Goal: Transaction & Acquisition: Book appointment/travel/reservation

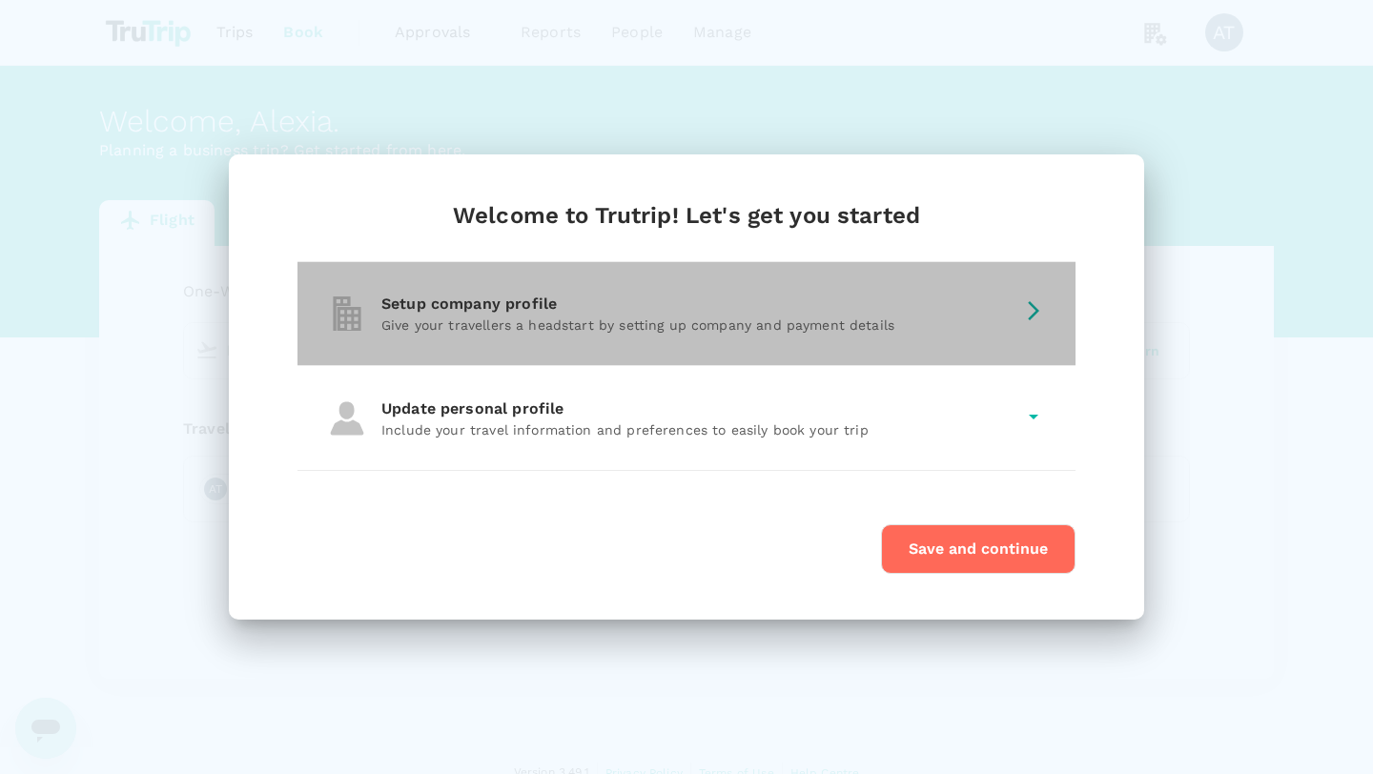
click at [668, 347] on div "Setup company profile Give your travellers a headstart by setting up company an…" at bounding box center [687, 313] width 778 height 103
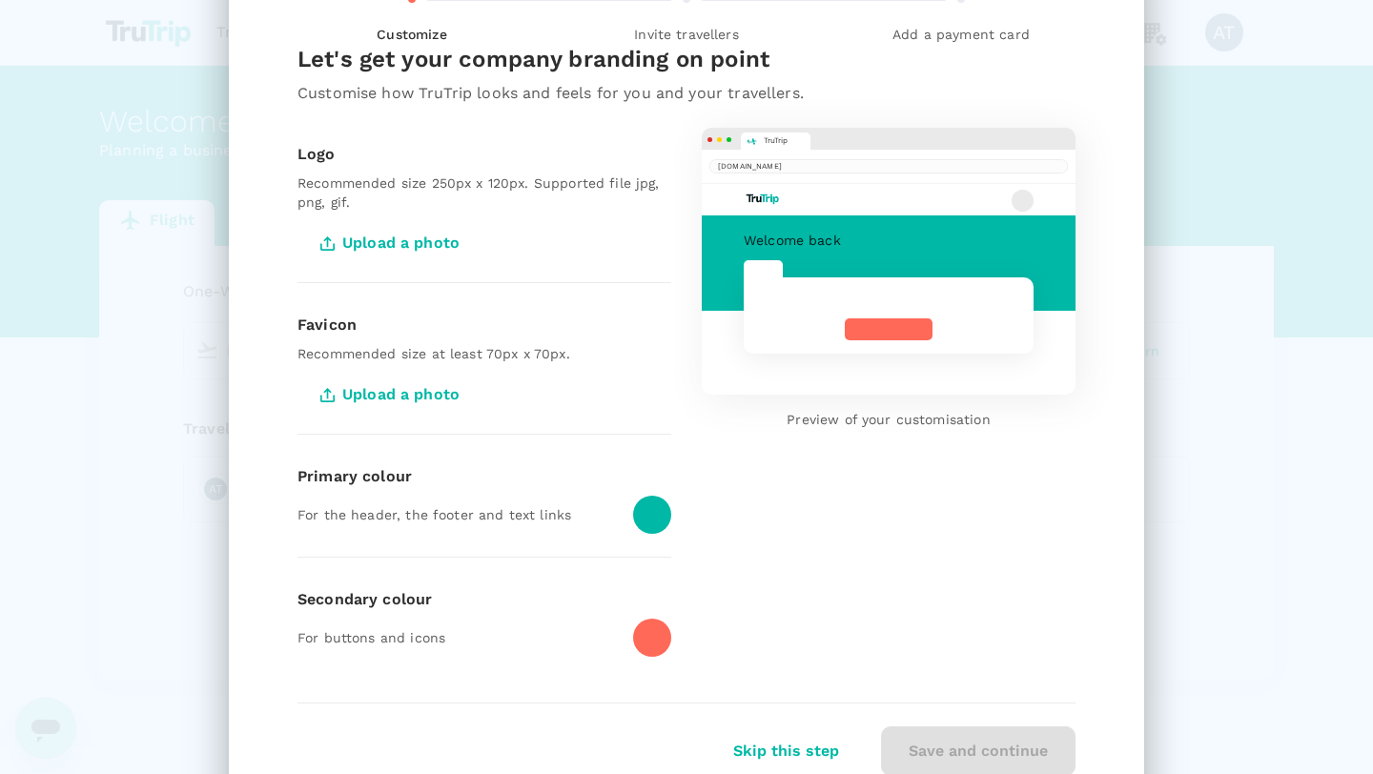
scroll to position [125, 0]
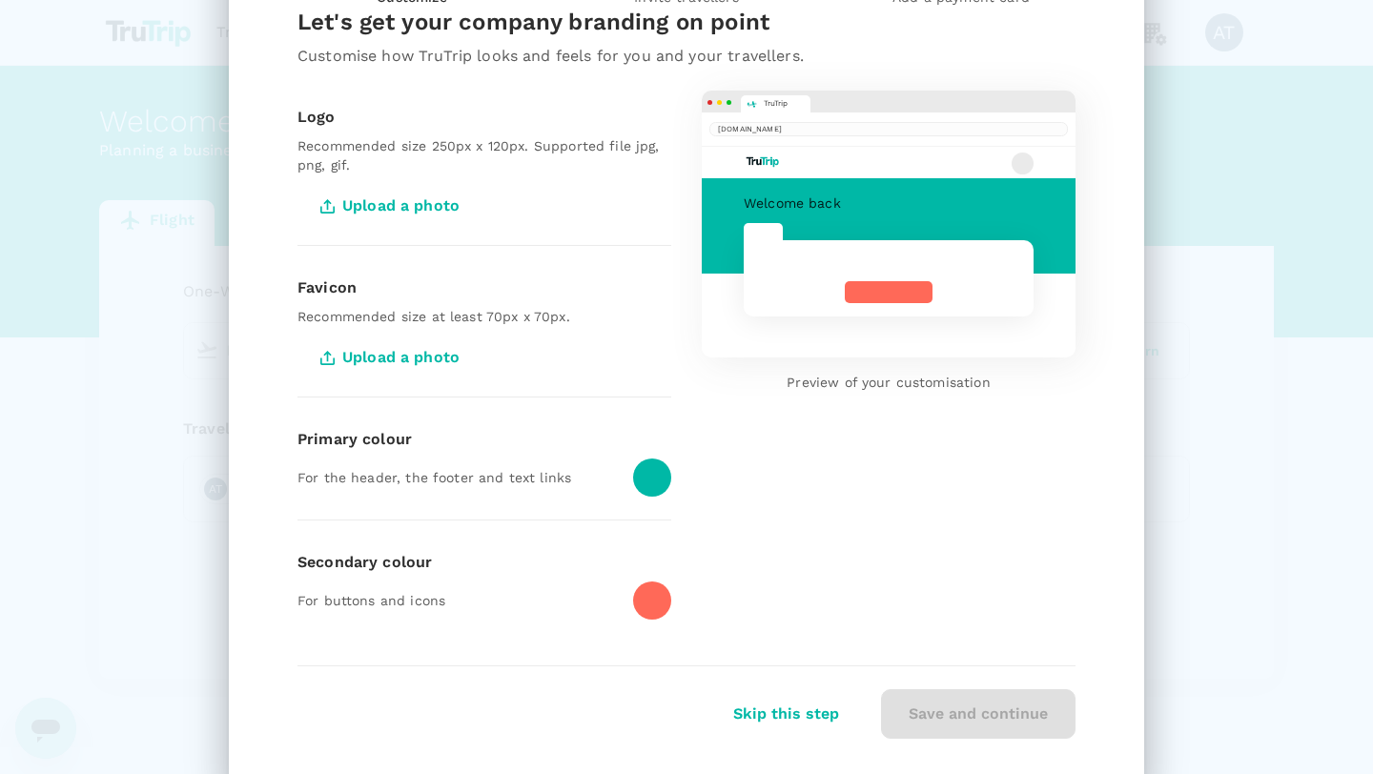
click at [382, 217] on span "Upload a photo" at bounding box center [392, 206] width 189 height 48
click at [0, 0] on input "Upload a photo" at bounding box center [0, 0] width 0 height 0
click at [446, 208] on span "Upload a photo" at bounding box center [392, 206] width 189 height 48
click at [0, 0] on input "Upload a photo" at bounding box center [0, 0] width 0 height 0
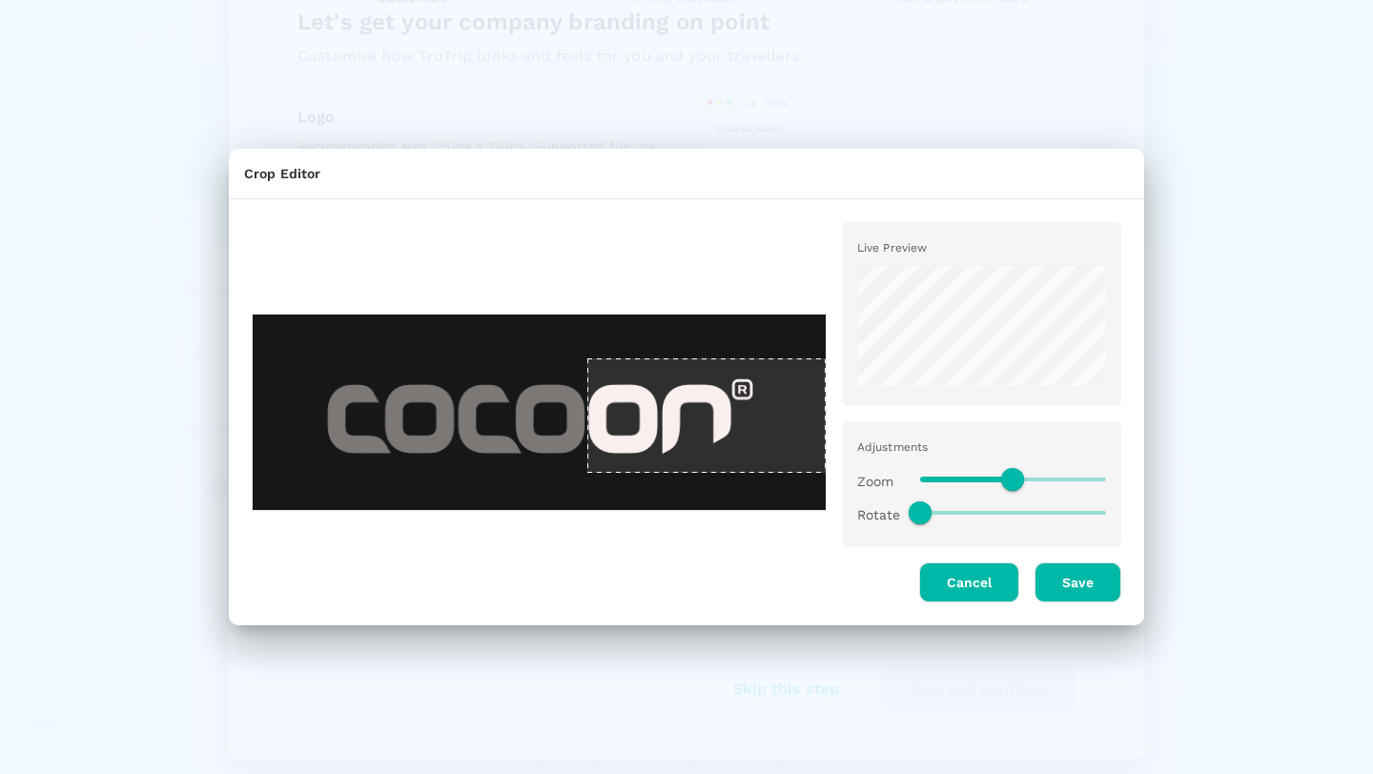
click at [654, 428] on div at bounding box center [539, 412] width 575 height 197
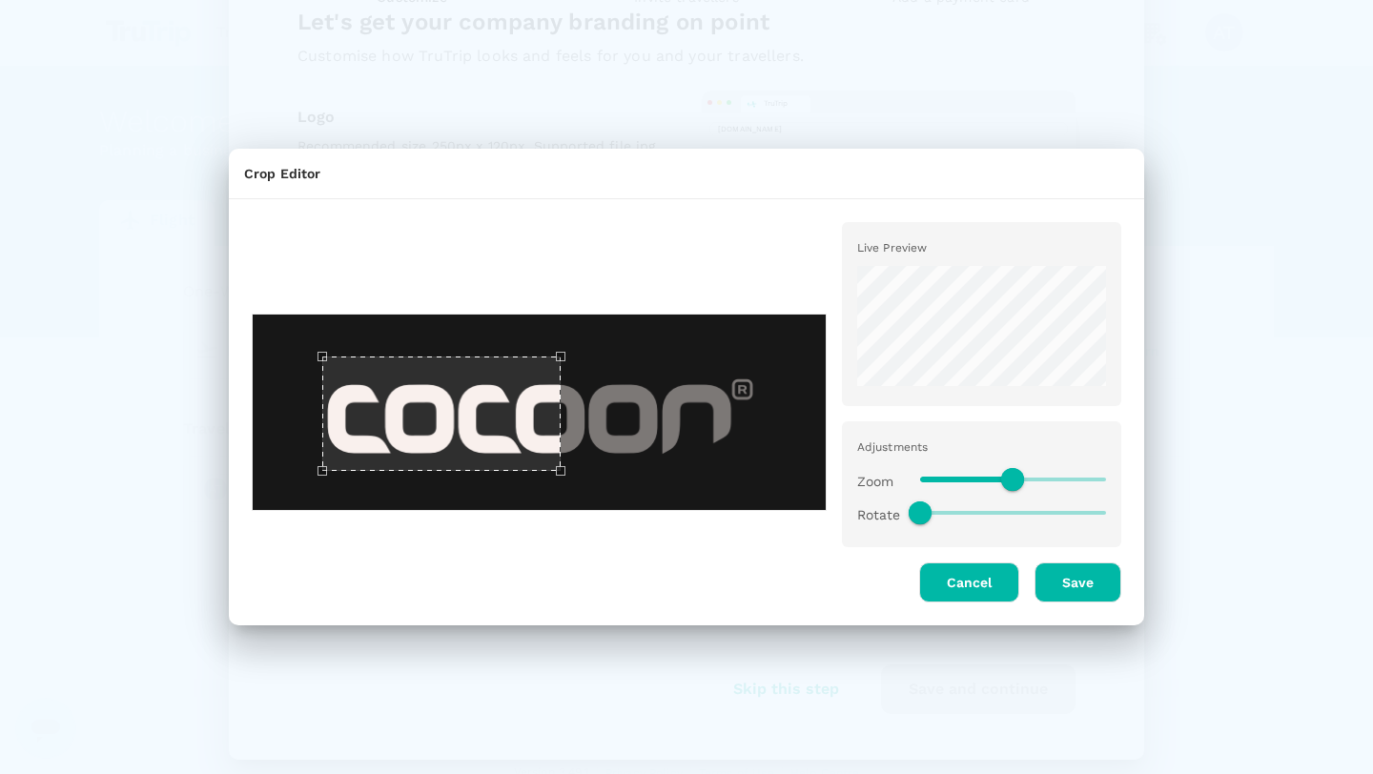
click at [471, 425] on div "Use the arrow keys to move the crop selection area" at bounding box center [441, 414] width 238 height 114
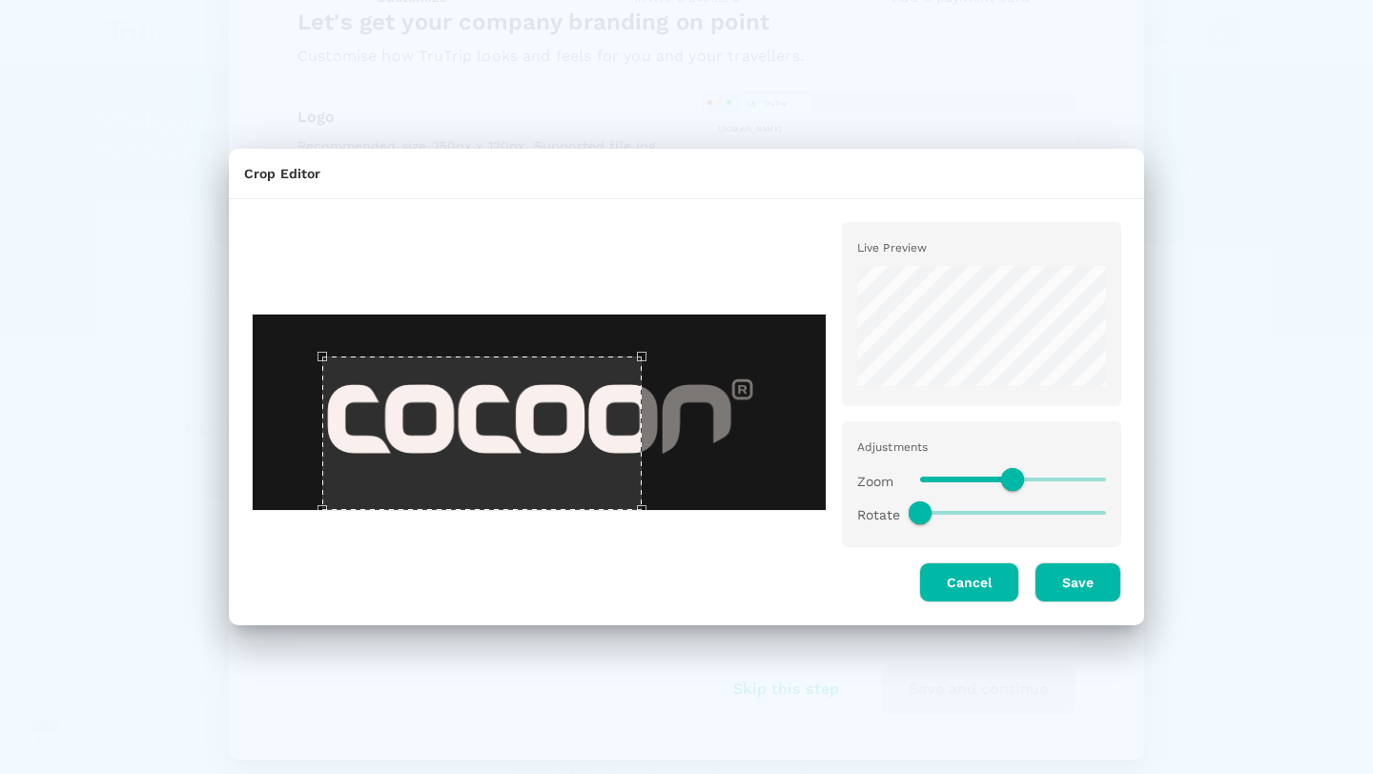
click at [775, 480] on div at bounding box center [539, 412] width 575 height 197
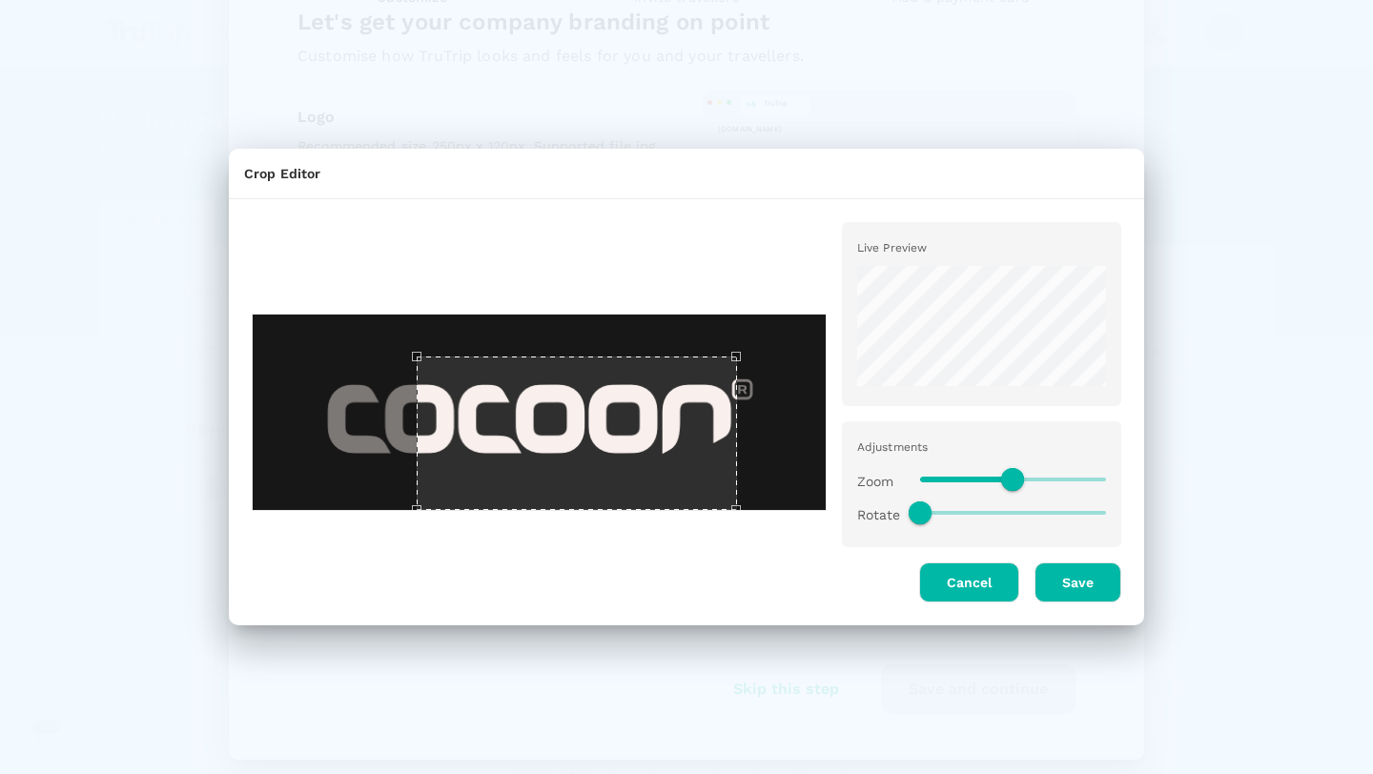
click at [662, 452] on div "Use the arrow keys to move the crop selection area" at bounding box center [577, 434] width 320 height 154
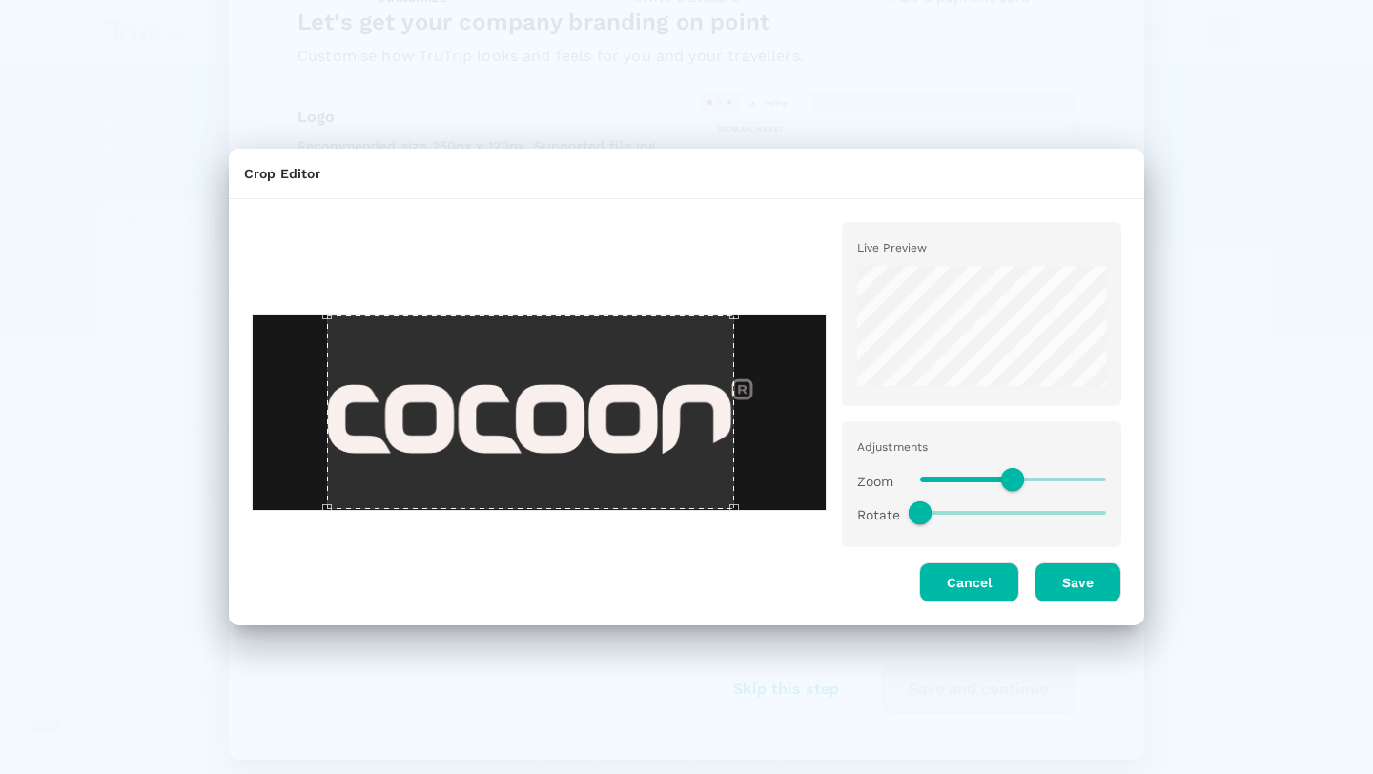
click at [299, 317] on div at bounding box center [539, 412] width 575 height 197
click at [531, 380] on div "Use the arrow keys to move the crop selection area" at bounding box center [552, 413] width 406 height 196
click at [242, 497] on div at bounding box center [532, 405] width 590 height 396
click at [851, 318] on div "Live Preview Adjustments Zoom Rotate Cancel Save" at bounding box center [679, 405] width 885 height 396
click at [640, 362] on div "Use the arrow keys to move the crop selection area" at bounding box center [546, 413] width 408 height 196
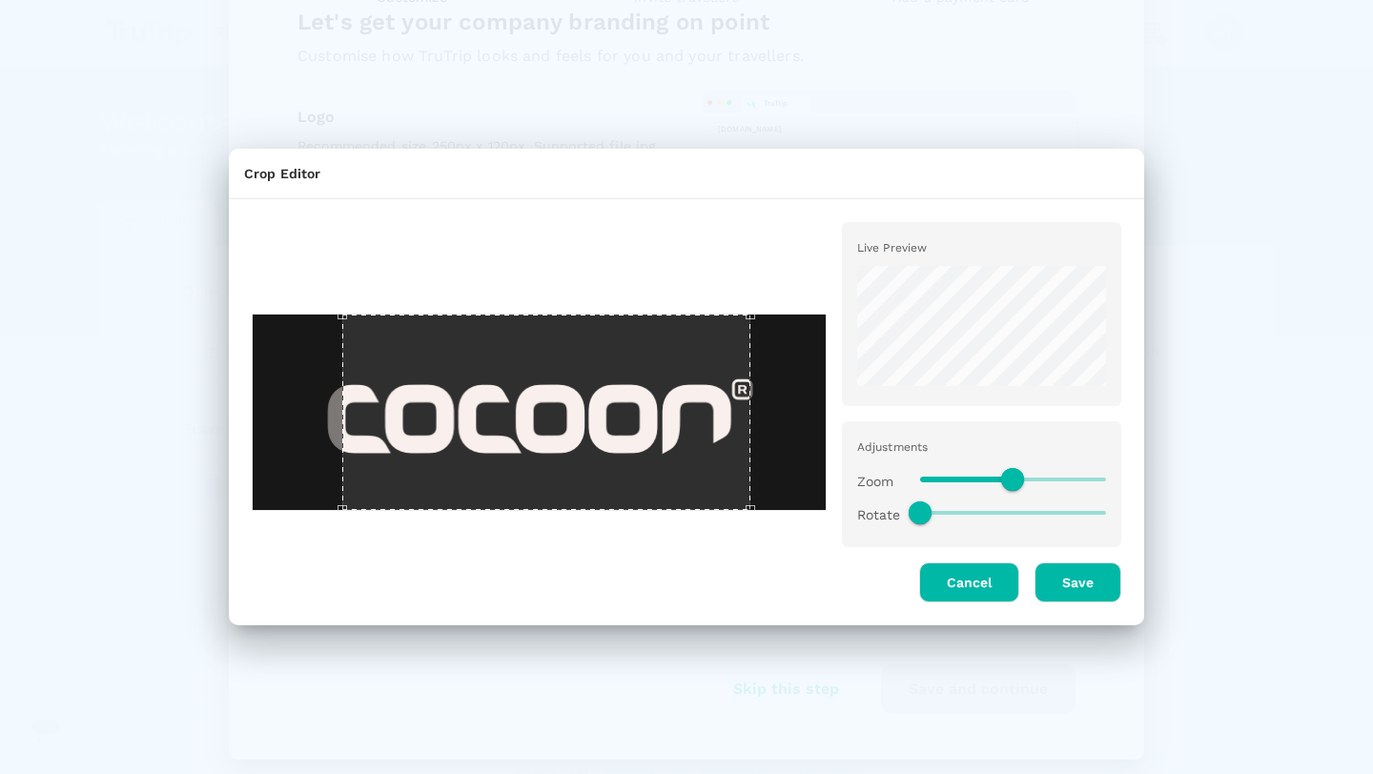
click at [969, 561] on div "Cancel" at bounding box center [961, 574] width 115 height 55
click at [966, 583] on button "Cancel" at bounding box center [969, 583] width 100 height 40
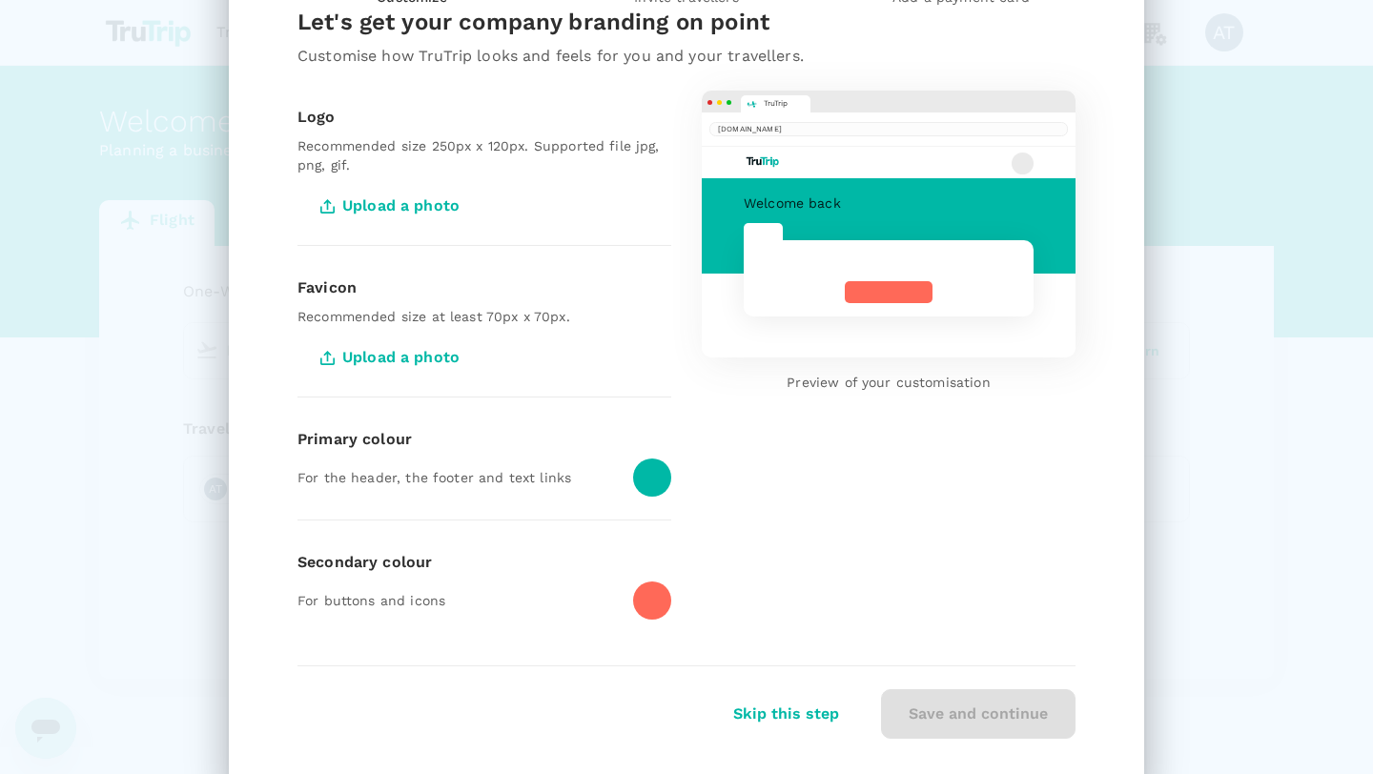
click at [485, 209] on span "Upload a photo" at bounding box center [400, 204] width 204 height 15
click at [444, 203] on span "Upload a photo" at bounding box center [392, 206] width 189 height 48
click at [0, 0] on input "Upload a photo" at bounding box center [0, 0] width 0 height 0
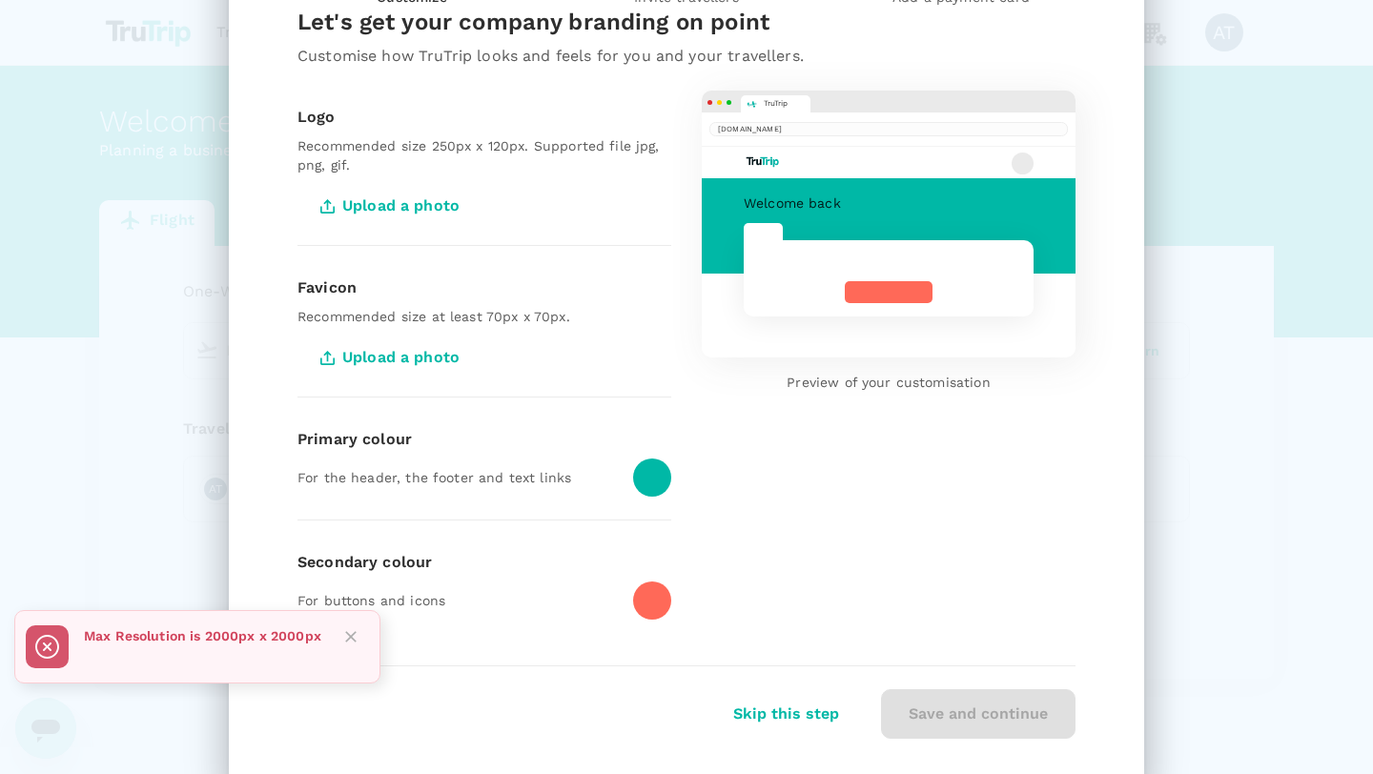
click at [405, 203] on span "Upload a photo" at bounding box center [392, 206] width 189 height 48
click at [0, 0] on input "Upload a photo" at bounding box center [0, 0] width 0 height 0
click at [342, 224] on span "Upload a photo" at bounding box center [392, 206] width 189 height 48
click at [0, 0] on input "Upload a photo" at bounding box center [0, 0] width 0 height 0
click at [455, 199] on span "Upload a photo" at bounding box center [392, 206] width 189 height 48
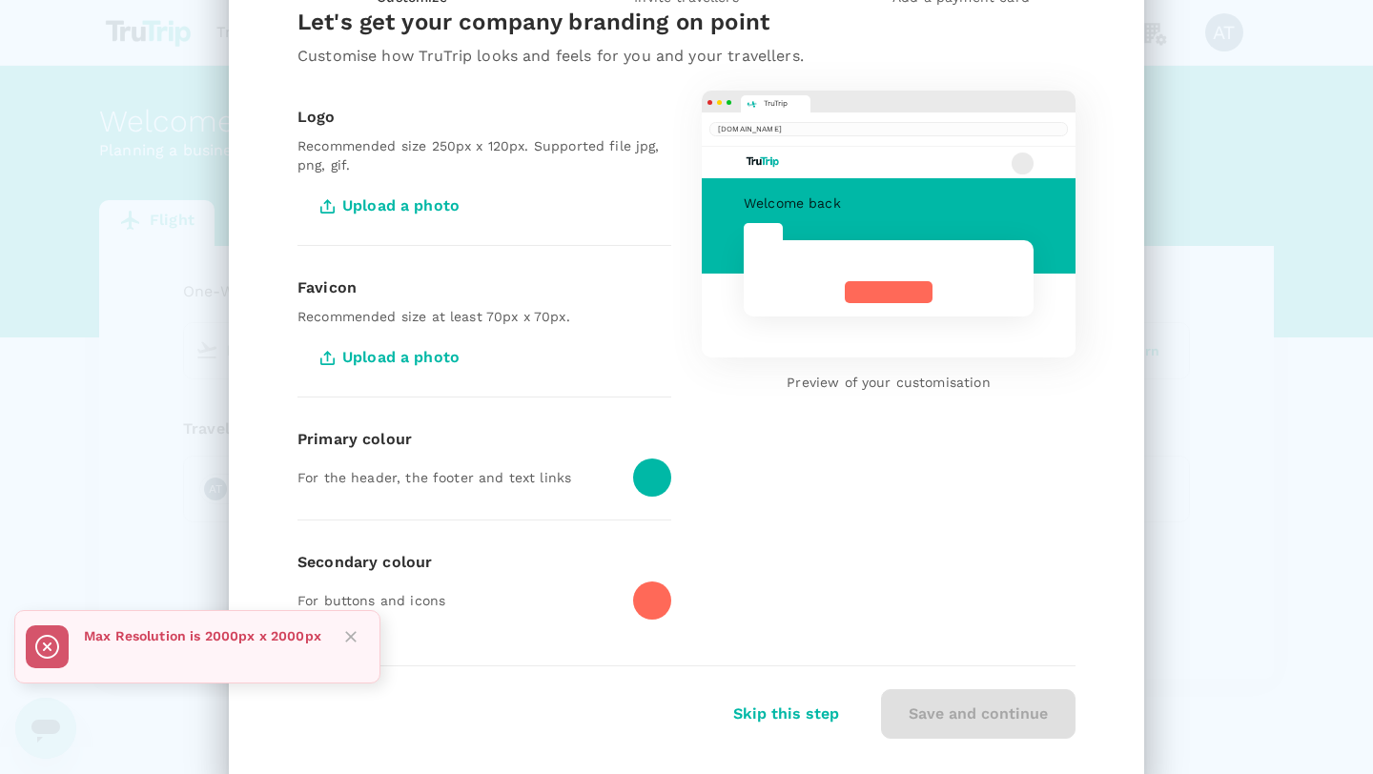
click at [0, 0] on input "Upload a photo" at bounding box center [0, 0] width 0 height 0
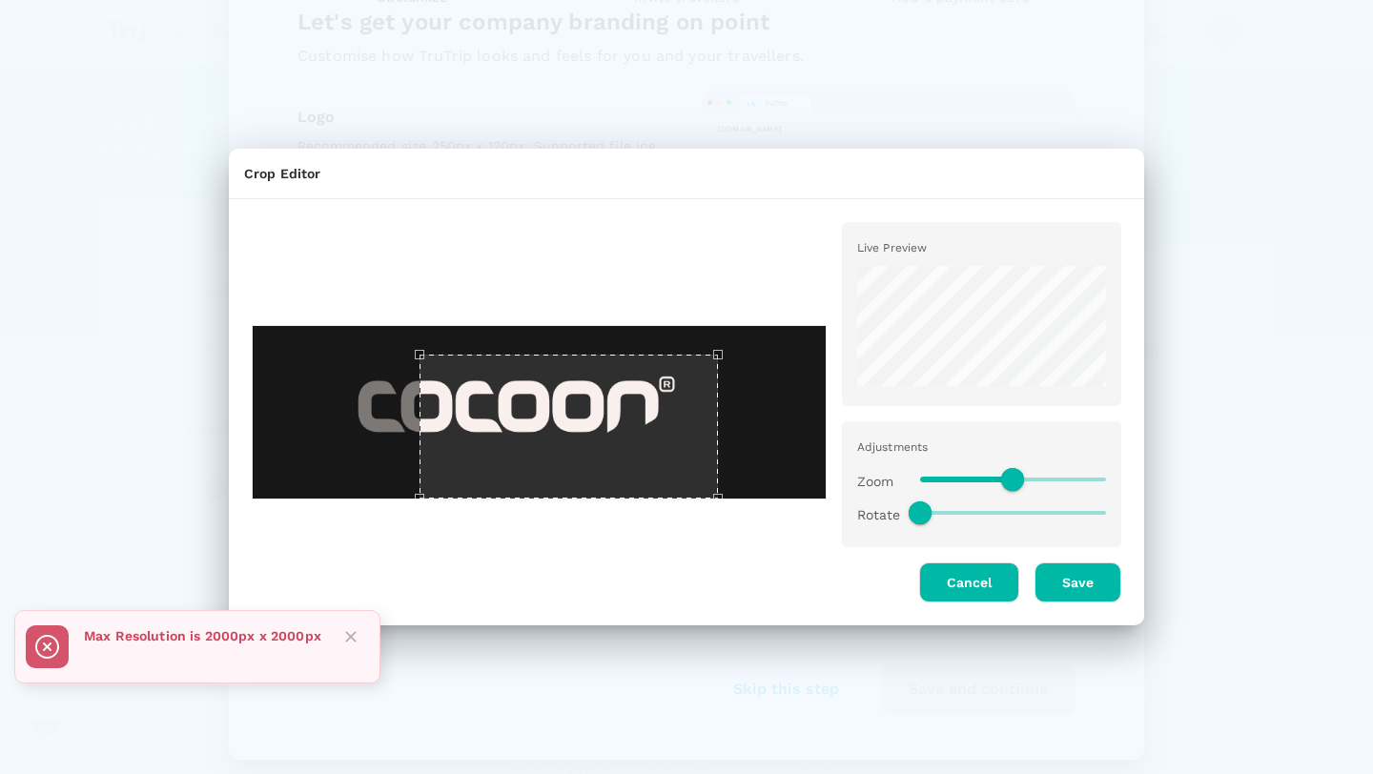
click at [916, 491] on div "Live Preview Adjustments Zoom Rotate Cancel Save" at bounding box center [679, 404] width 885 height 395
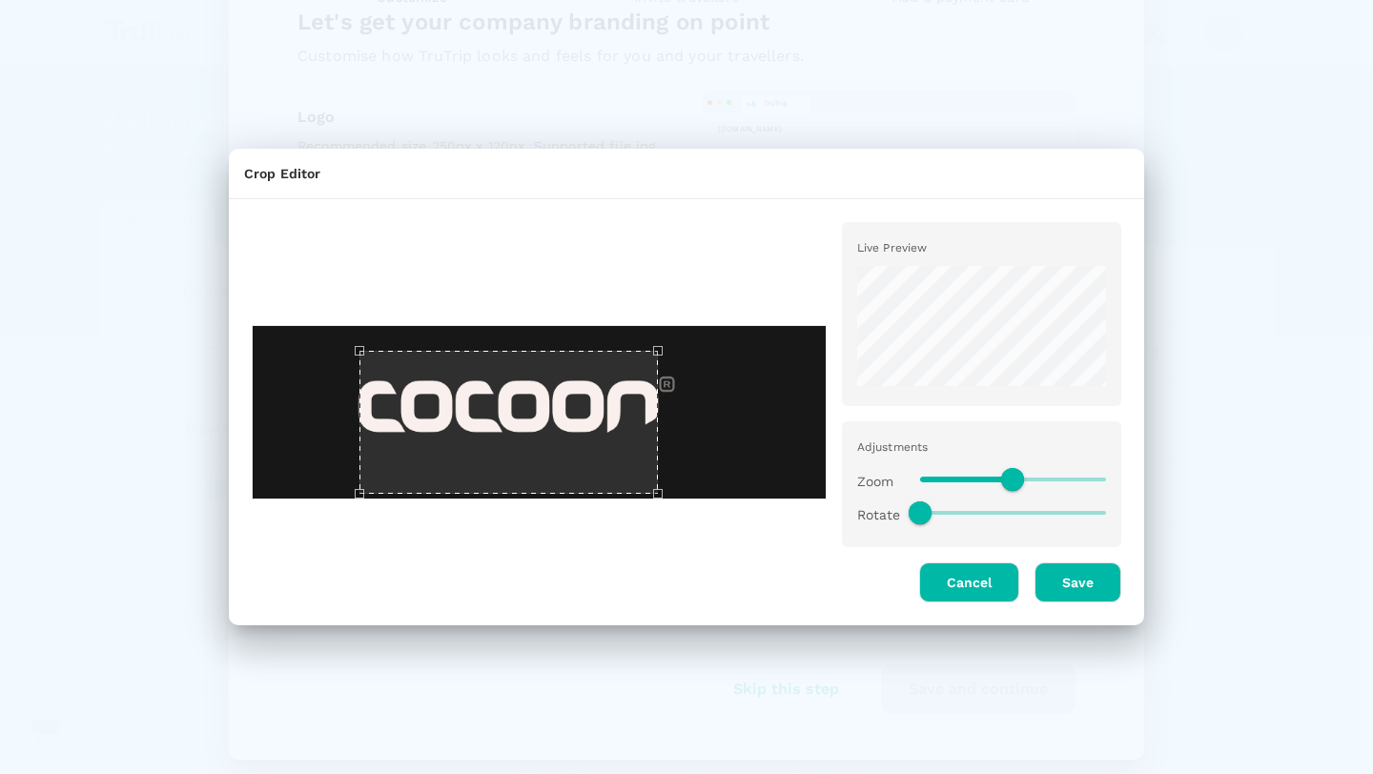
click at [630, 432] on div "Use the arrow keys to move the crop selection area" at bounding box center [509, 422] width 299 height 143
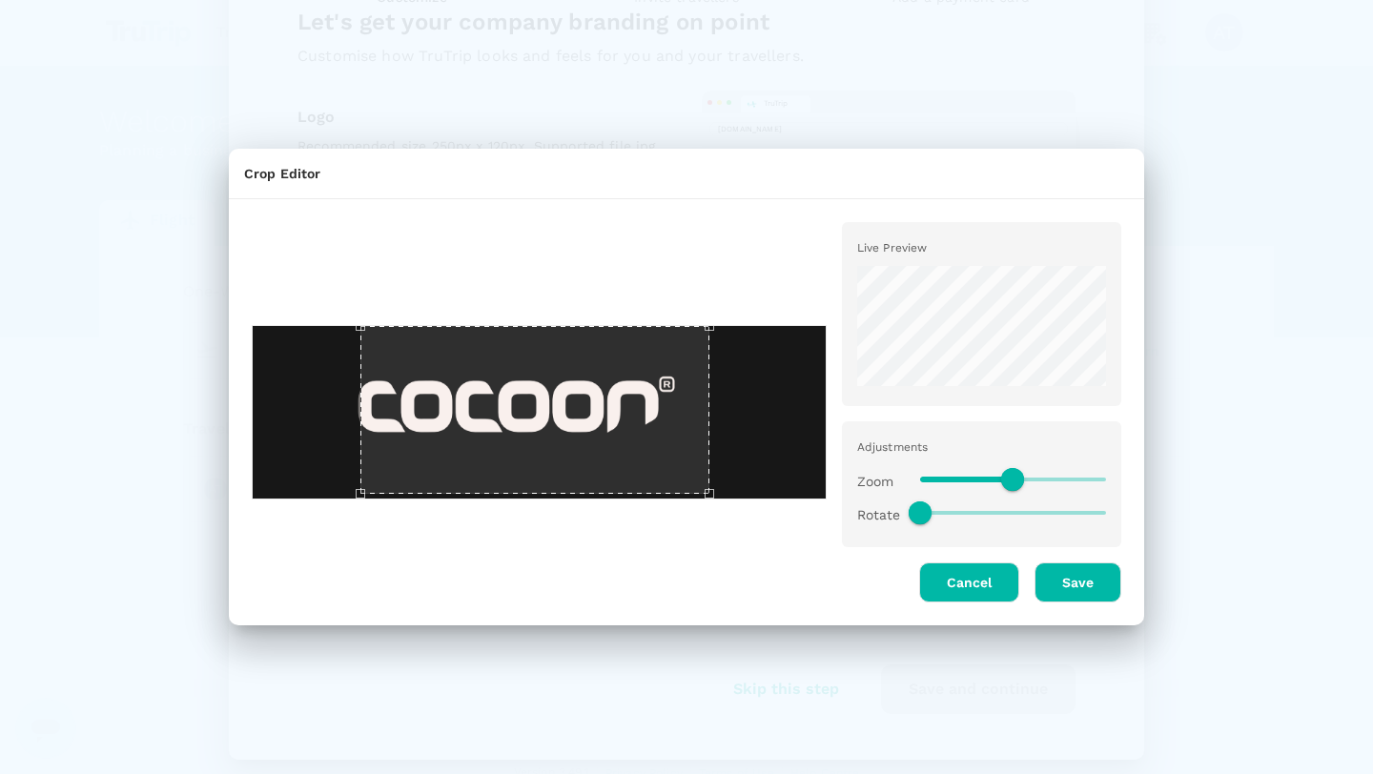
click at [786, 358] on div at bounding box center [539, 412] width 575 height 174
click at [651, 375] on div "Use the arrow keys to move the crop selection area" at bounding box center [511, 410] width 349 height 168
click at [1078, 579] on button "Save" at bounding box center [1078, 583] width 87 height 40
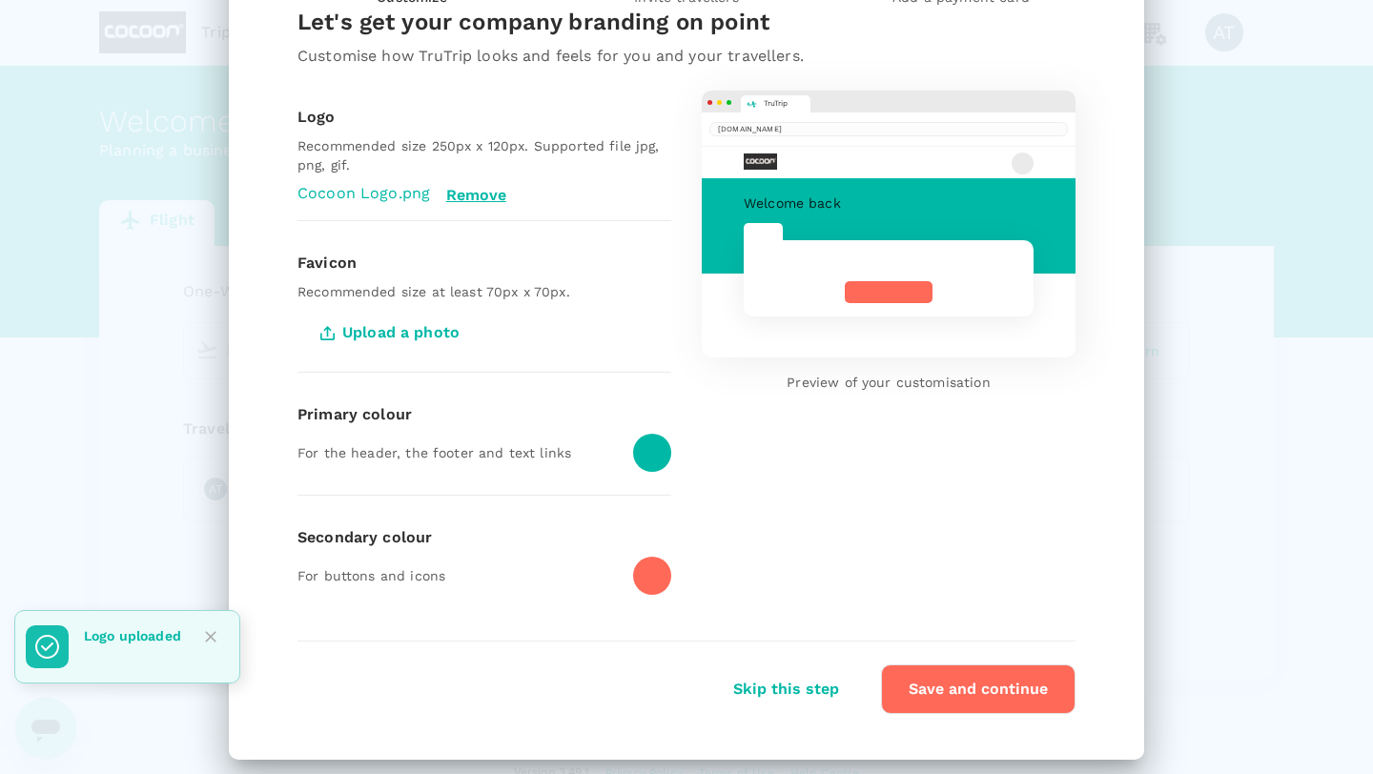
click at [362, 334] on span "Upload a photo" at bounding box center [392, 333] width 189 height 48
click at [0, 0] on input "Upload a photo" at bounding box center [0, 0] width 0 height 0
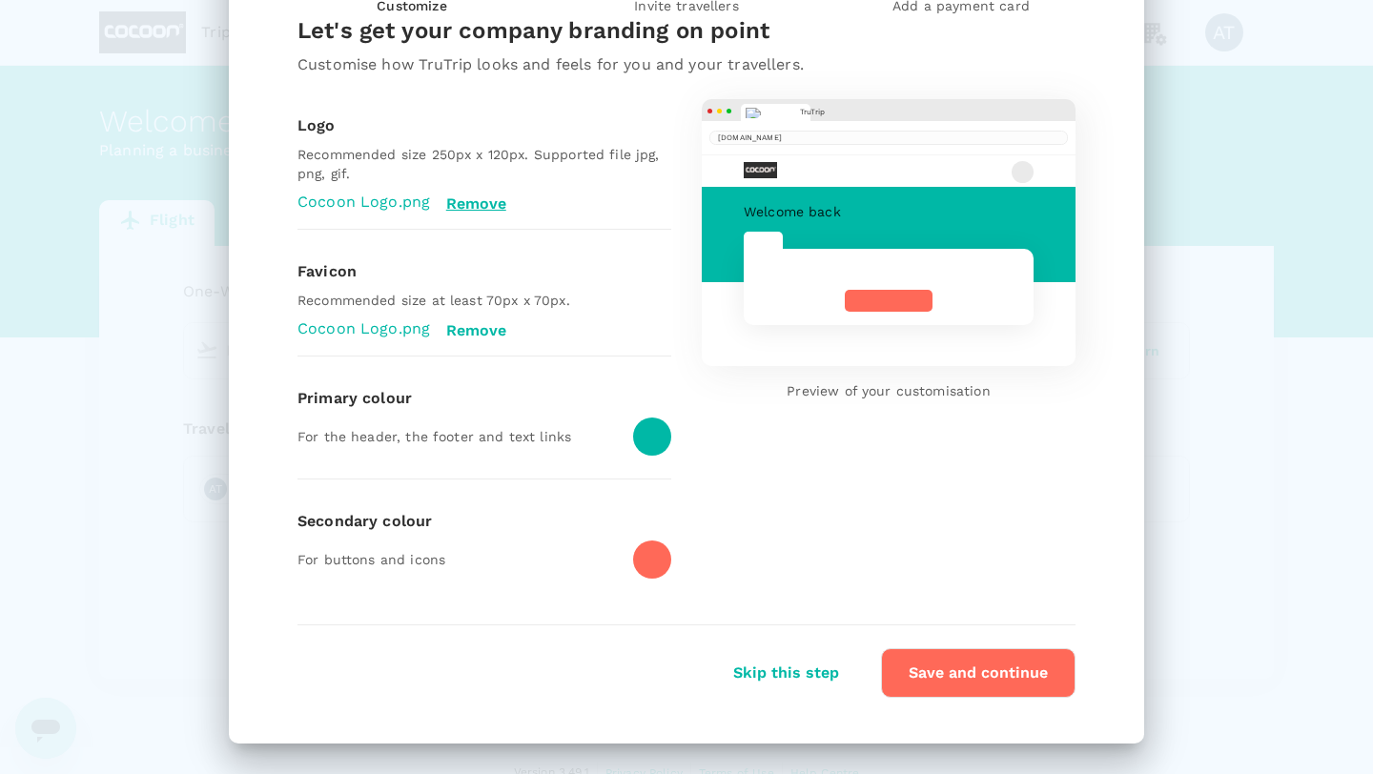
click at [469, 331] on button "Remove" at bounding box center [475, 330] width 61 height 17
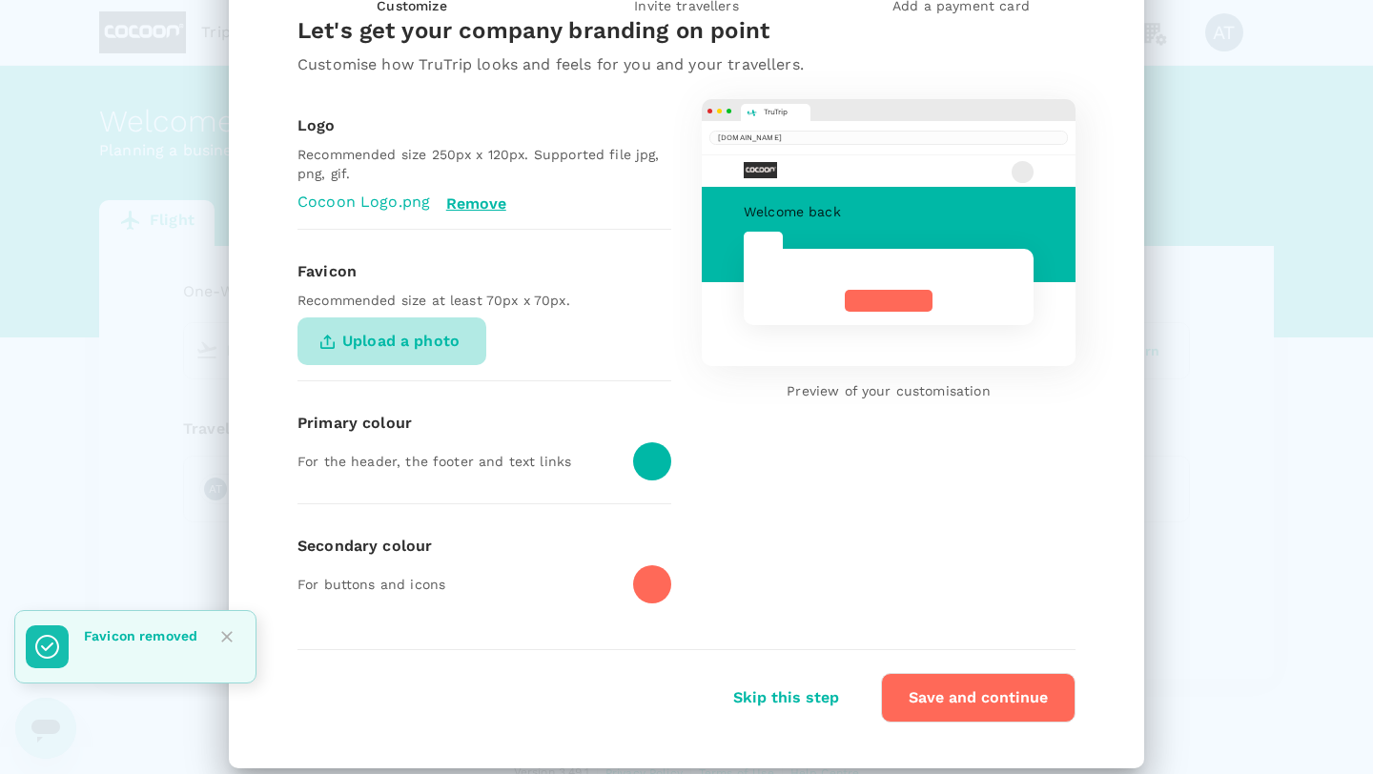
click at [429, 337] on span "Upload a photo" at bounding box center [392, 342] width 189 height 48
click at [0, 0] on input "Upload a photo" at bounding box center [0, 0] width 0 height 0
click at [403, 343] on span "Upload a photo" at bounding box center [392, 342] width 189 height 48
click at [0, 0] on input "Upload a photo" at bounding box center [0, 0] width 0 height 0
click at [436, 336] on span "Upload a photo" at bounding box center [392, 342] width 189 height 48
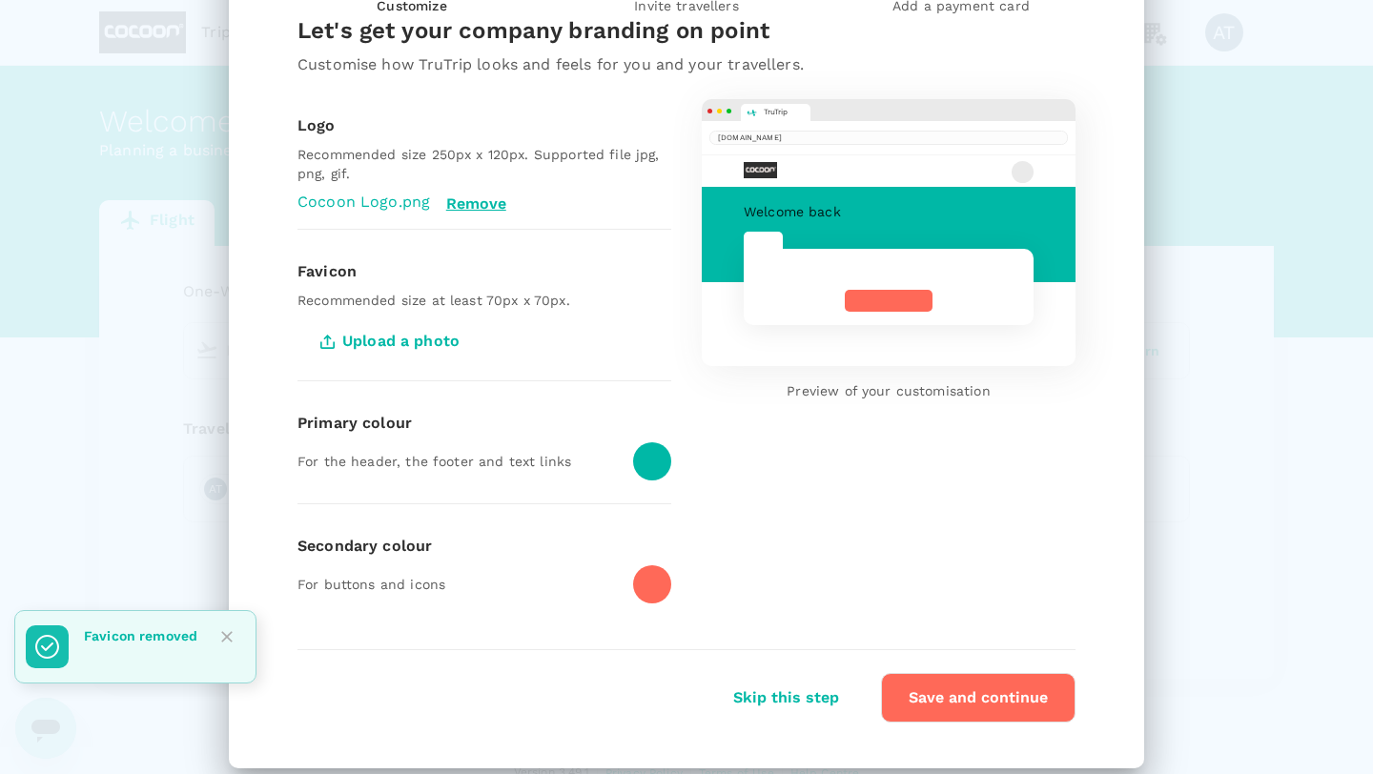
click at [0, 0] on input "Upload a photo" at bounding box center [0, 0] width 0 height 0
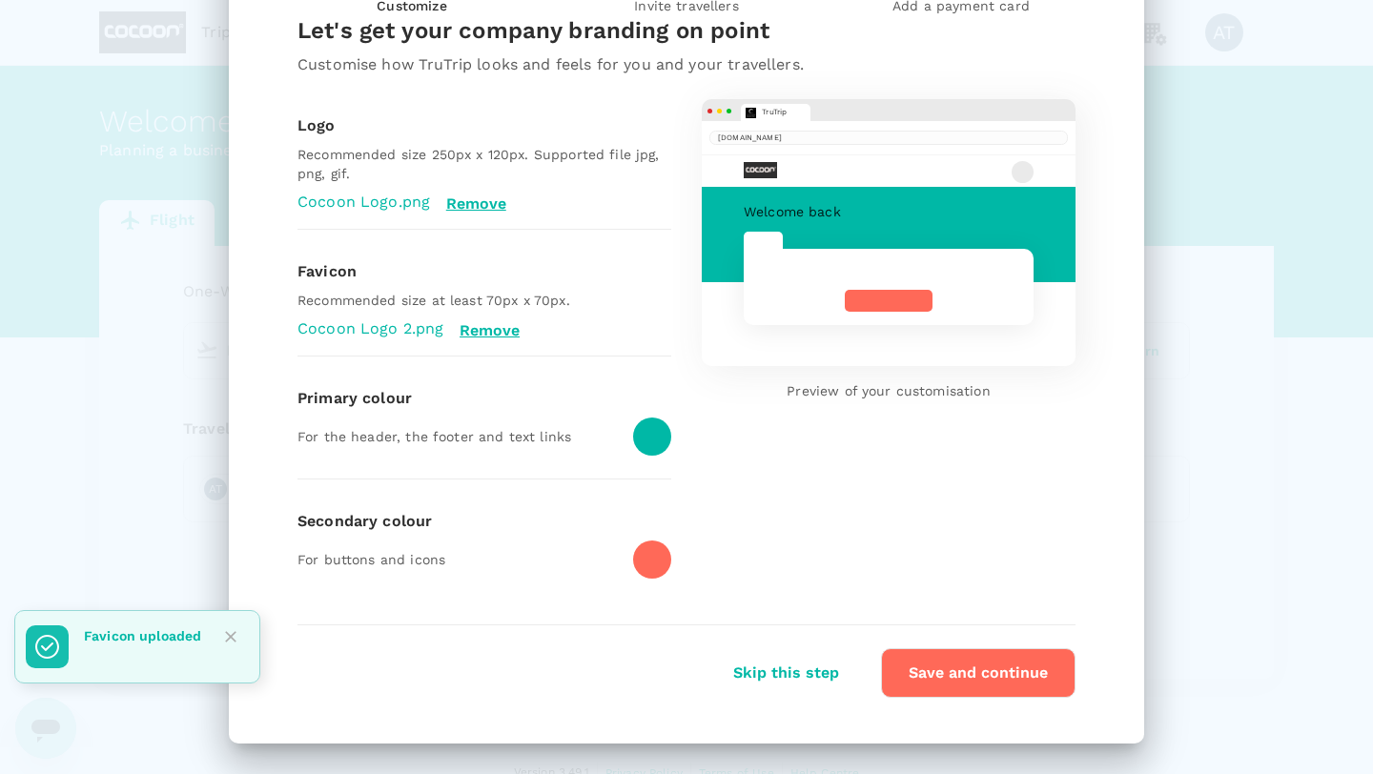
click at [655, 446] on div at bounding box center [652, 437] width 38 height 38
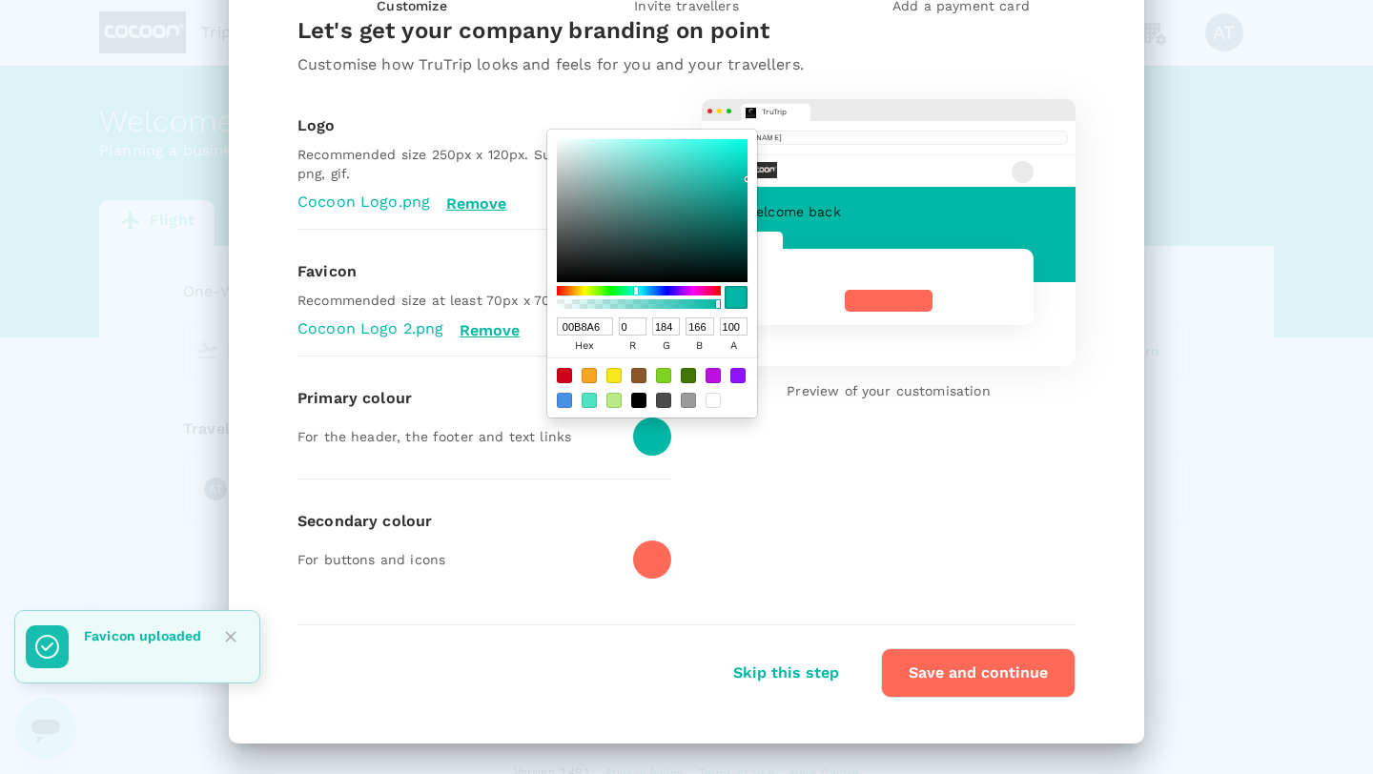
click at [647, 404] on div at bounding box center [652, 388] width 210 height 60
click at [638, 404] on div at bounding box center [638, 400] width 15 height 15
type input "000000"
type input "0"
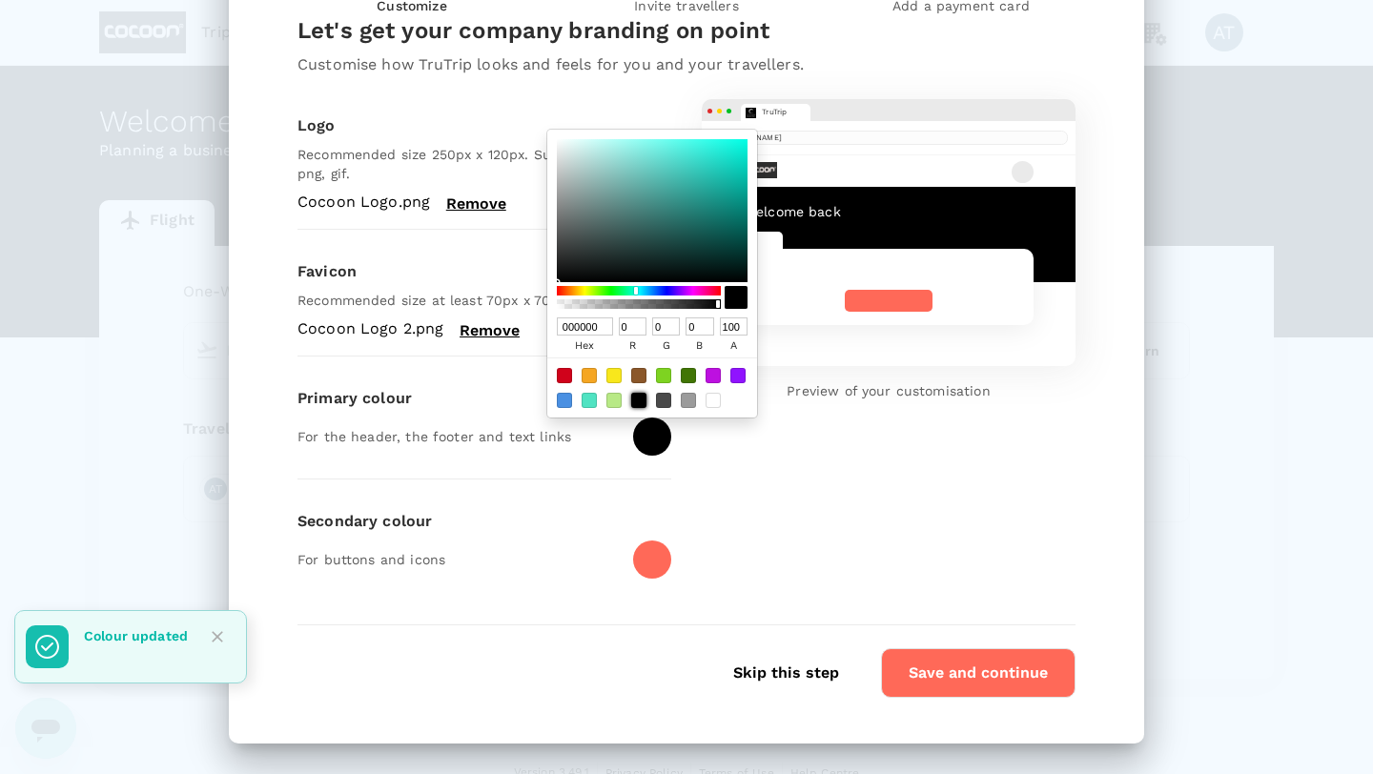
click at [650, 563] on div at bounding box center [652, 560] width 38 height 38
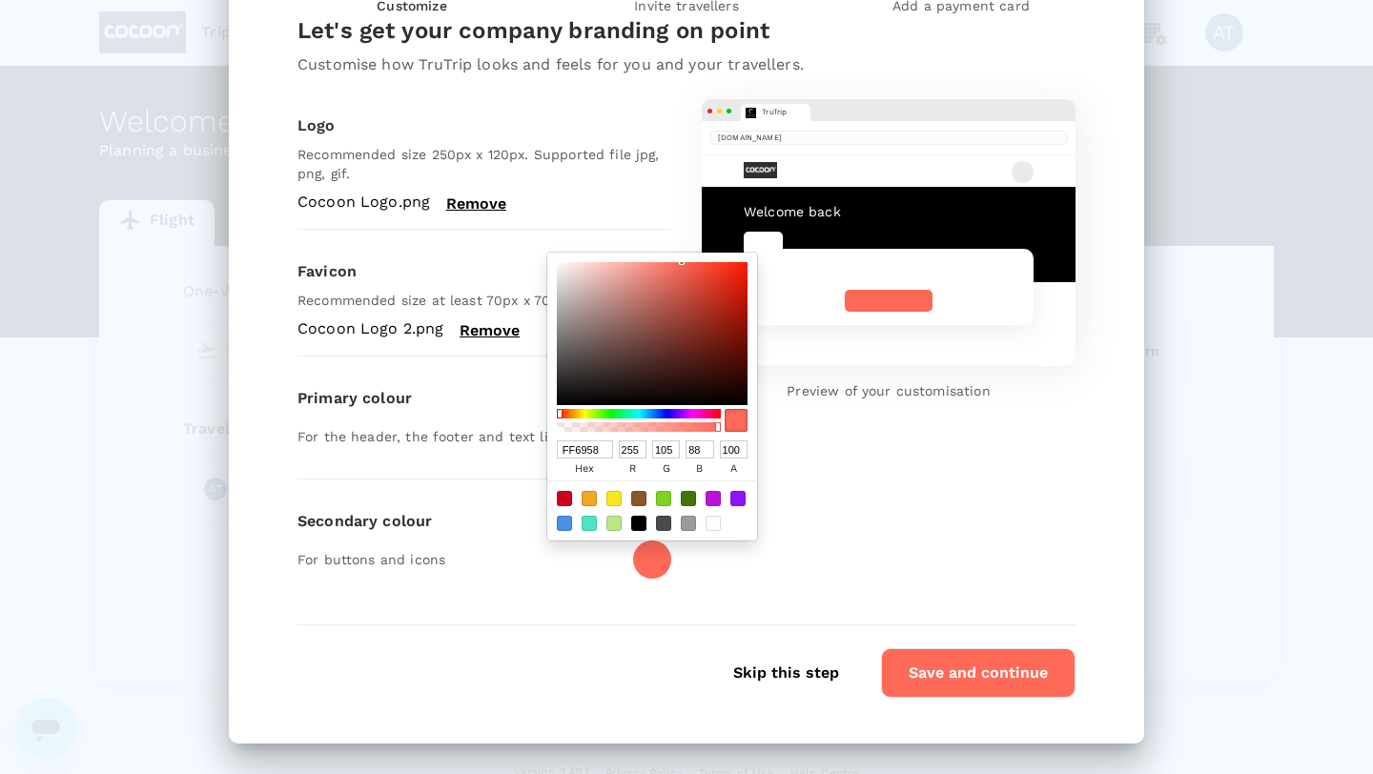
click at [830, 448] on div "TruTrip [DOMAIN_NAME] Welcome back Preview of your customisation" at bounding box center [873, 335] width 404 height 533
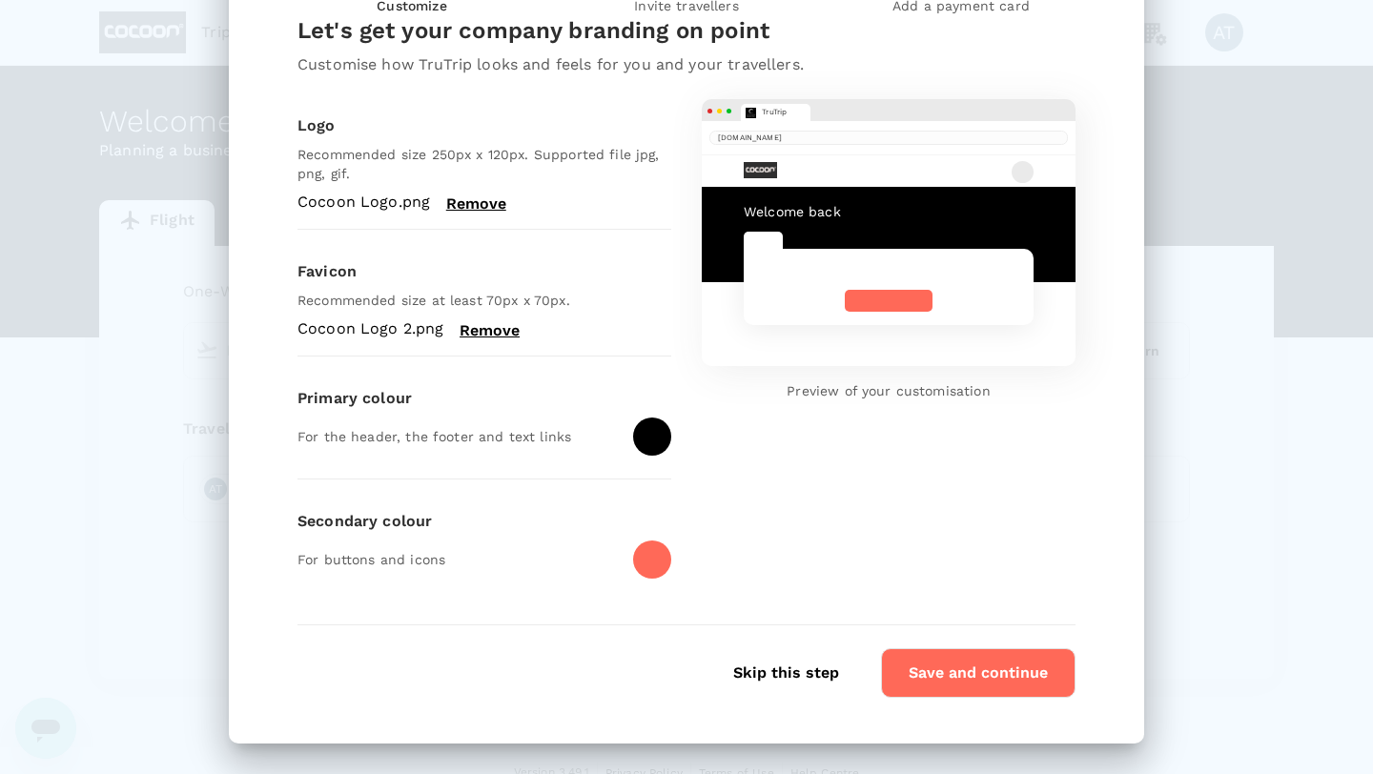
click at [655, 563] on div at bounding box center [652, 560] width 38 height 38
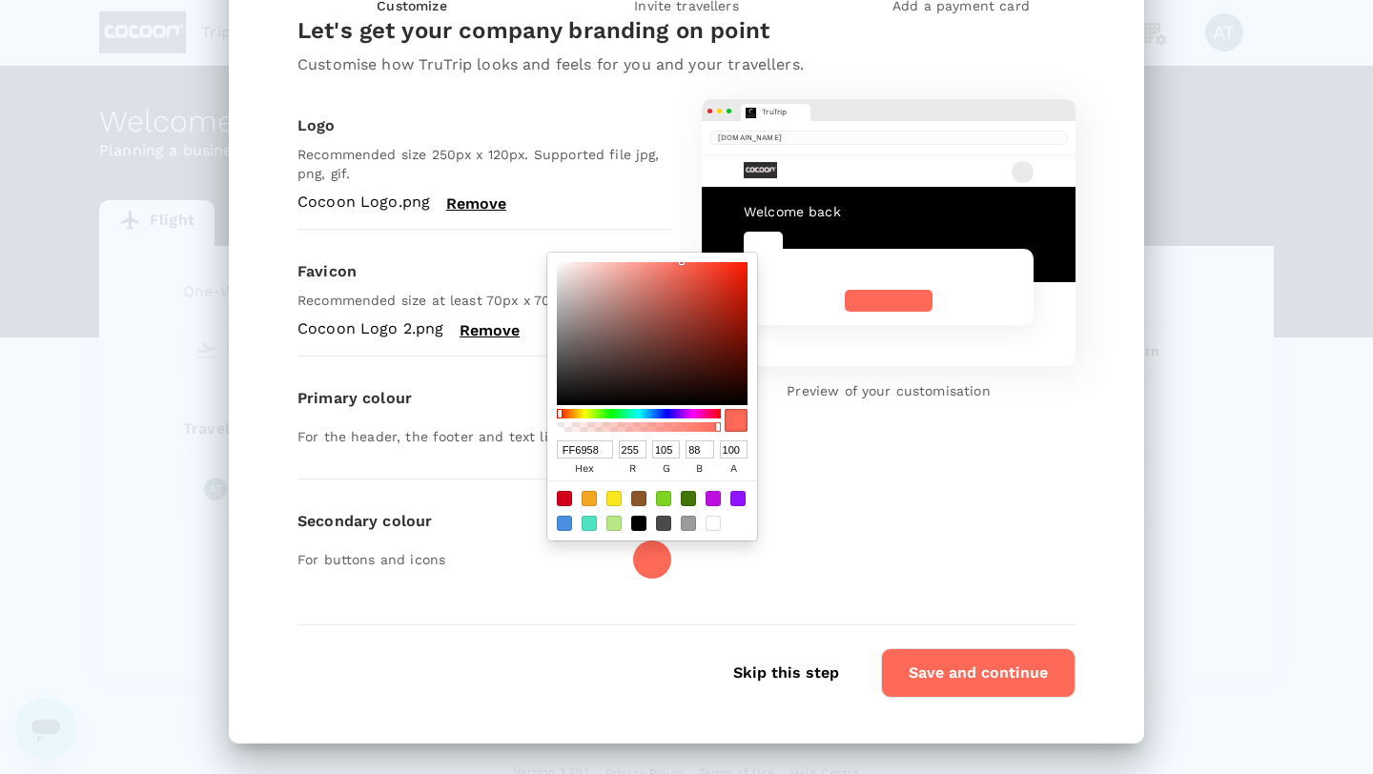
click at [582, 447] on input "FF6958" at bounding box center [585, 450] width 56 height 18
paste input "9F0ED"
type input "F9F0ED"
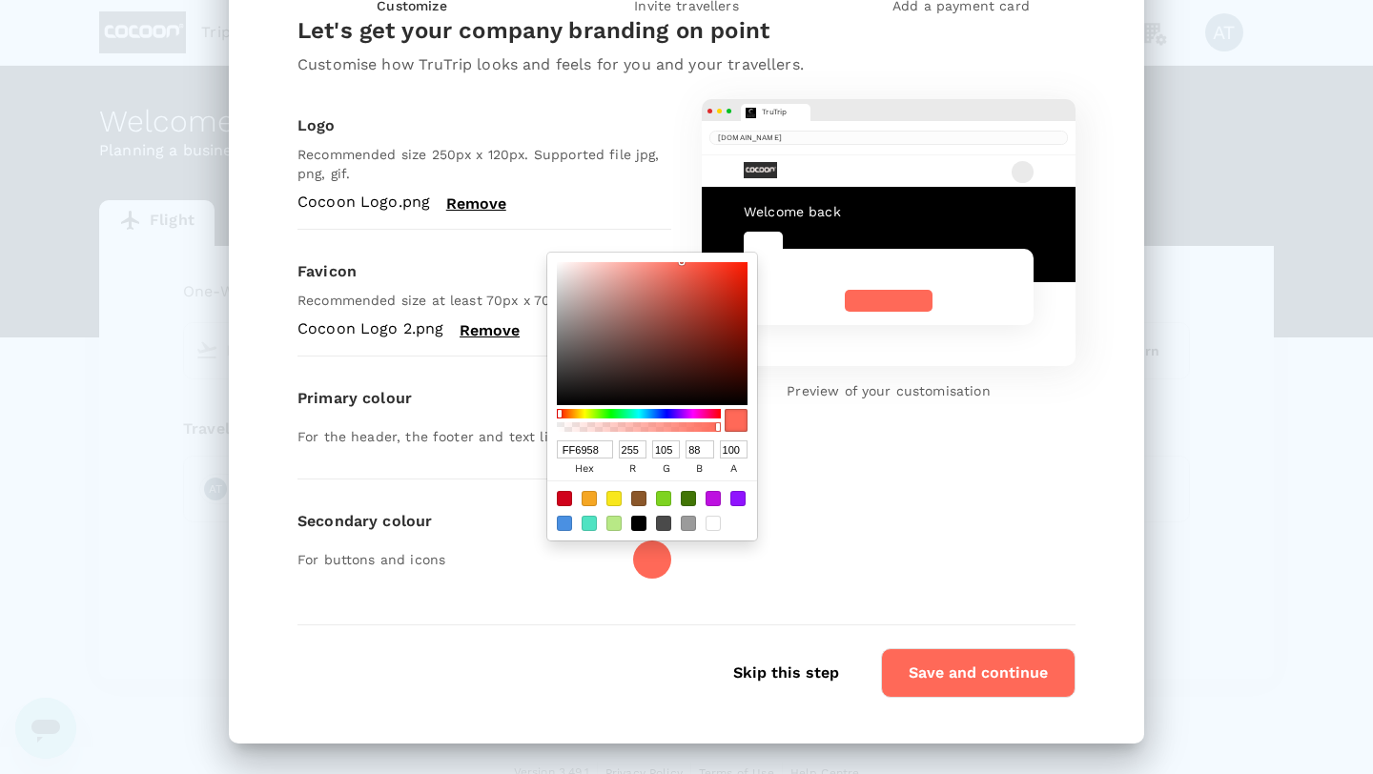
type input "249"
type input "240"
type input "237"
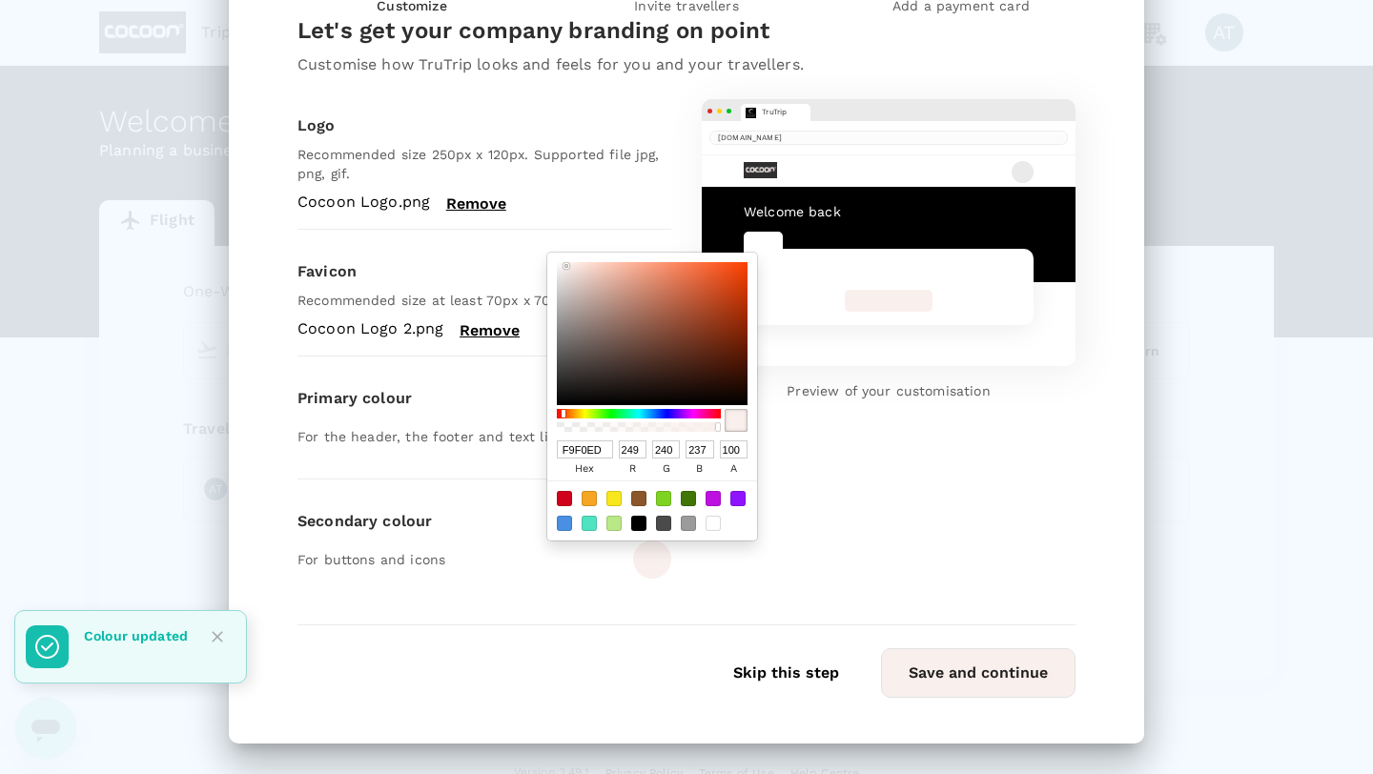
type input "F9F0ED"
click at [963, 691] on button "Save and continue" at bounding box center [978, 674] width 195 height 50
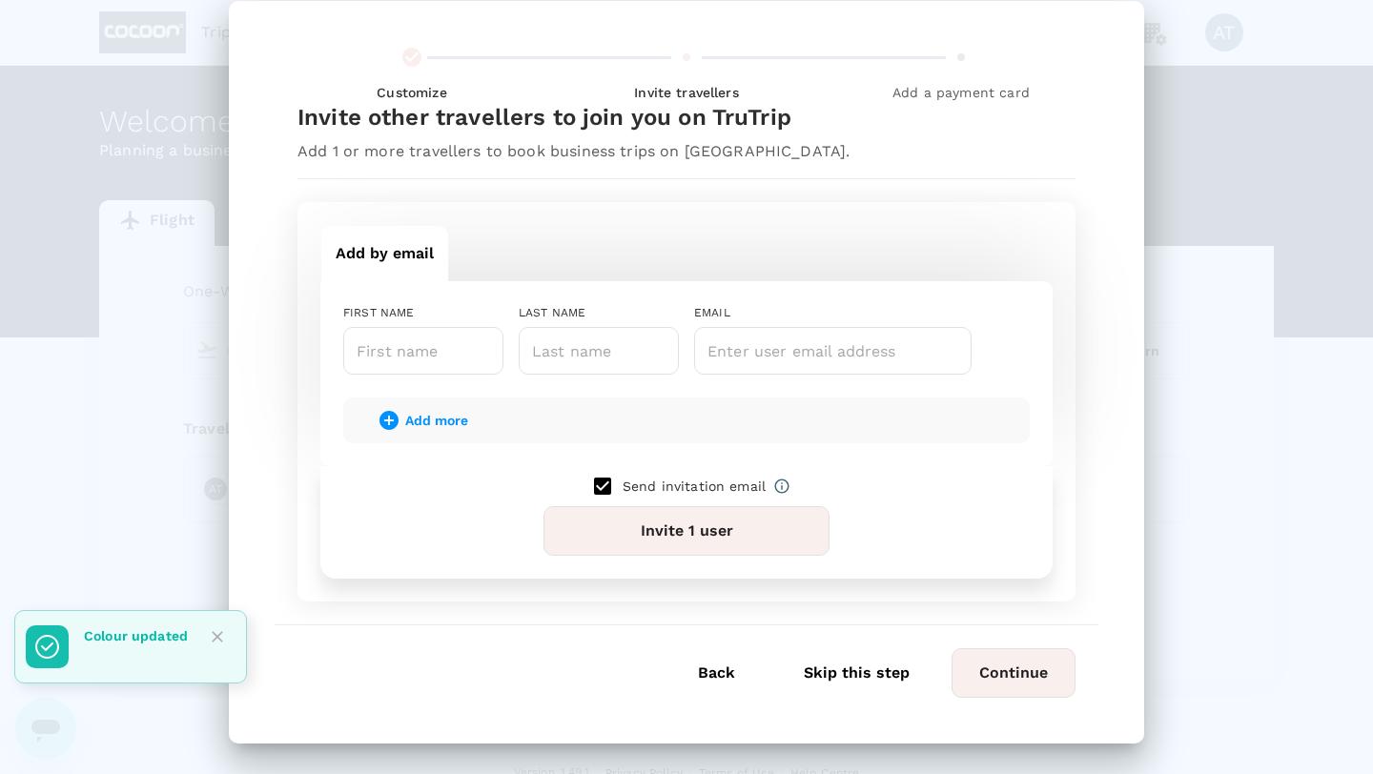
scroll to position [30, 0]
click at [423, 350] on input "text" at bounding box center [423, 351] width 160 height 48
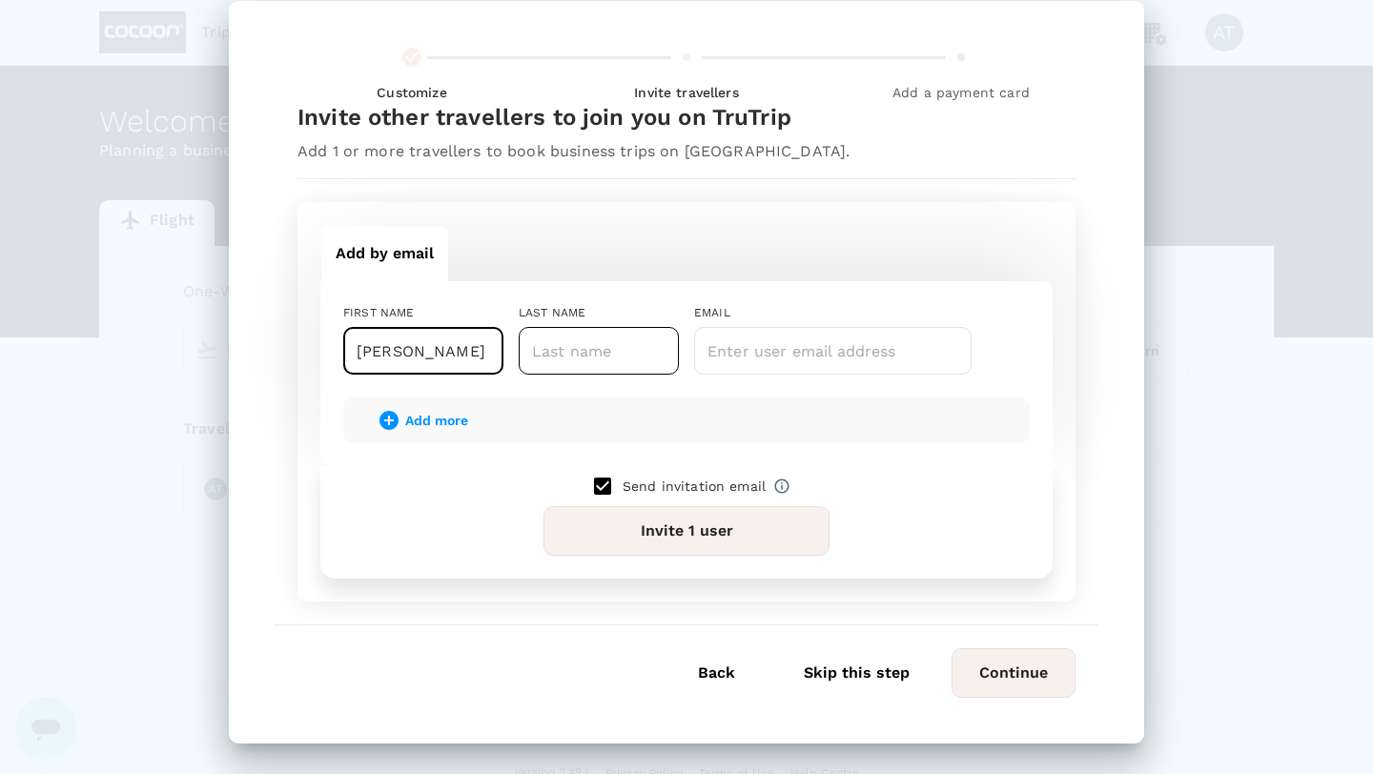
type input "[PERSON_NAME]"
click at [579, 360] on input "text" at bounding box center [599, 351] width 160 height 48
type input "[PERSON_NAME]"
click at [495, 355] on input "[PERSON_NAME]" at bounding box center [423, 351] width 160 height 48
type input "[PERSON_NAME]"
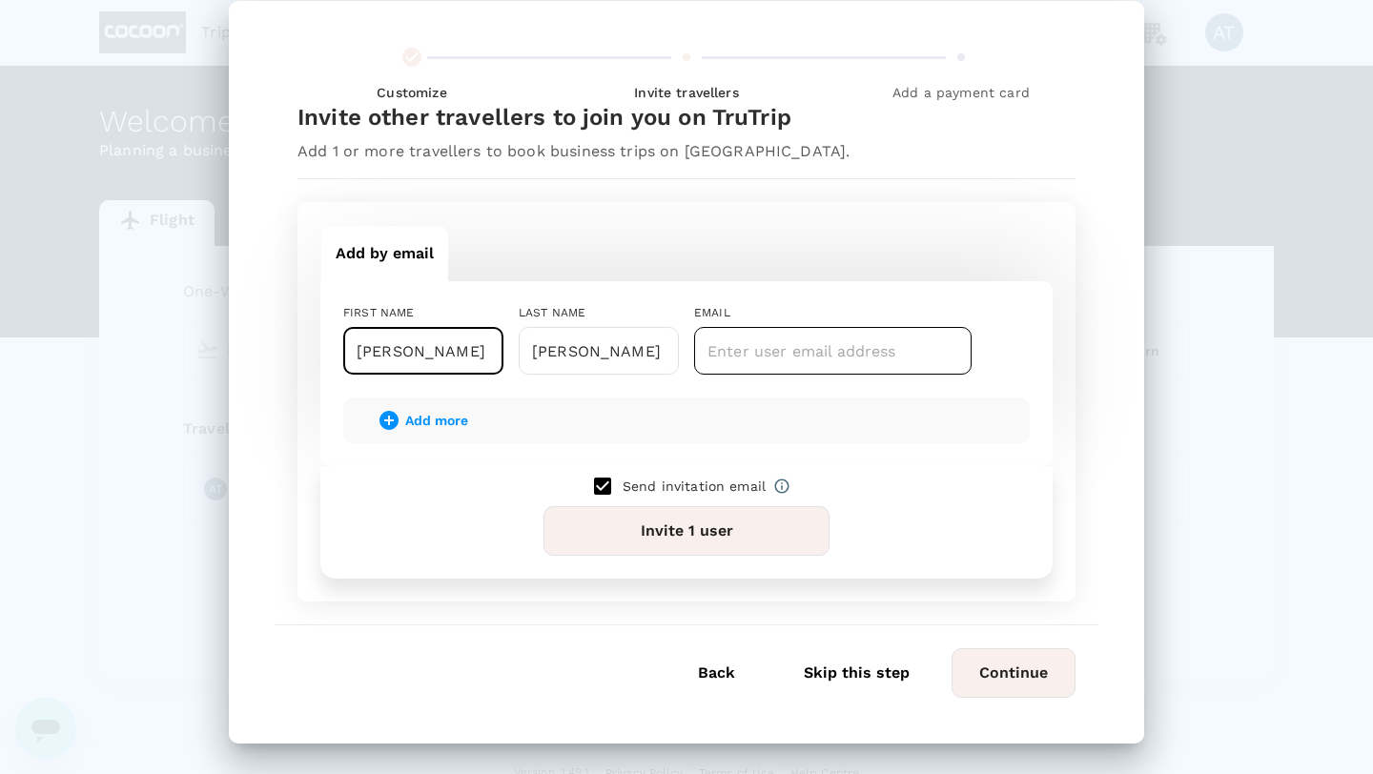
click at [704, 345] on input "text" at bounding box center [833, 351] width 278 height 48
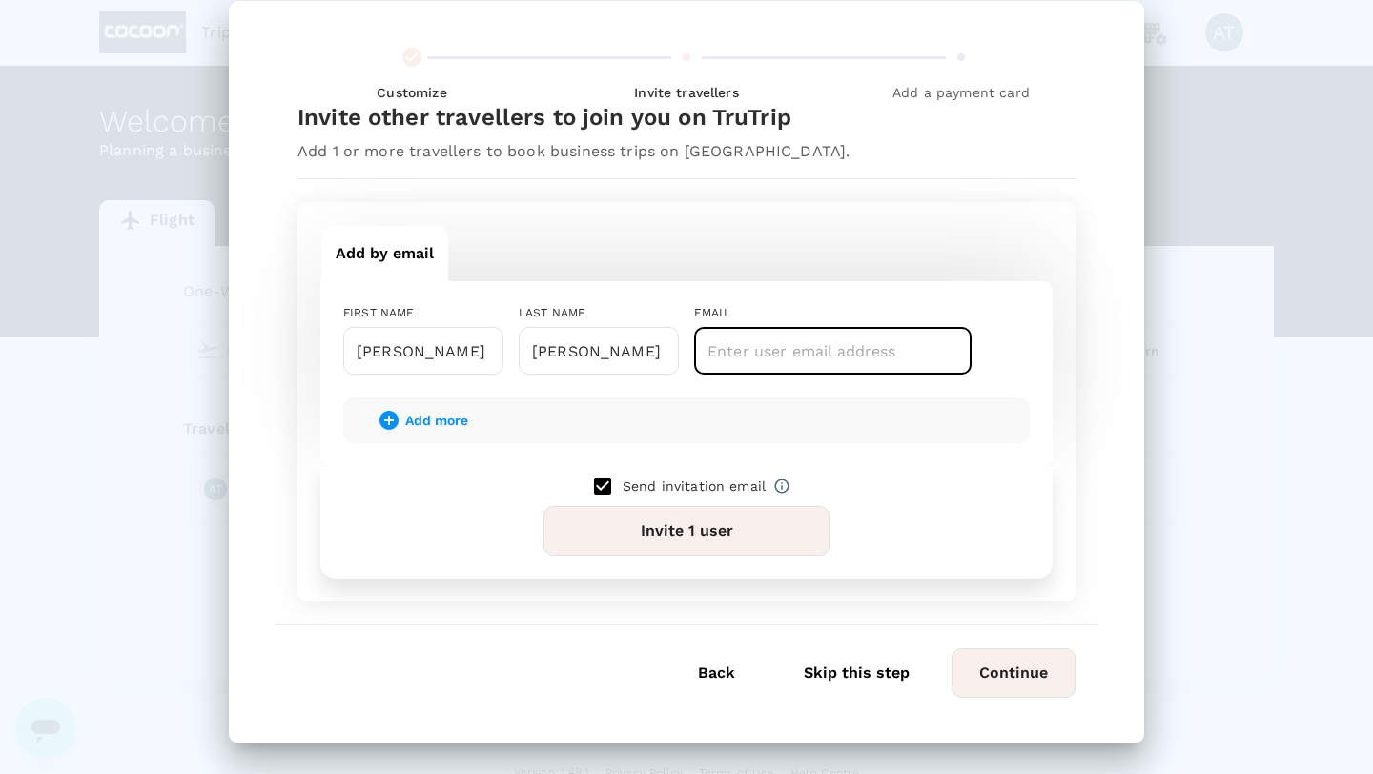
paste input "[PERSON_NAME][EMAIL_ADDRESS][DOMAIN_NAME]"
type input "[PERSON_NAME][EMAIL_ADDRESS][DOMAIN_NAME]"
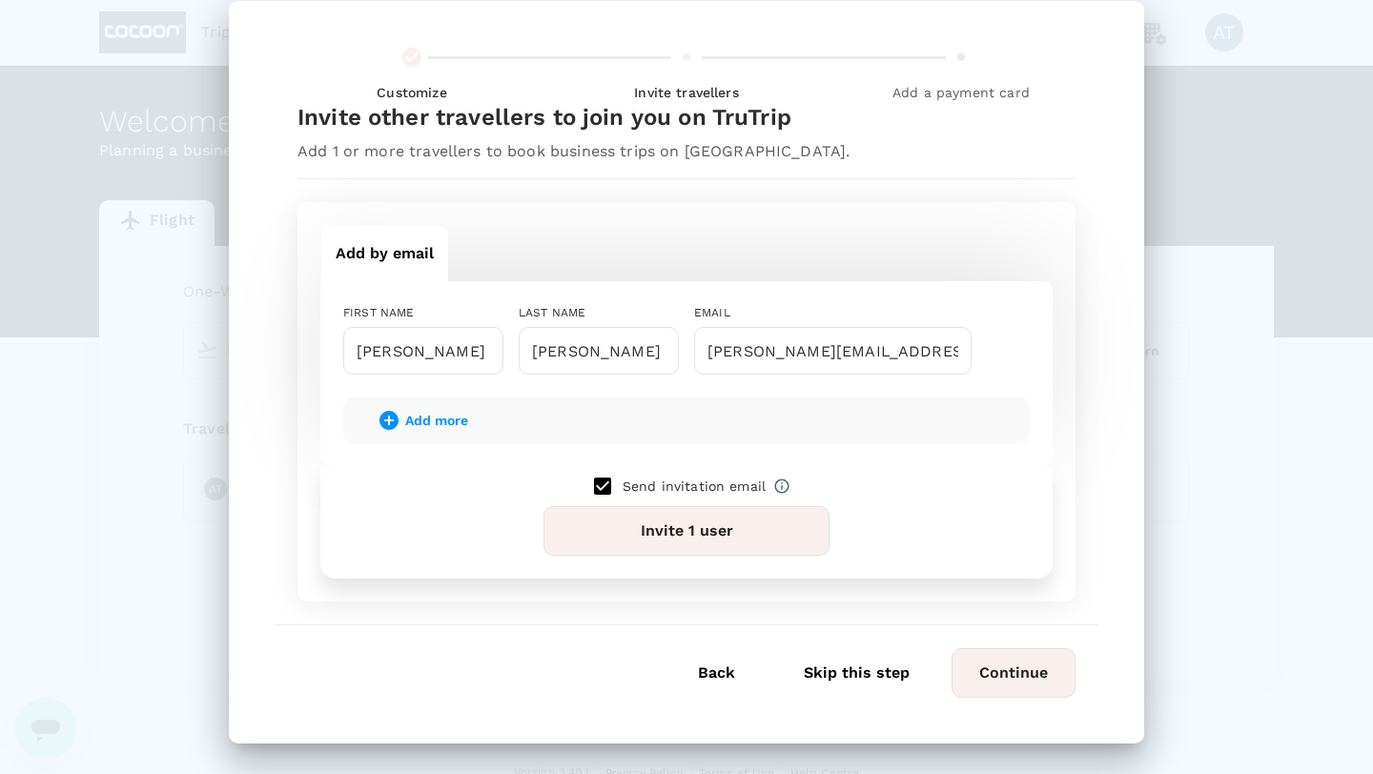
click at [521, 426] on div "Add more" at bounding box center [686, 421] width 687 height 46
click at [412, 428] on span "Add more" at bounding box center [436, 420] width 63 height 15
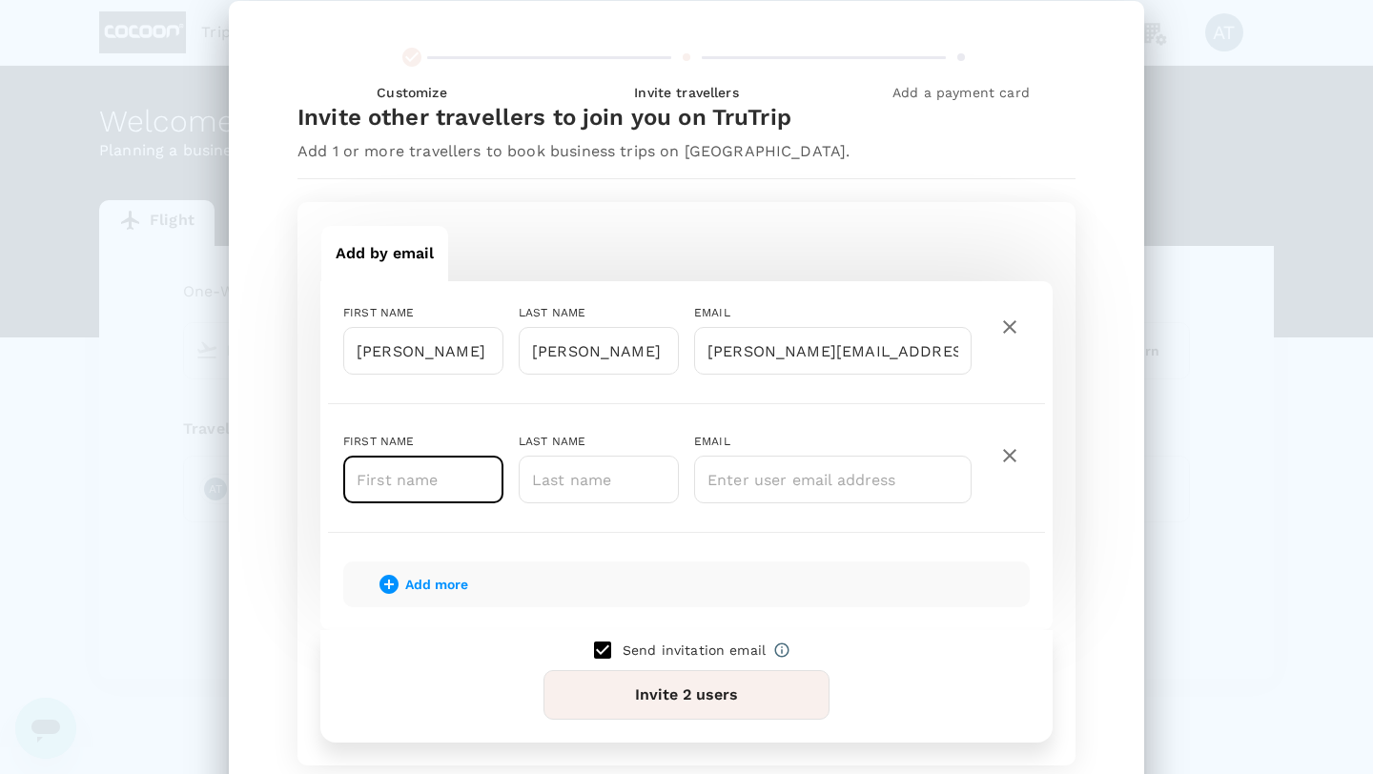
click at [382, 467] on input "text" at bounding box center [423, 480] width 160 height 48
click at [513, 481] on div "LAST NAME ​" at bounding box center [591, 461] width 175 height 86
click at [432, 483] on input "Zong" at bounding box center [423, 480] width 160 height 48
type input "[PERSON_NAME]"
click at [594, 461] on input "text" at bounding box center [599, 480] width 160 height 48
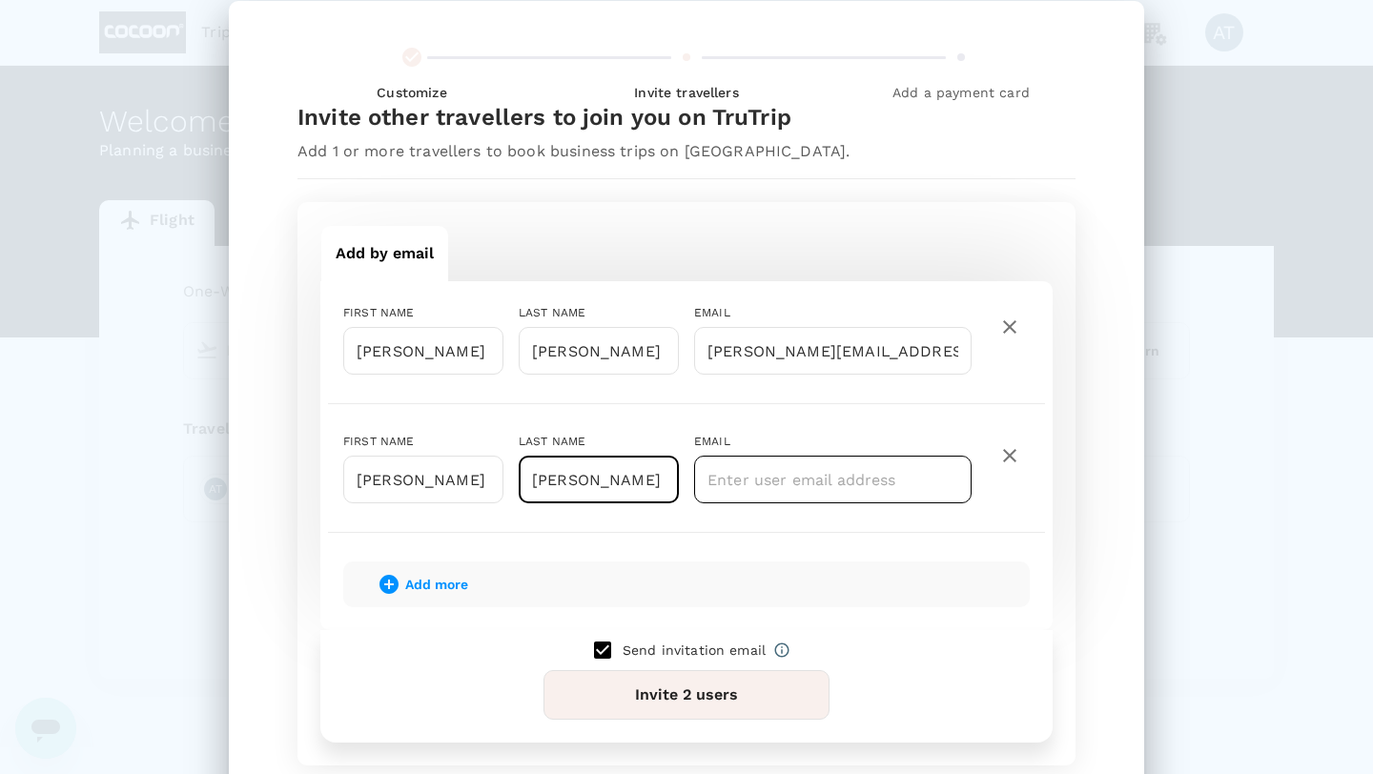
type input "[PERSON_NAME]"
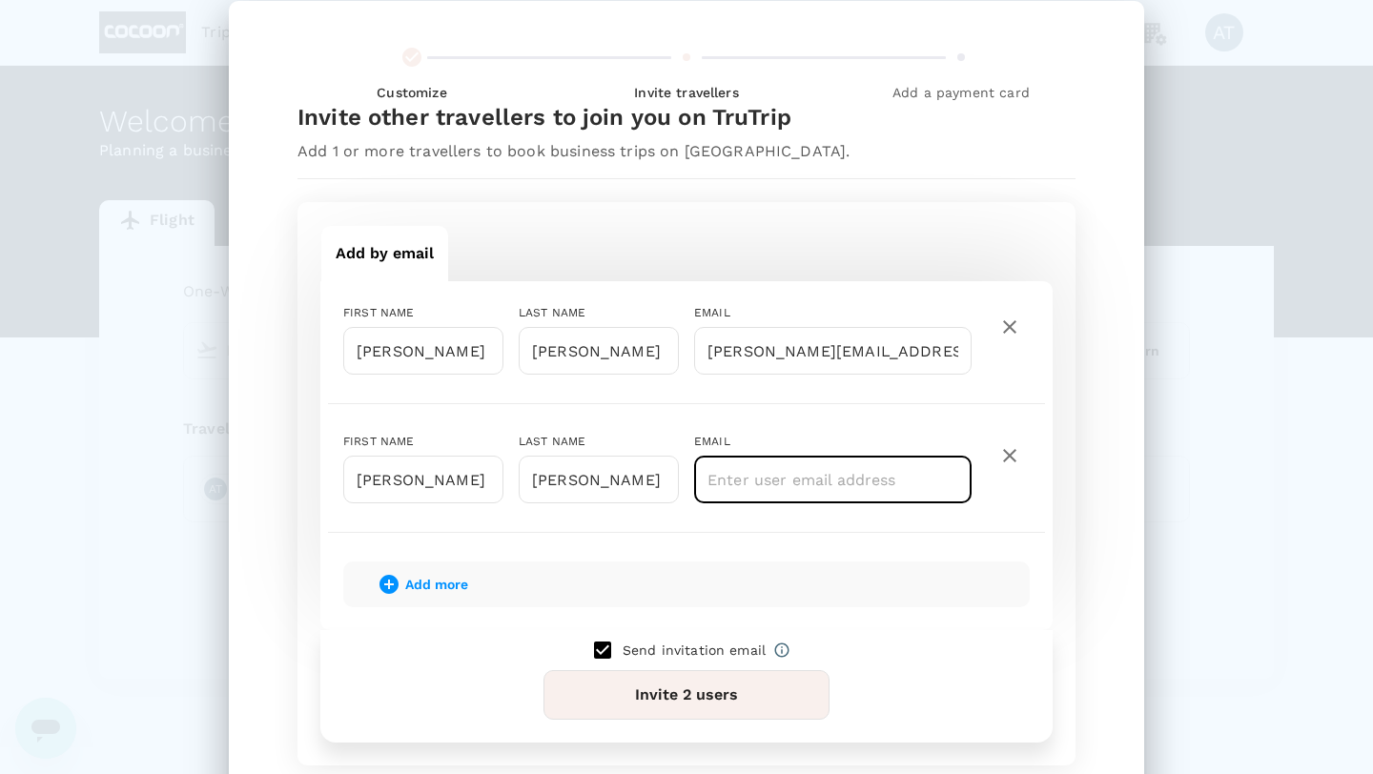
click at [789, 470] on input "text" at bounding box center [833, 480] width 278 height 48
paste input "[EMAIL_ADDRESS][DOMAIN_NAME]"
type input "[EMAIL_ADDRESS][DOMAIN_NAME]"
click at [456, 587] on span "Add more" at bounding box center [436, 584] width 63 height 15
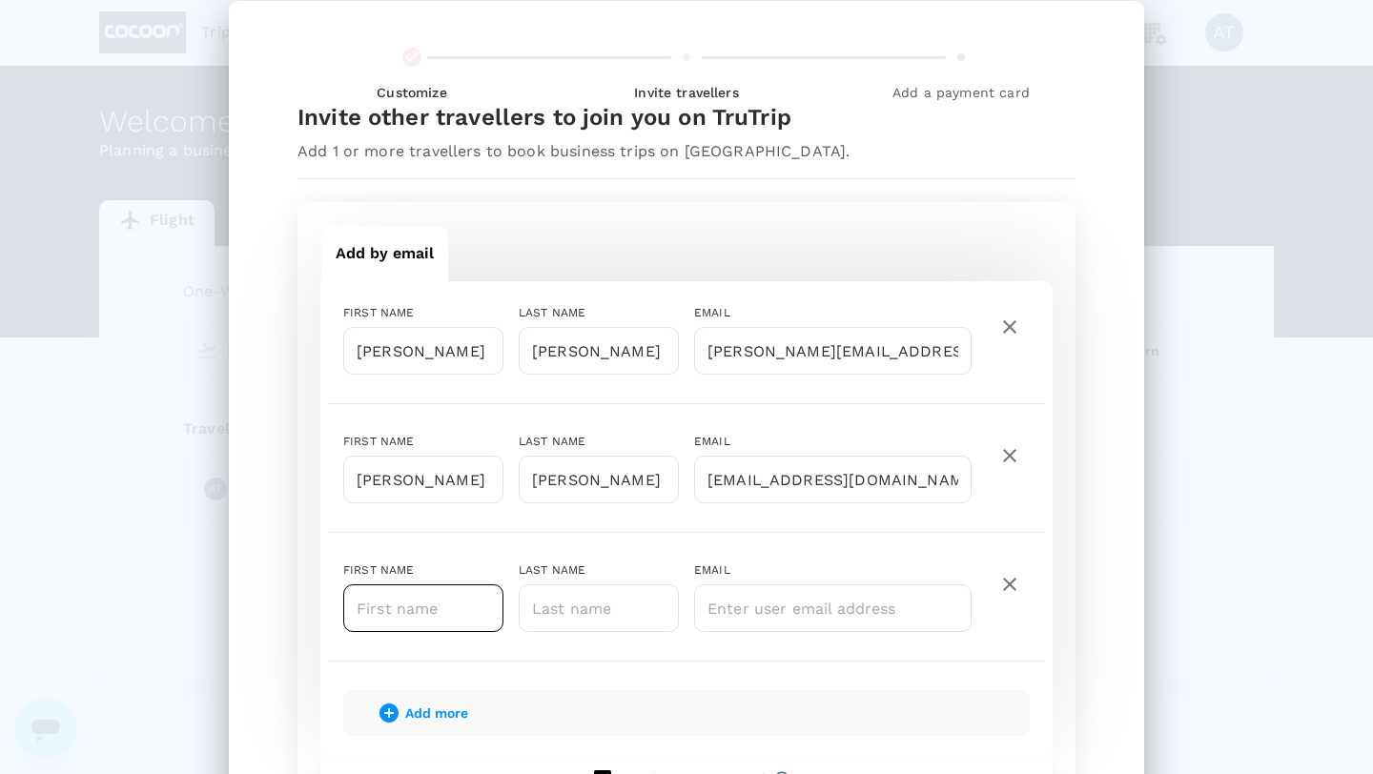
click at [384, 614] on input "text" at bounding box center [423, 609] width 160 height 48
type input "[PERSON_NAME]"
click at [562, 610] on input "text" at bounding box center [599, 609] width 160 height 48
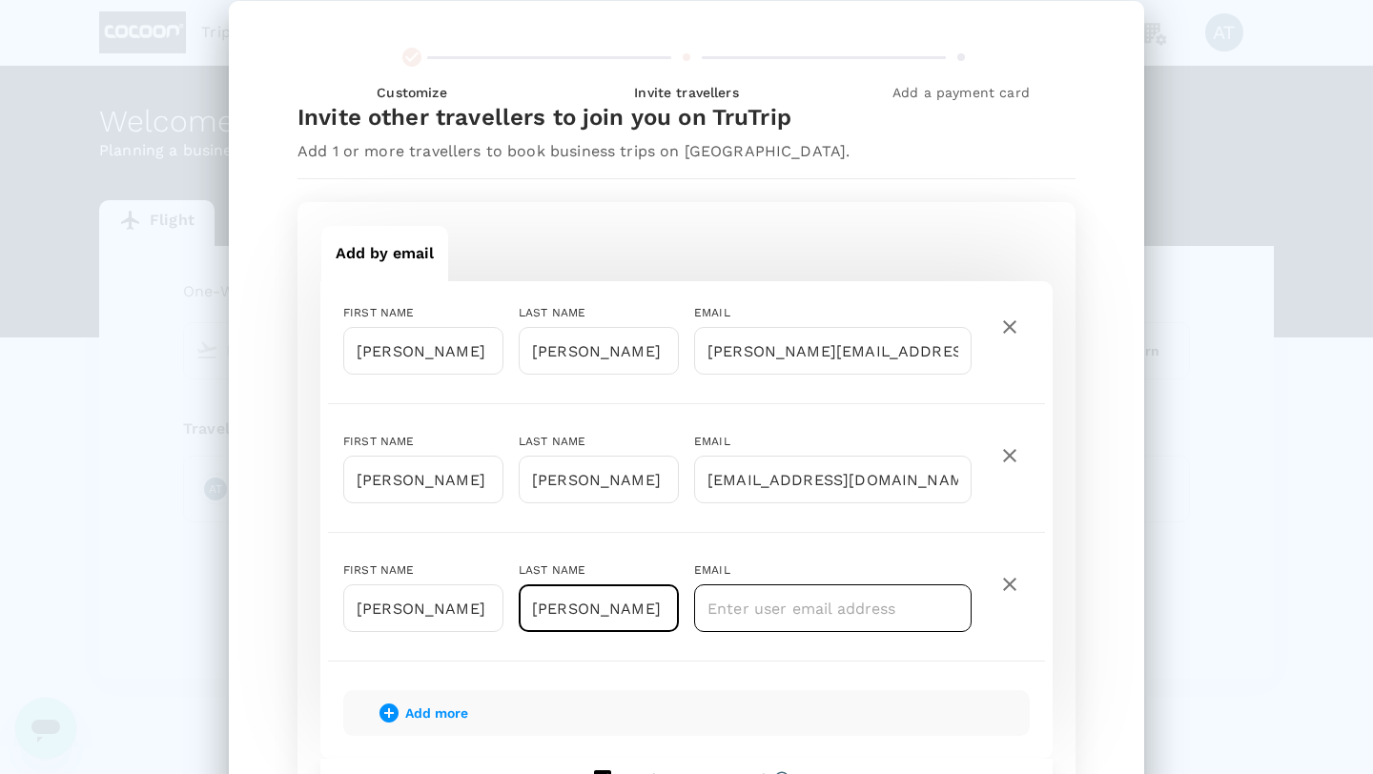
type input "[PERSON_NAME]"
click at [801, 619] on input "text" at bounding box center [833, 609] width 278 height 48
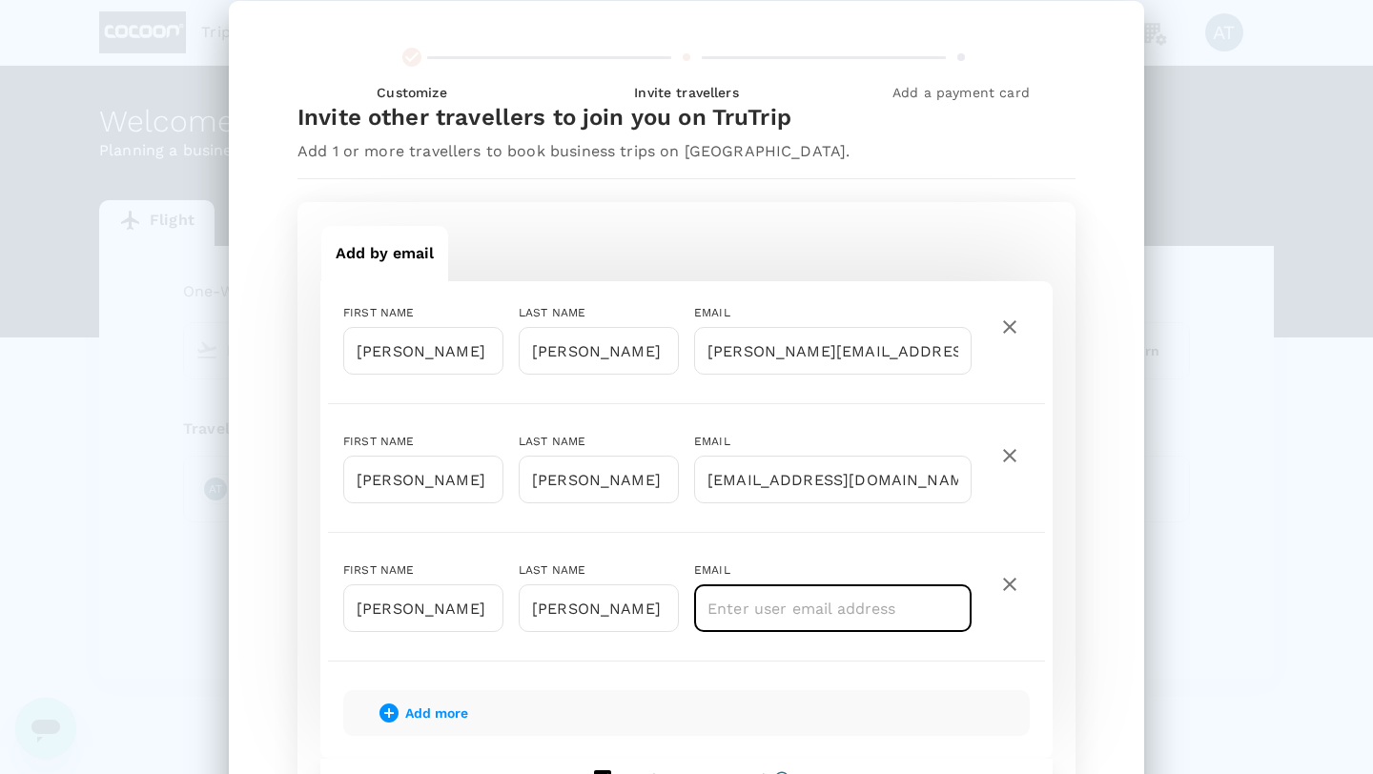
paste input "[PERSON_NAME][EMAIL_ADDRESS][DOMAIN_NAME]"
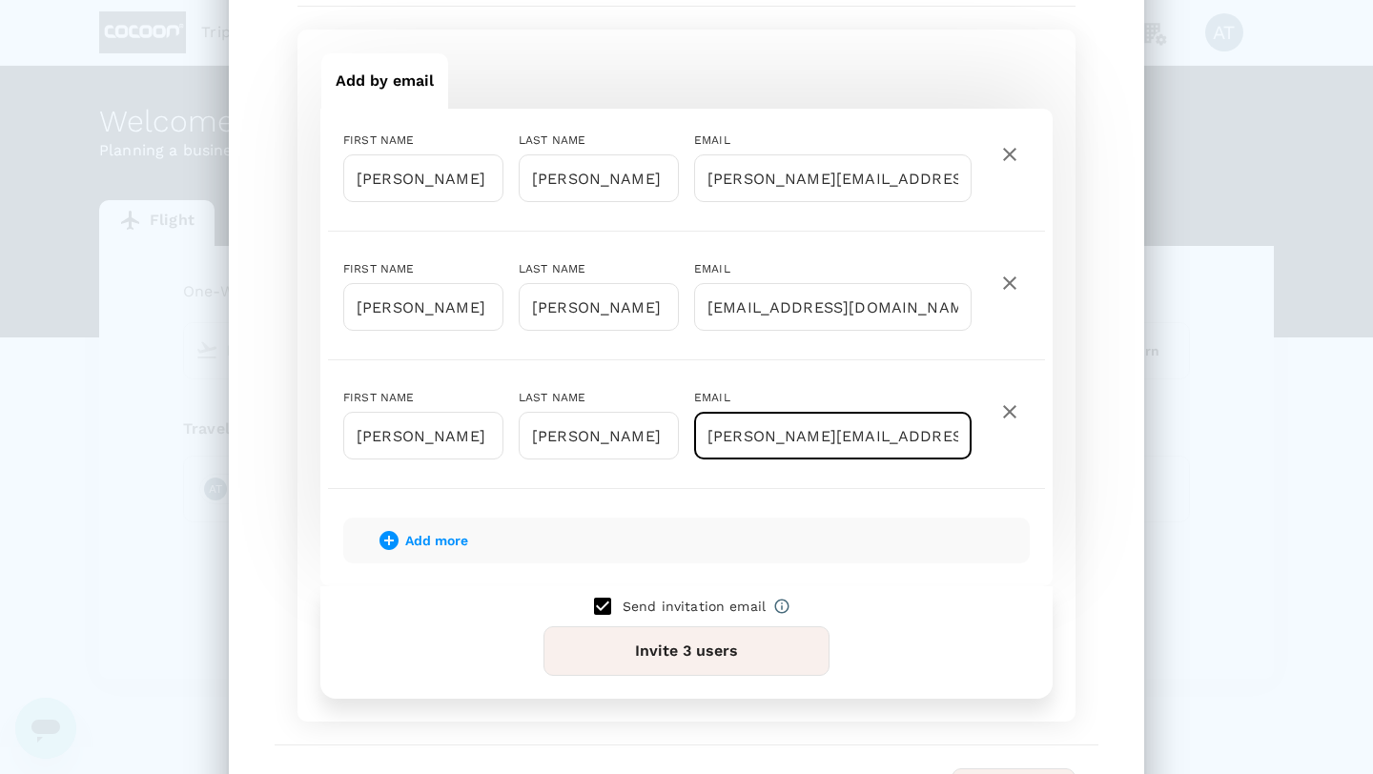
scroll to position [238, 0]
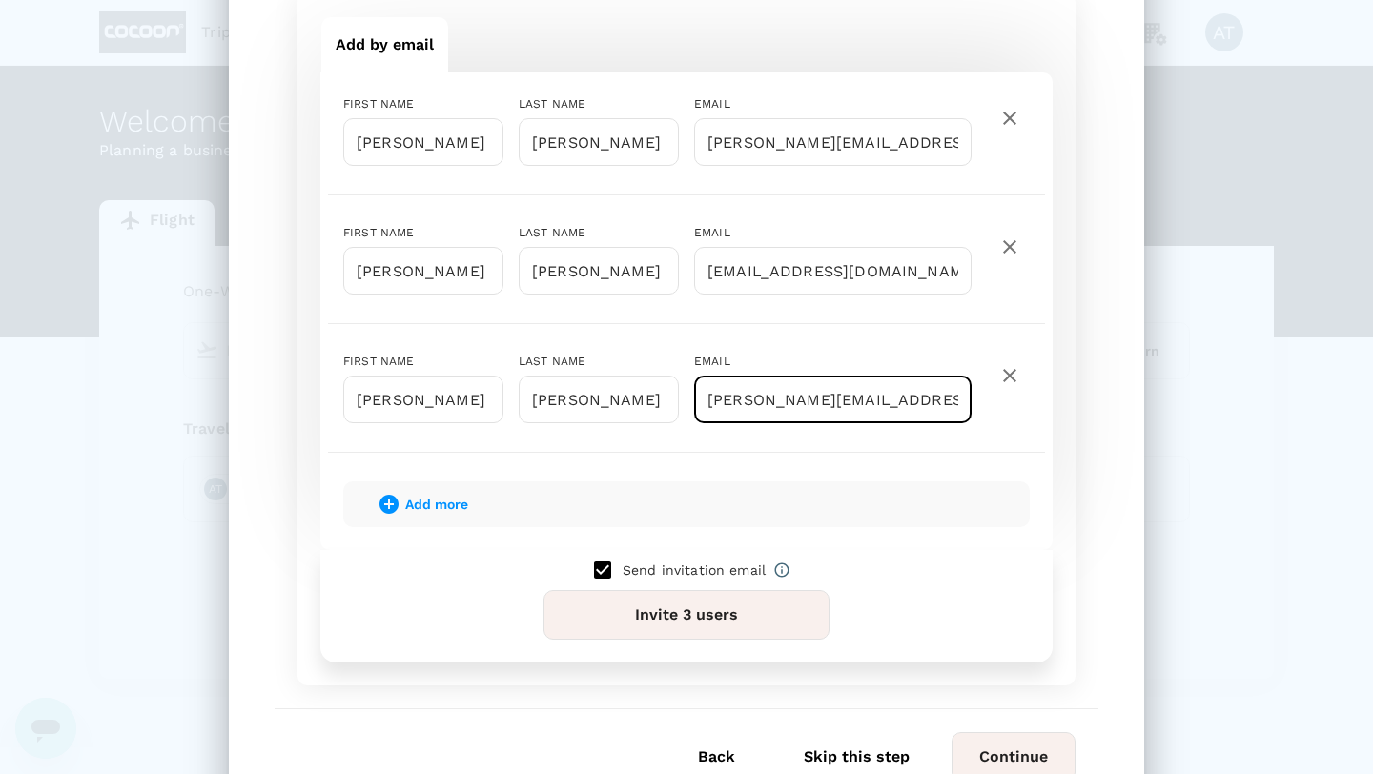
type input "[PERSON_NAME][EMAIL_ADDRESS][DOMAIN_NAME]"
click at [427, 512] on button "Add more" at bounding box center [423, 505] width 144 height 46
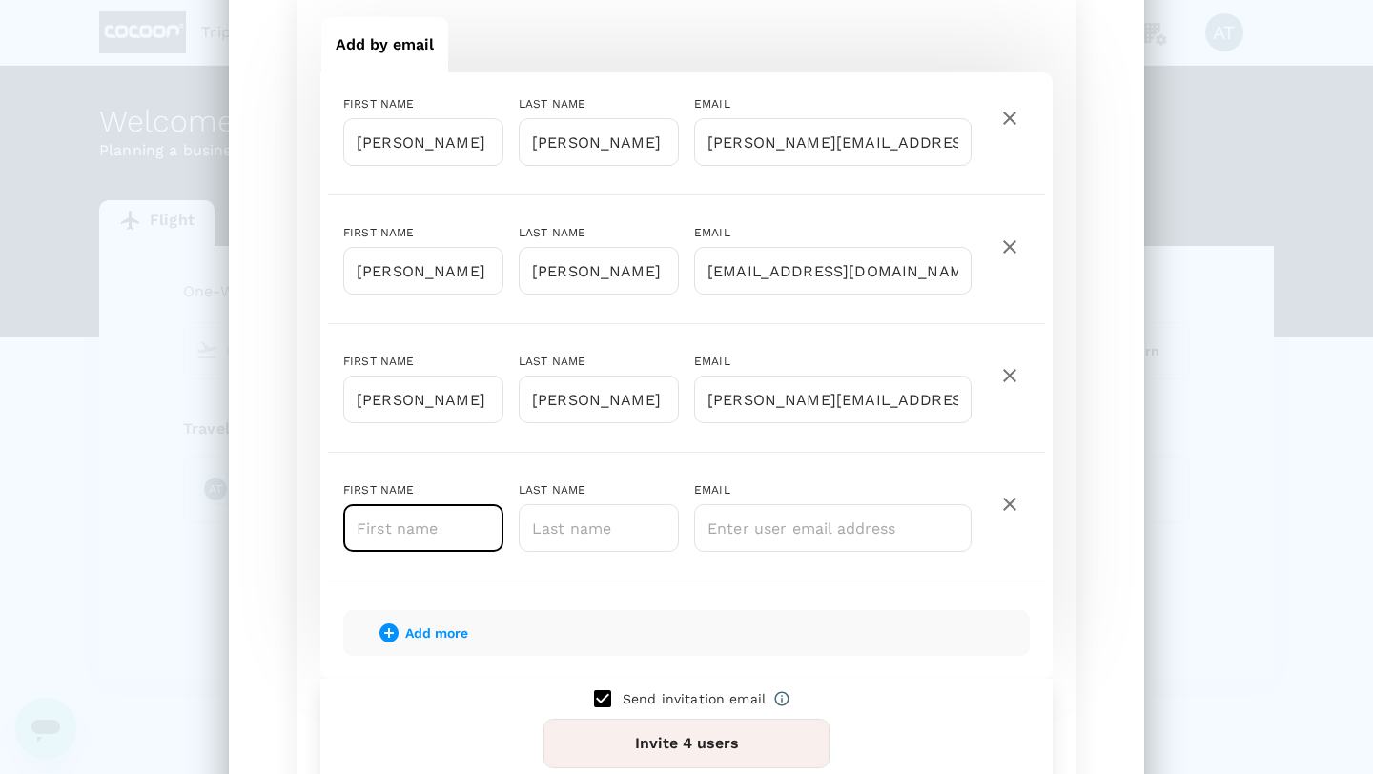
click at [407, 536] on input "text" at bounding box center [423, 529] width 160 height 48
type input "Alexia"
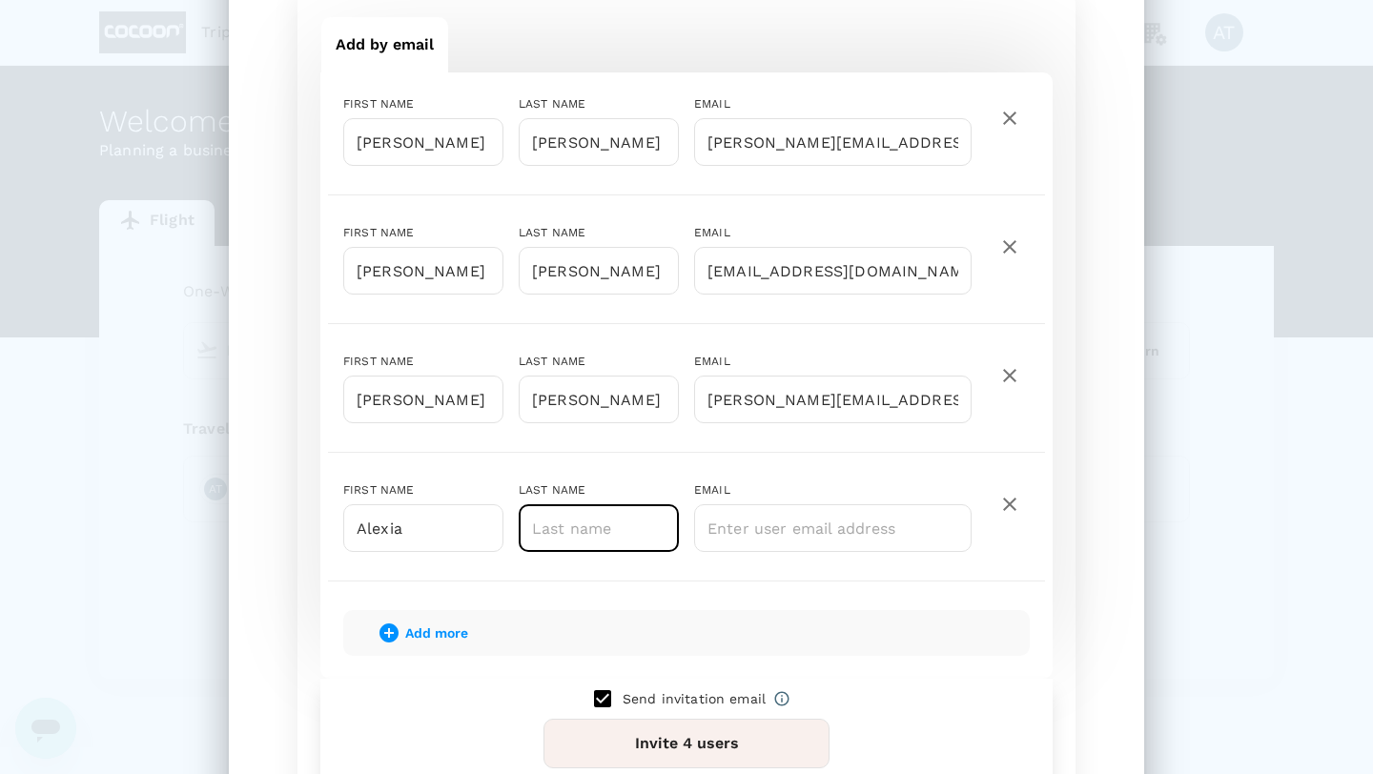
click at [616, 512] on input "text" at bounding box center [599, 529] width 160 height 48
type input "Tok"
click at [804, 550] on input "text" at bounding box center [833, 529] width 278 height 48
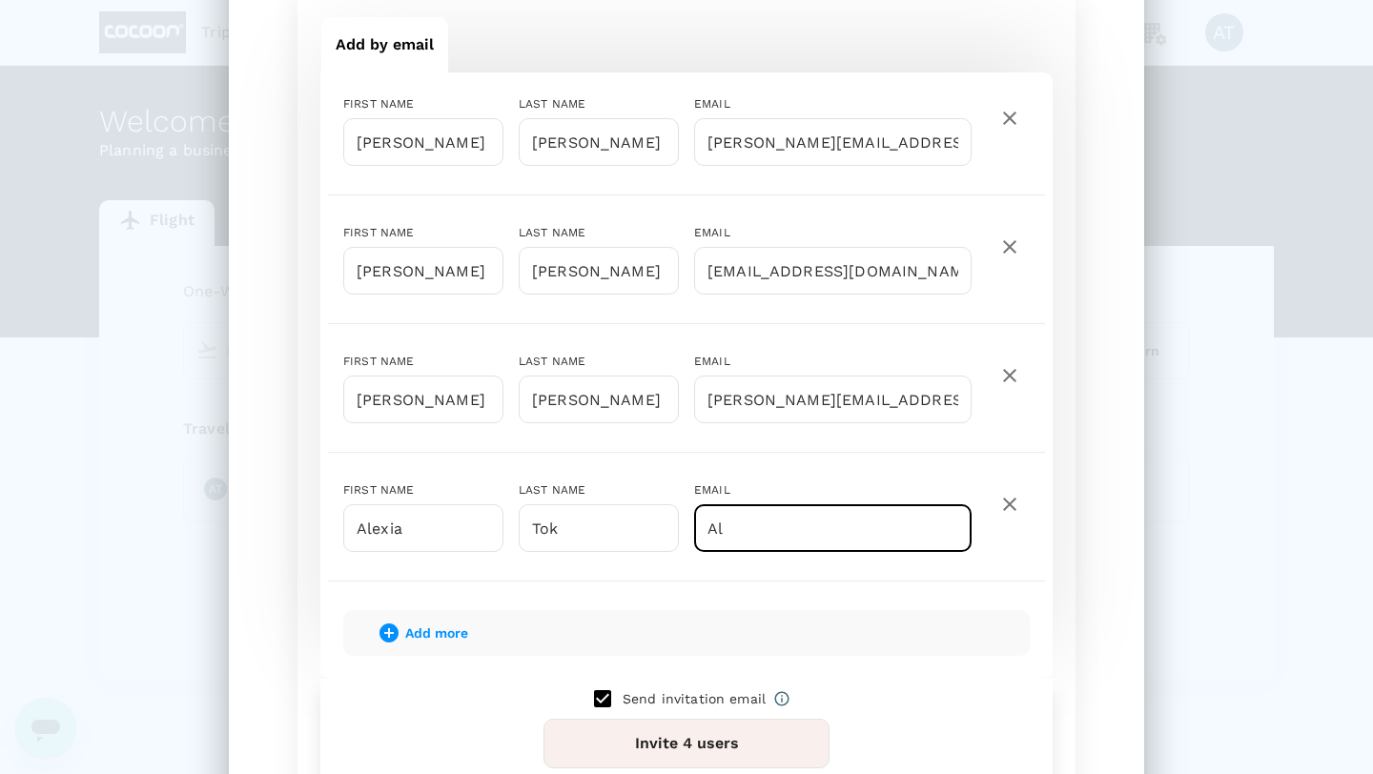
type input "A"
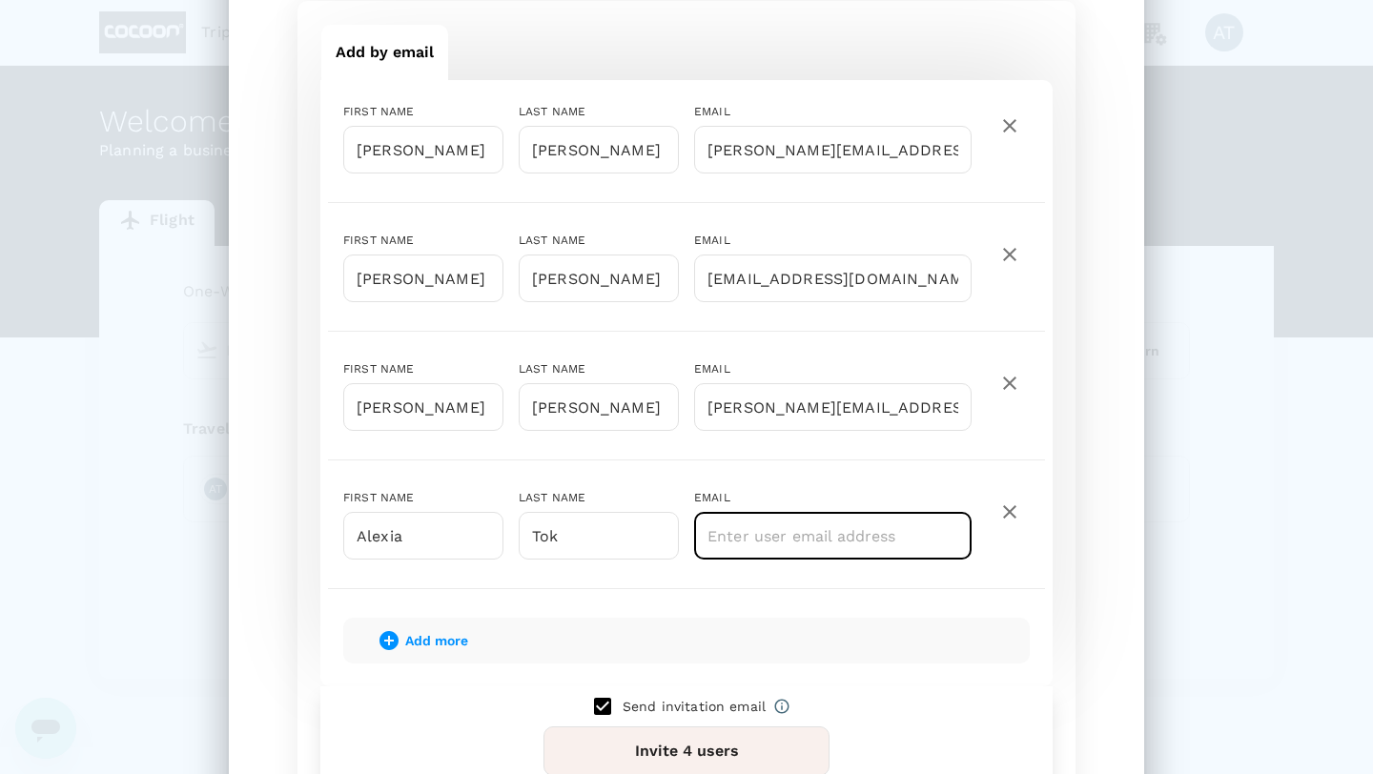
scroll to position [237, 0]
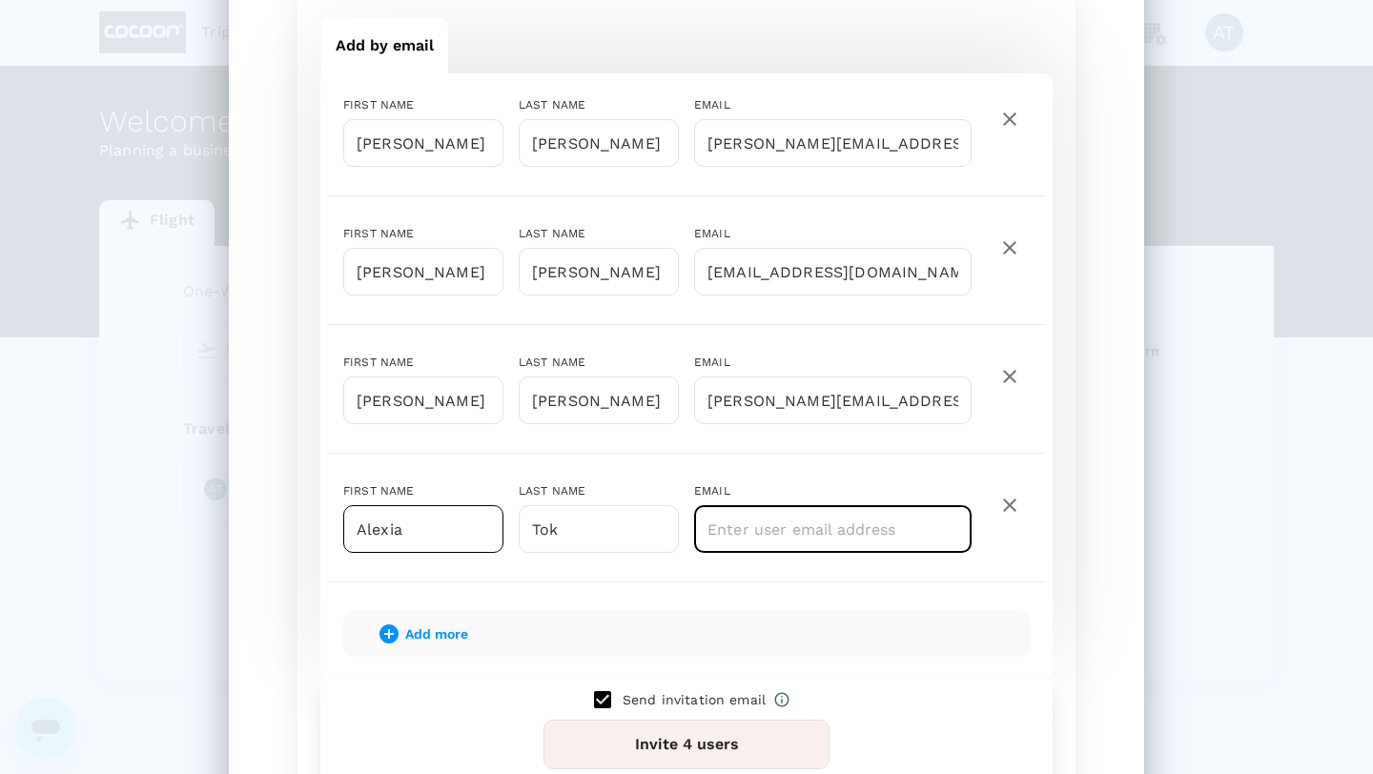
click at [376, 532] on input "Alexia" at bounding box center [423, 530] width 160 height 48
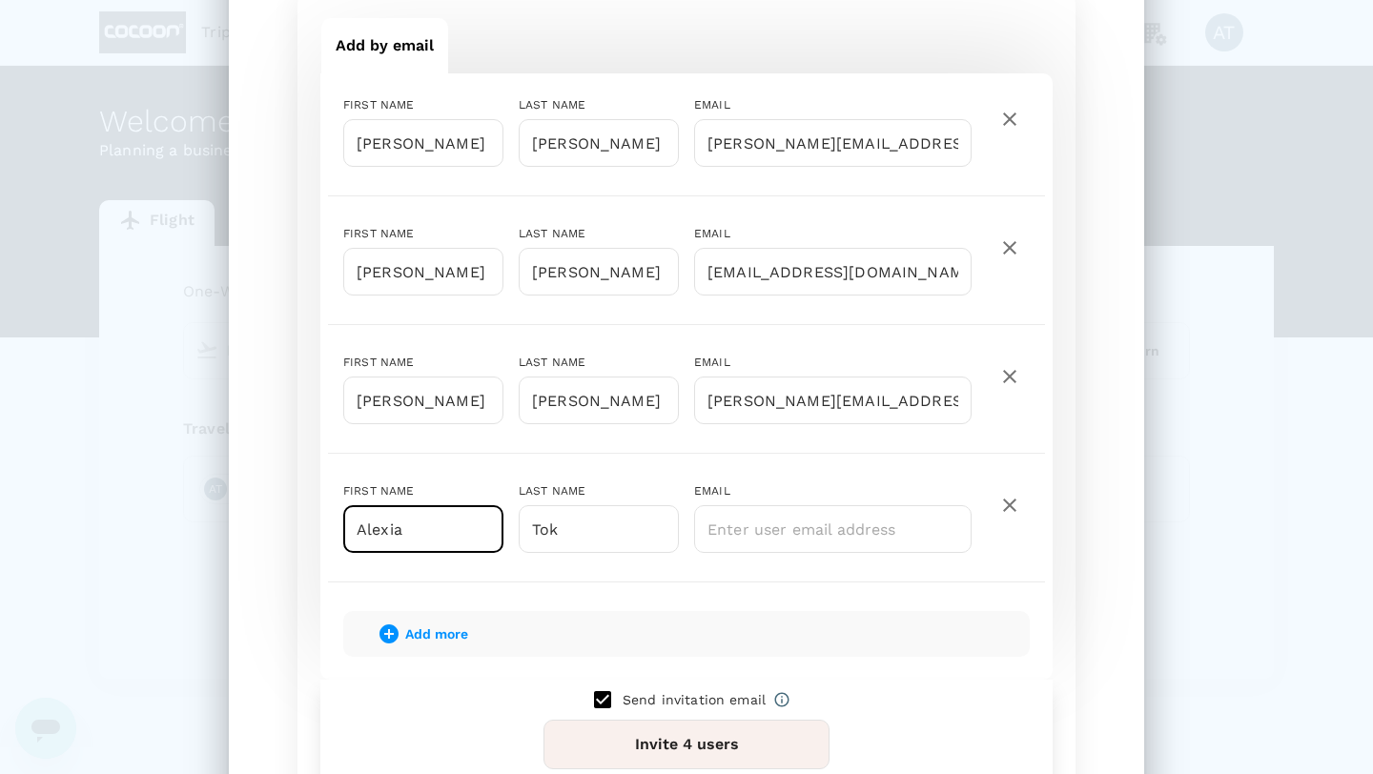
click at [376, 532] on input "Alexia" at bounding box center [423, 530] width 160 height 48
click at [553, 531] on input "Tok" at bounding box center [599, 530] width 160 height 48
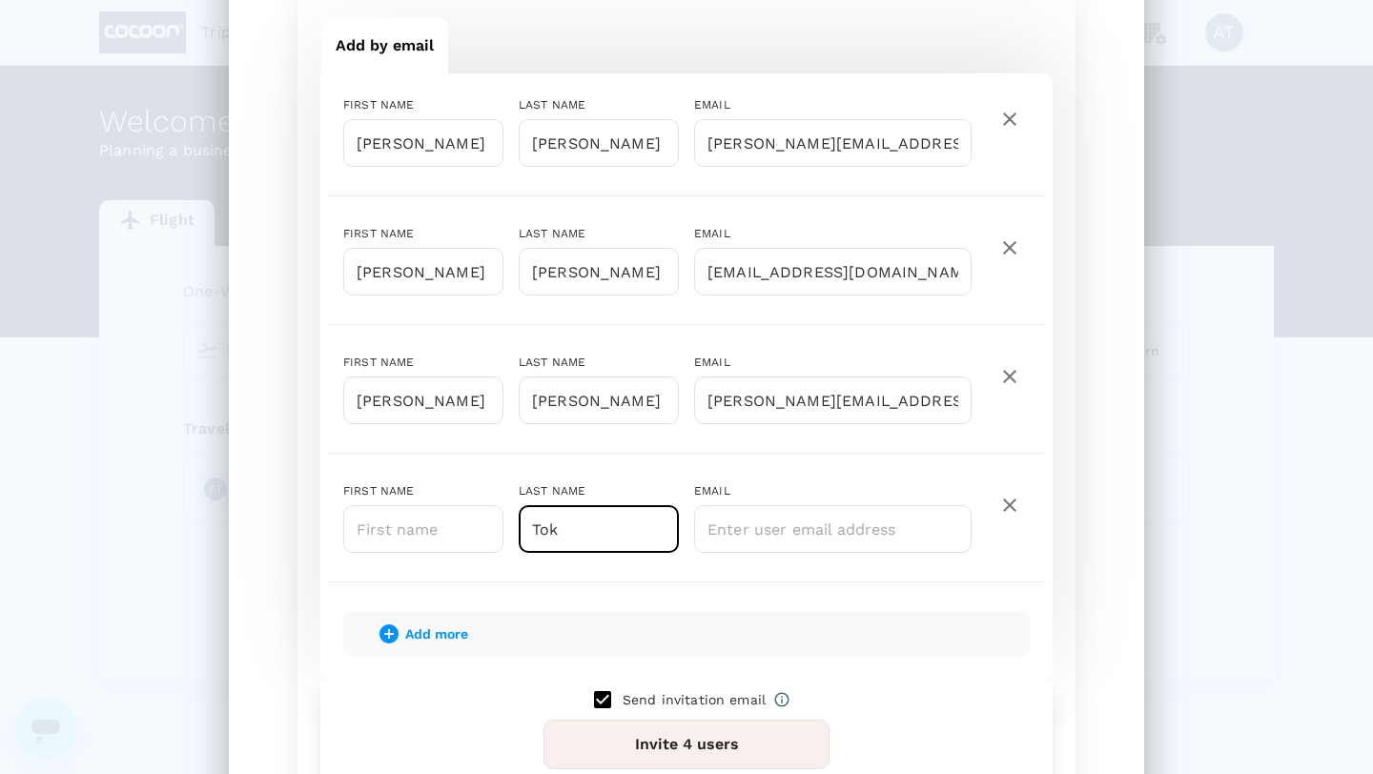
click at [553, 531] on input "Tok" at bounding box center [599, 530] width 160 height 48
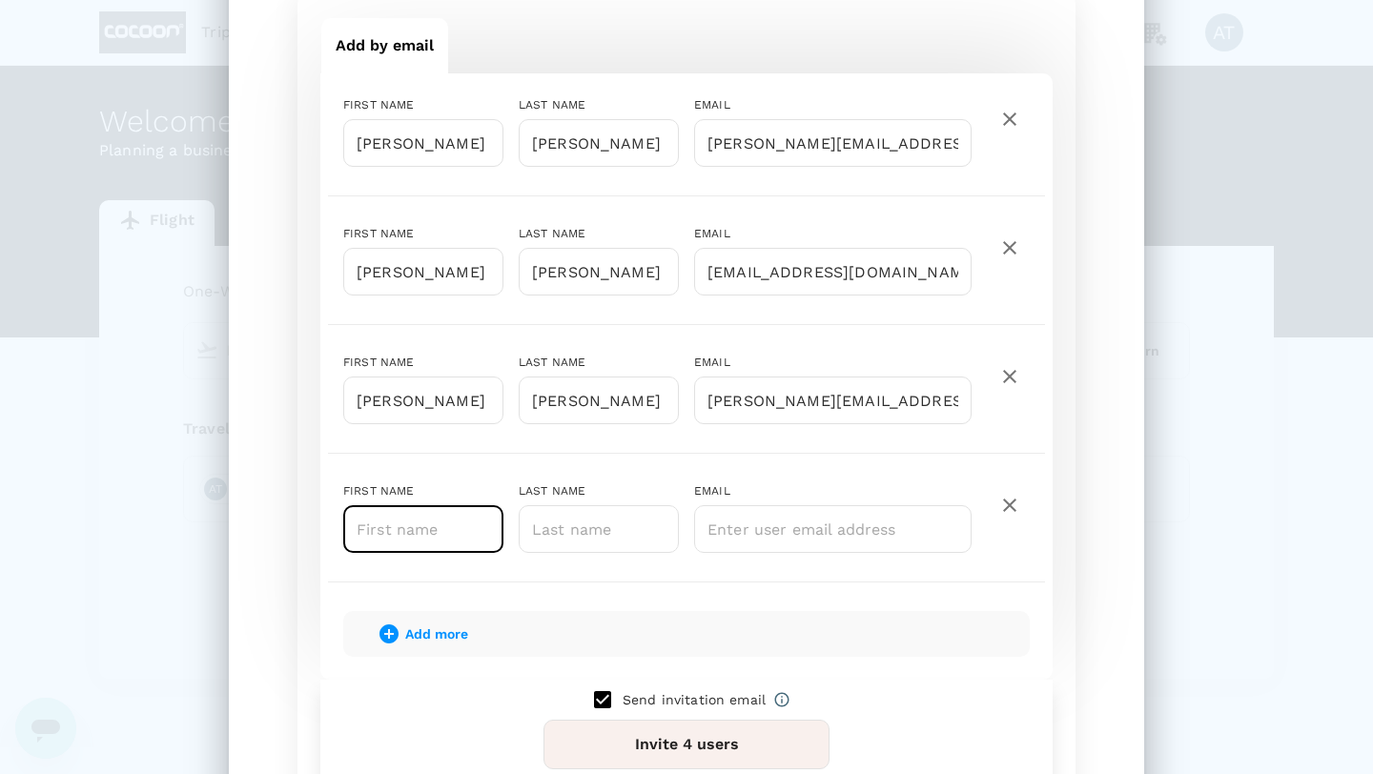
click at [417, 539] on input "text" at bounding box center [423, 530] width 160 height 48
type input "Alexia"
click at [400, 526] on input "Alexia" at bounding box center [423, 530] width 160 height 48
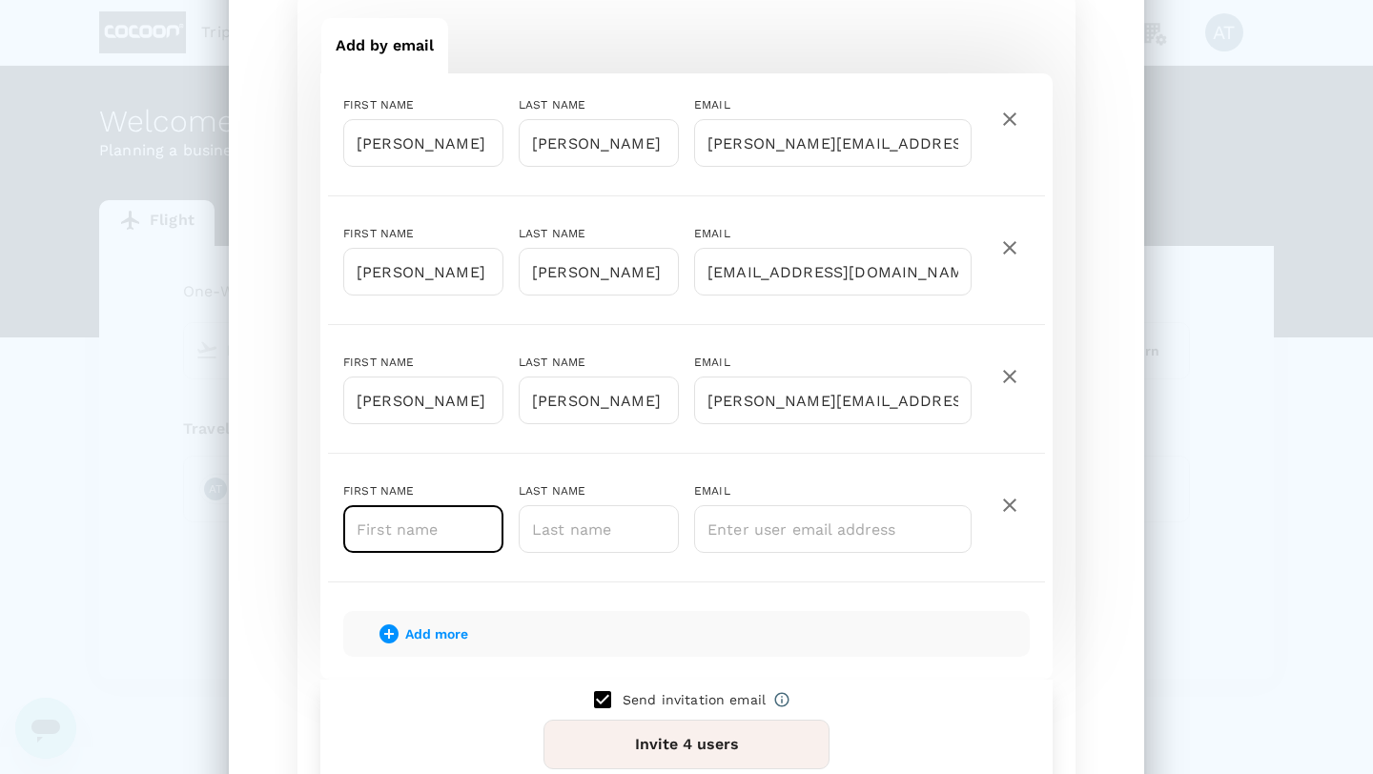
click at [1006, 503] on icon "button" at bounding box center [1009, 505] width 13 height 13
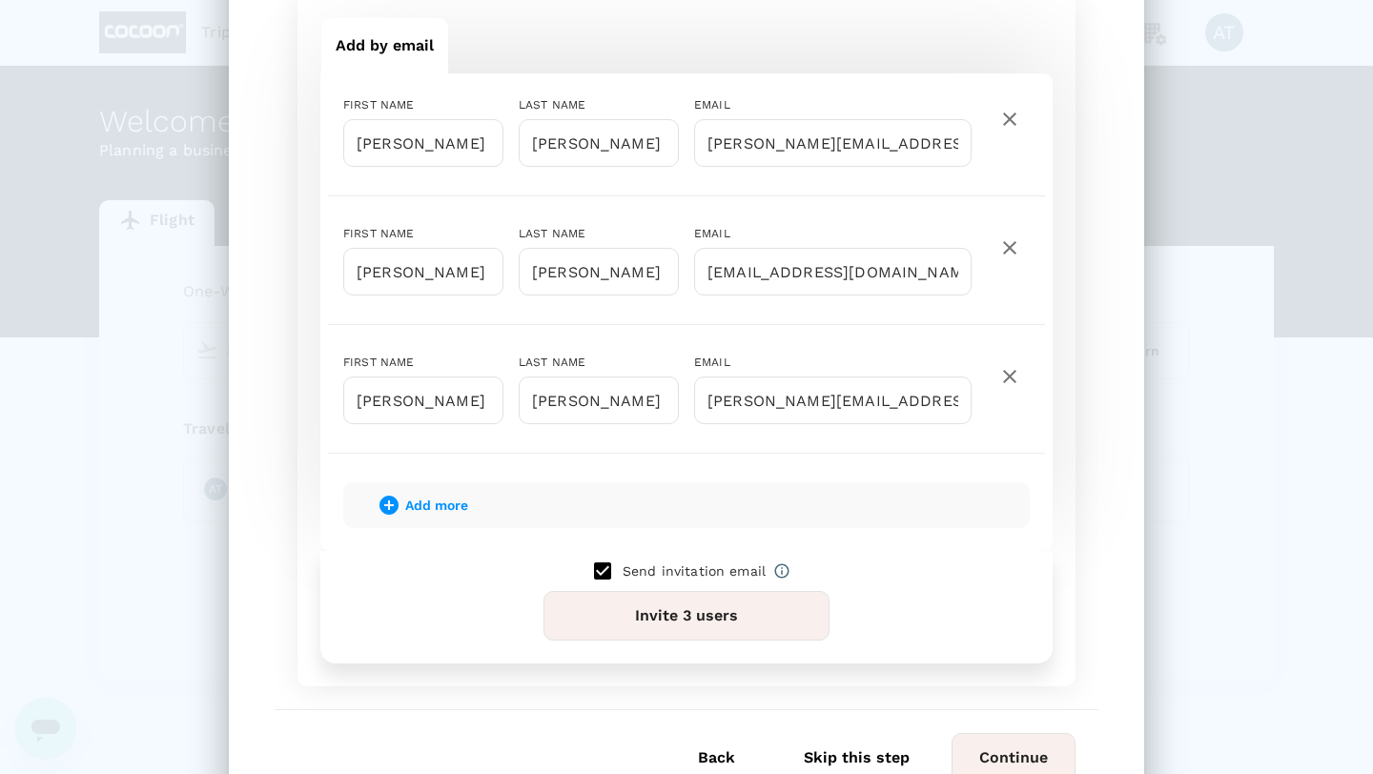
scroll to position [304, 0]
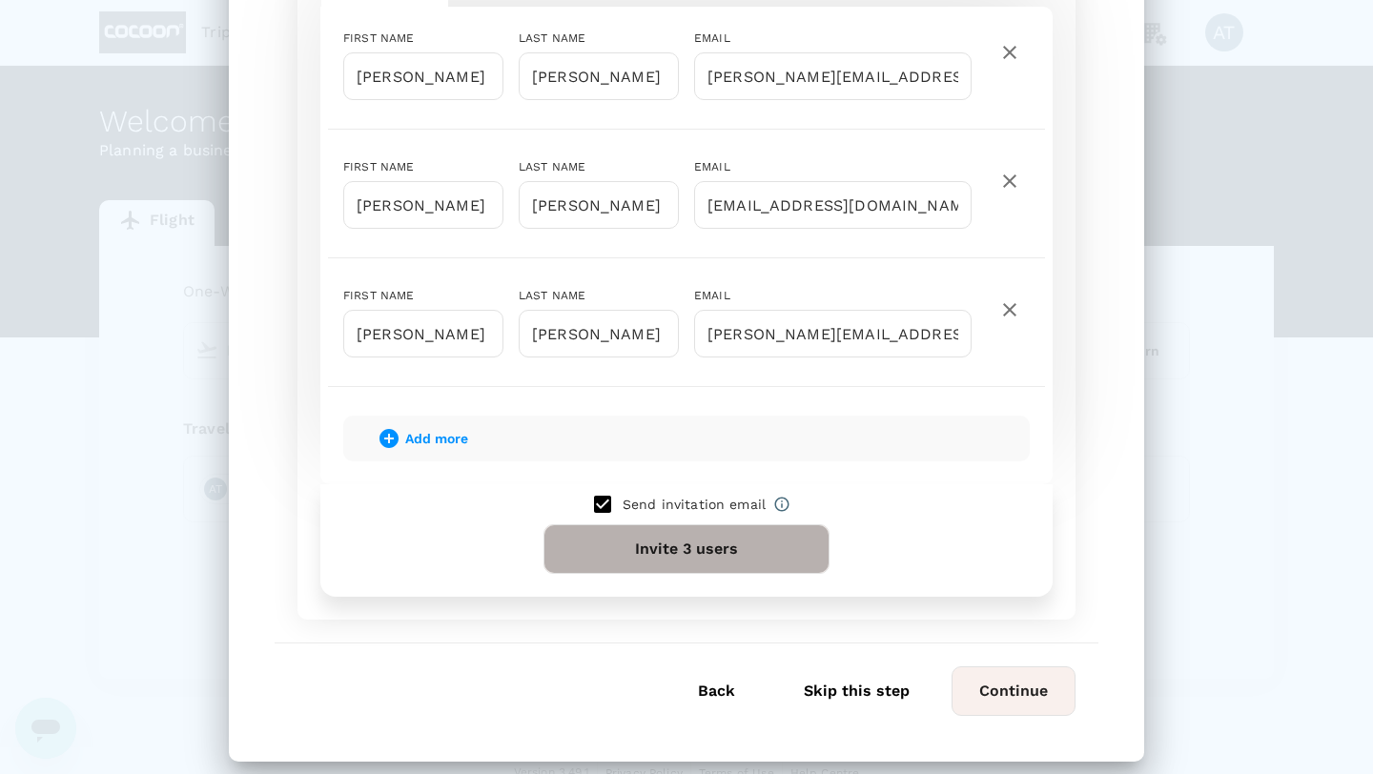
click at [715, 549] on button "Invite 3 users" at bounding box center [687, 550] width 286 height 50
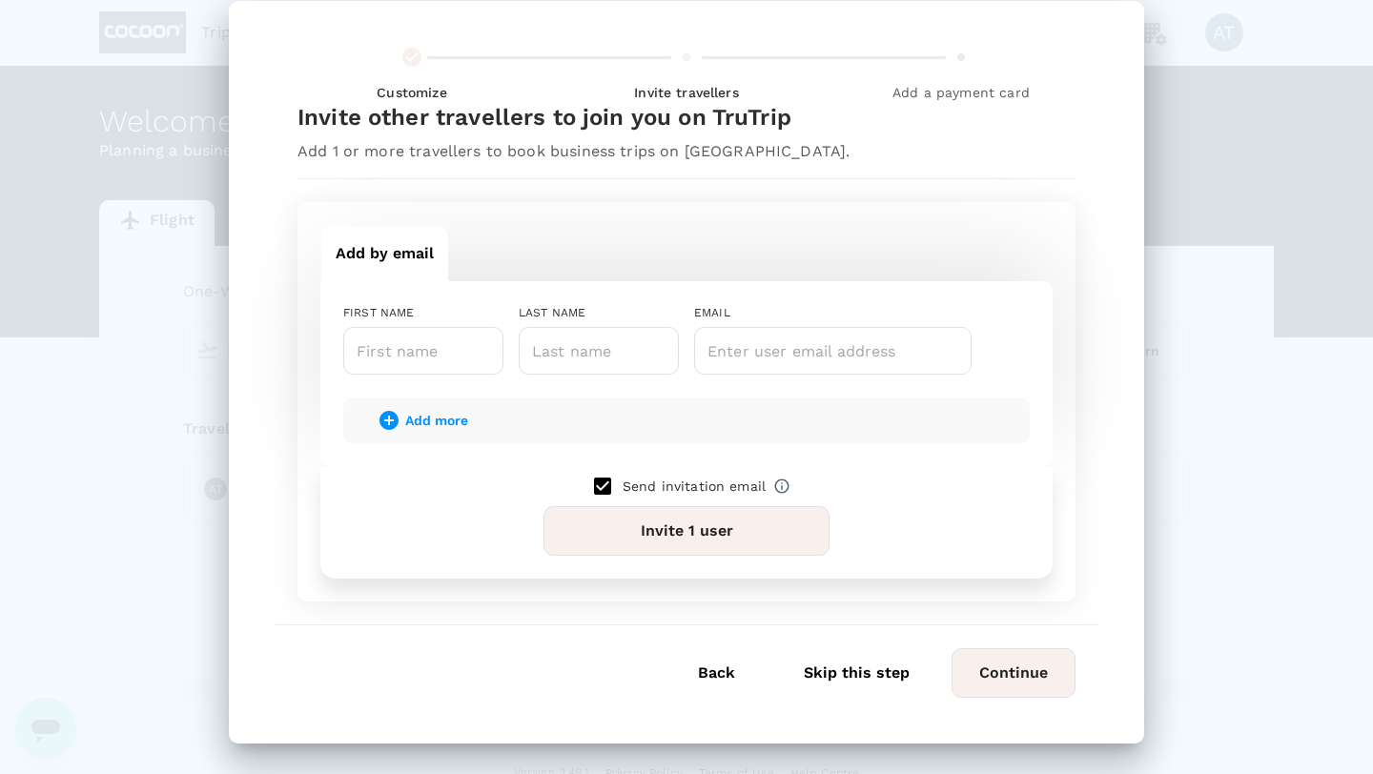
scroll to position [30, 0]
click at [980, 331] on div "FIRST NAME ​ LAST NAME ​ EMAIL ​" at bounding box center [679, 332] width 702 height 86
click at [1004, 684] on button "Continue" at bounding box center [1014, 674] width 124 height 50
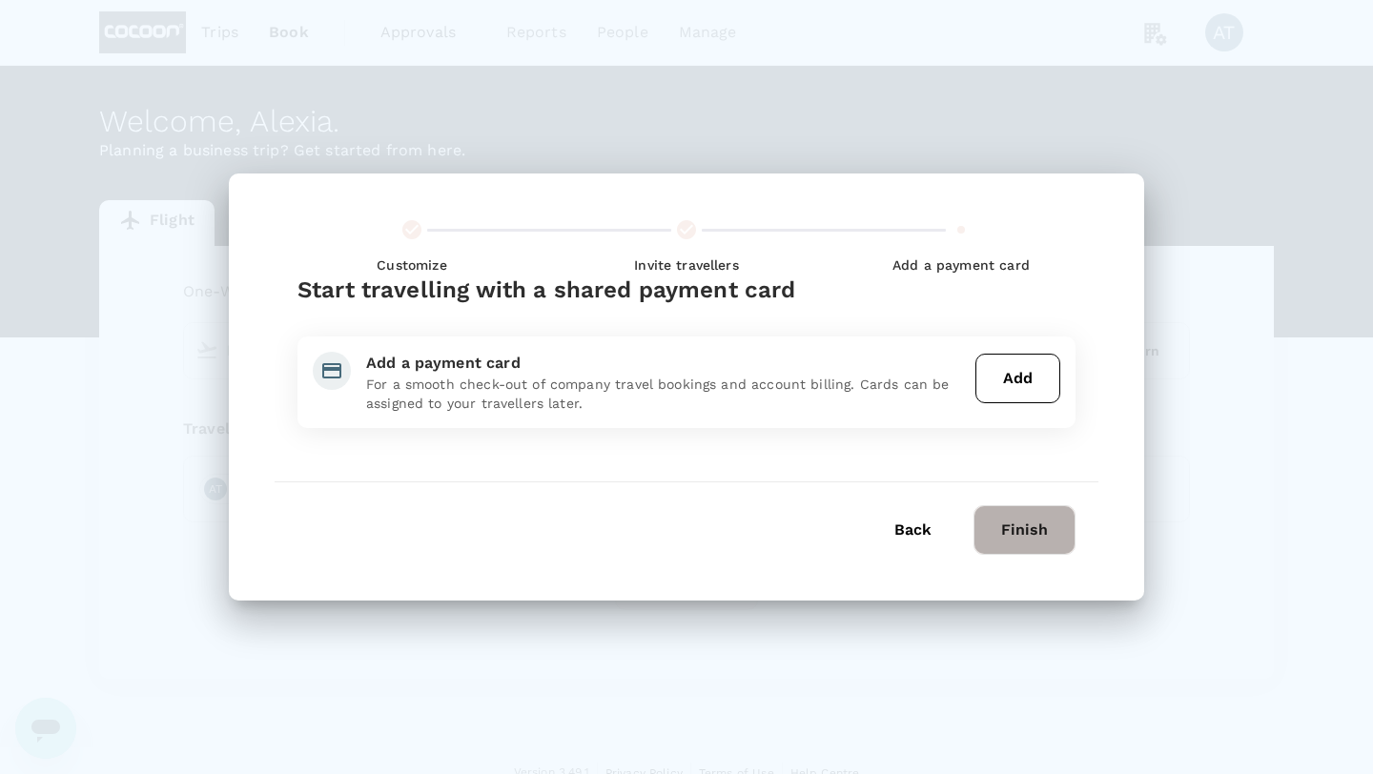
click at [1035, 533] on button "Finish" at bounding box center [1025, 531] width 102 height 50
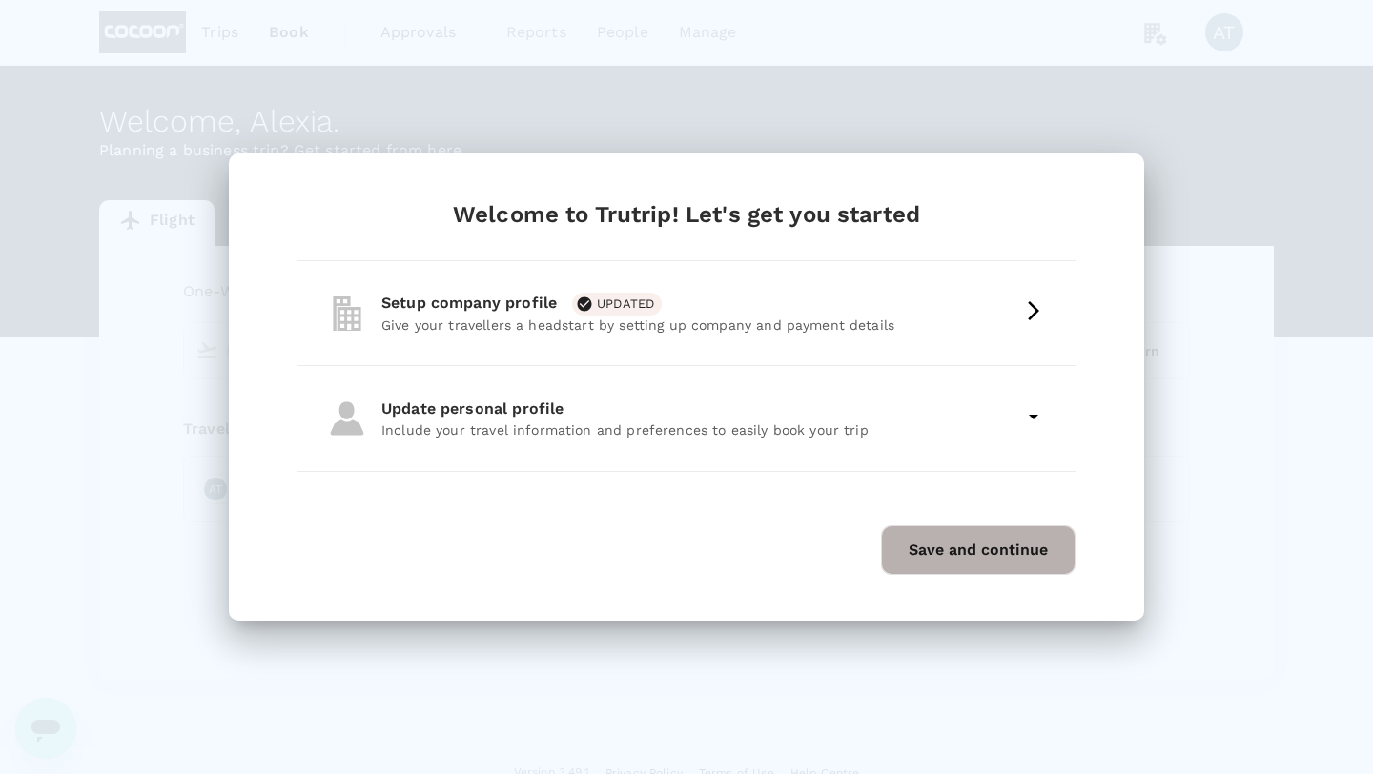
click at [932, 560] on button "Save and continue" at bounding box center [978, 551] width 195 height 50
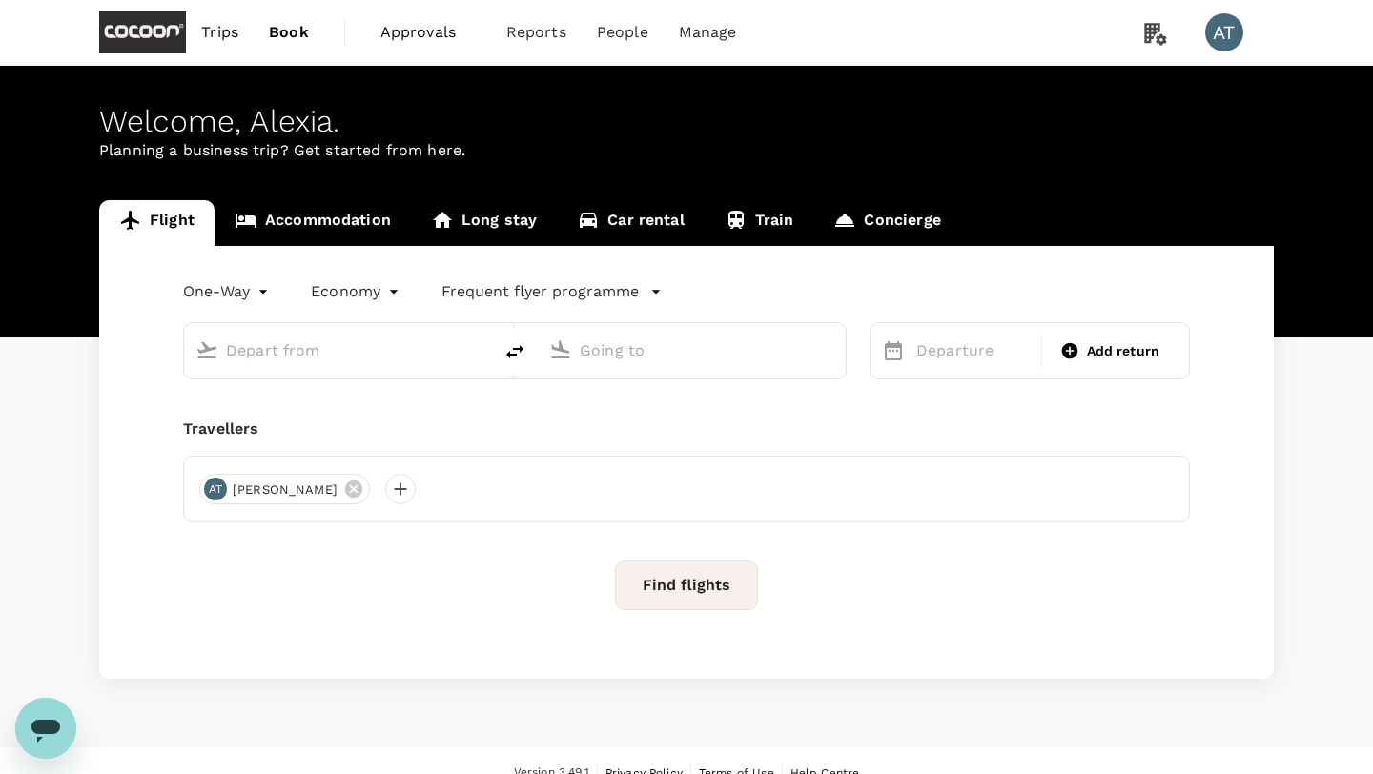
click at [314, 352] on input "text" at bounding box center [339, 351] width 226 height 30
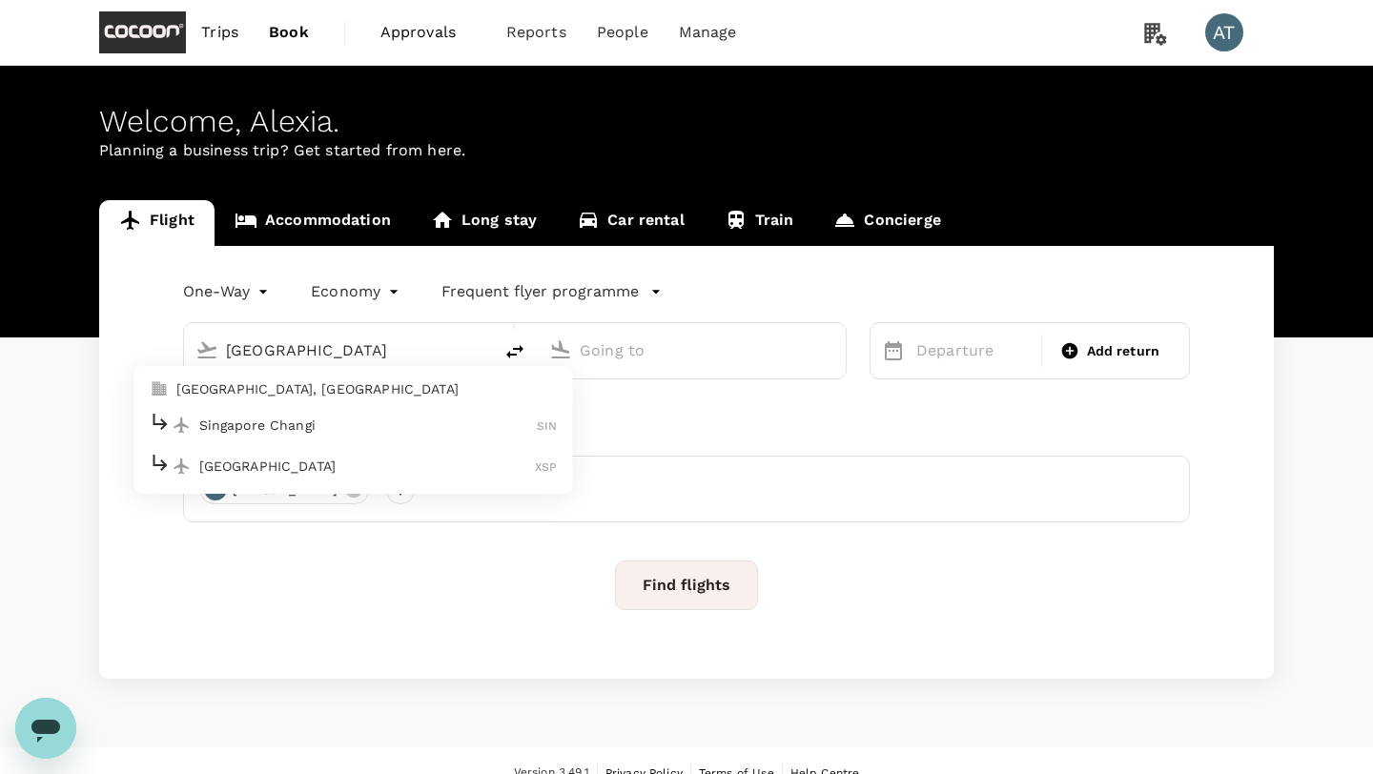
click at [306, 419] on p "Singapore Changi" at bounding box center [368, 425] width 339 height 19
type input "Singapore Changi (SIN)"
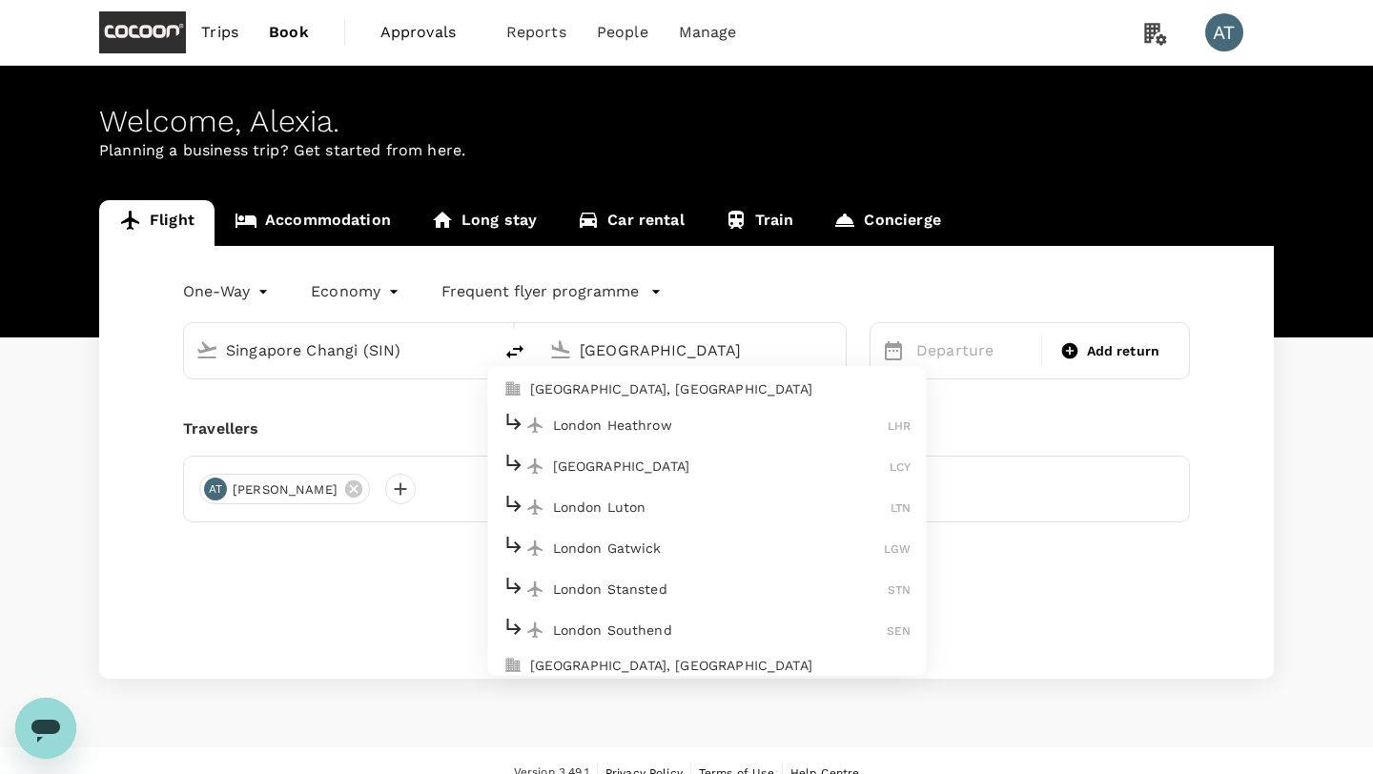
click at [674, 386] on p "[GEOGRAPHIC_DATA], [GEOGRAPHIC_DATA]" at bounding box center [721, 389] width 382 height 19
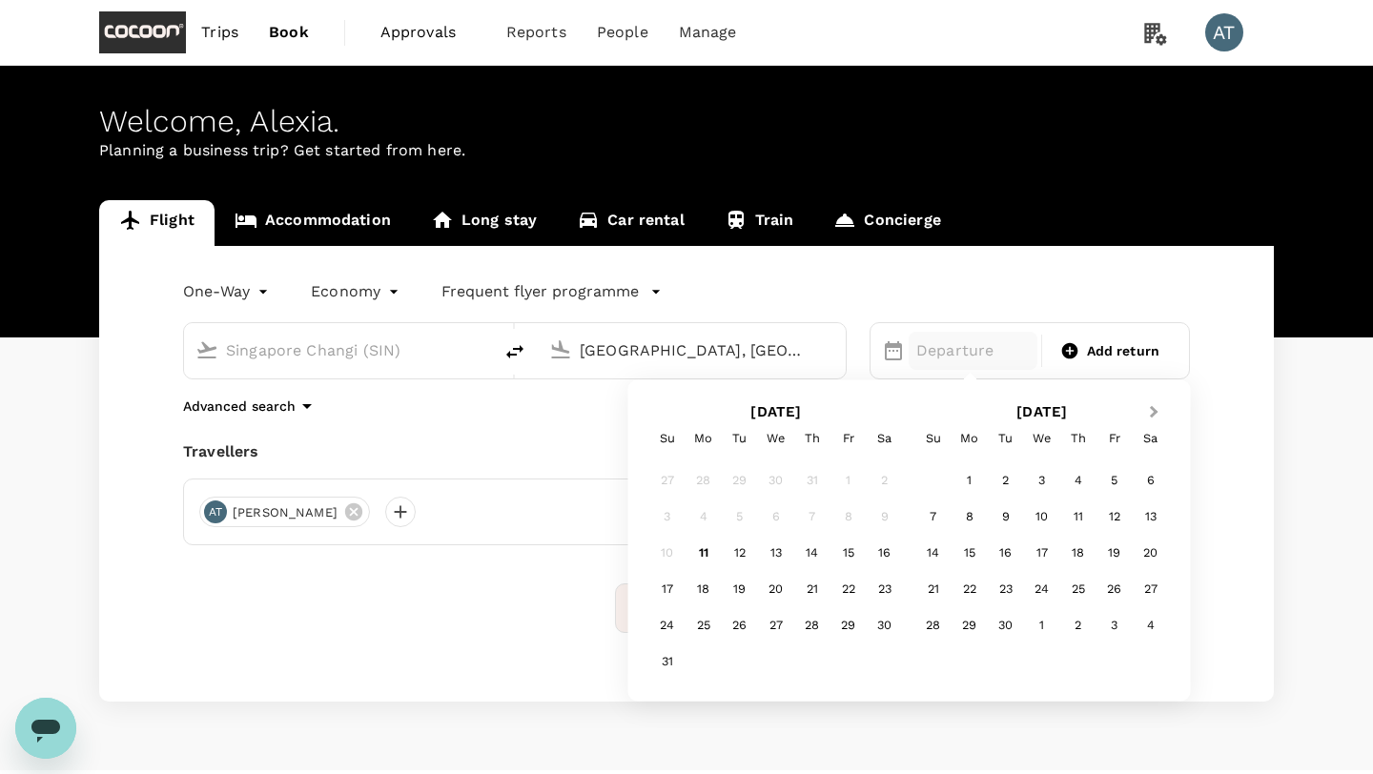
type input "[GEOGRAPHIC_DATA], [GEOGRAPHIC_DATA] (any)"
click at [1154, 412] on span "Next Month" at bounding box center [1154, 413] width 0 height 22
click at [675, 416] on button "Previous Month" at bounding box center [663, 414] width 31 height 31
click at [936, 513] on div "5" at bounding box center [934, 517] width 36 height 36
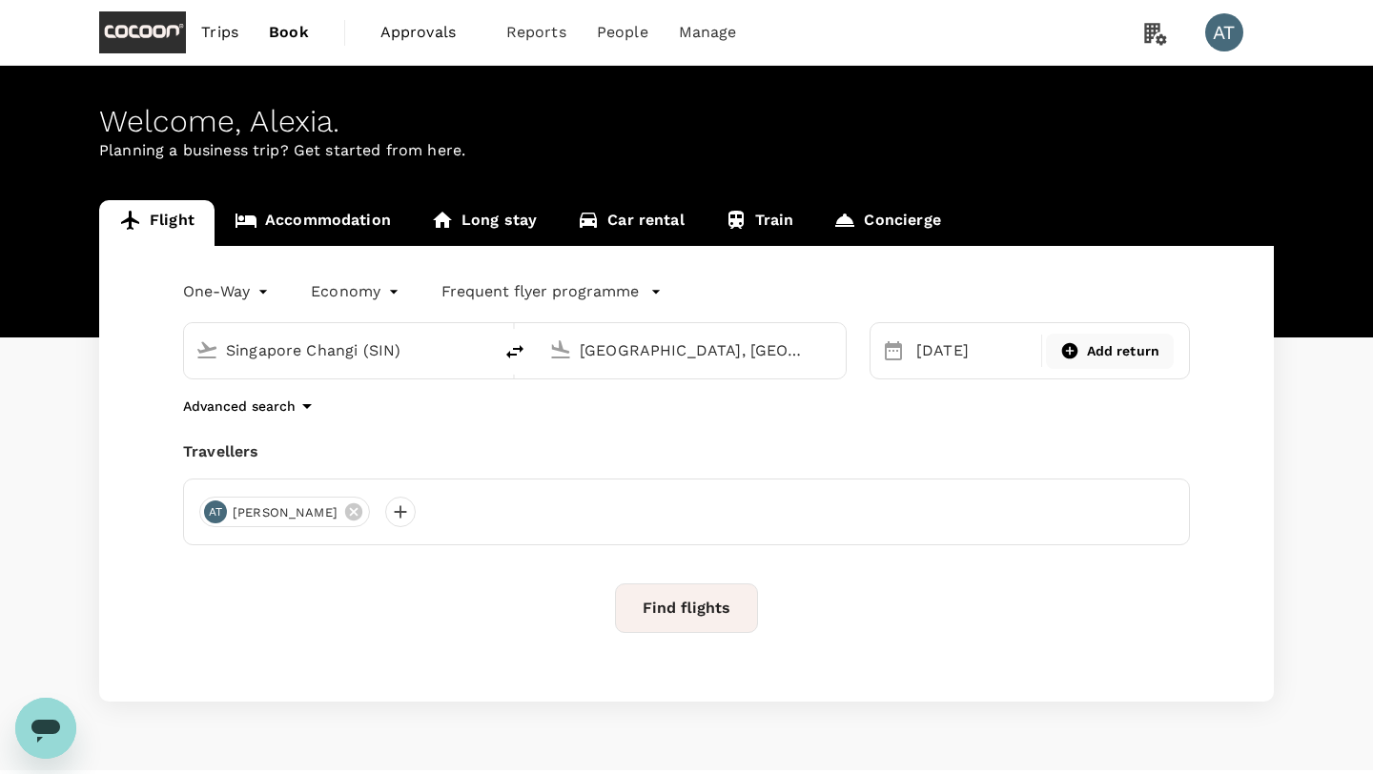
click at [1091, 350] on span "Add return" at bounding box center [1123, 351] width 73 height 20
type input "roundtrip"
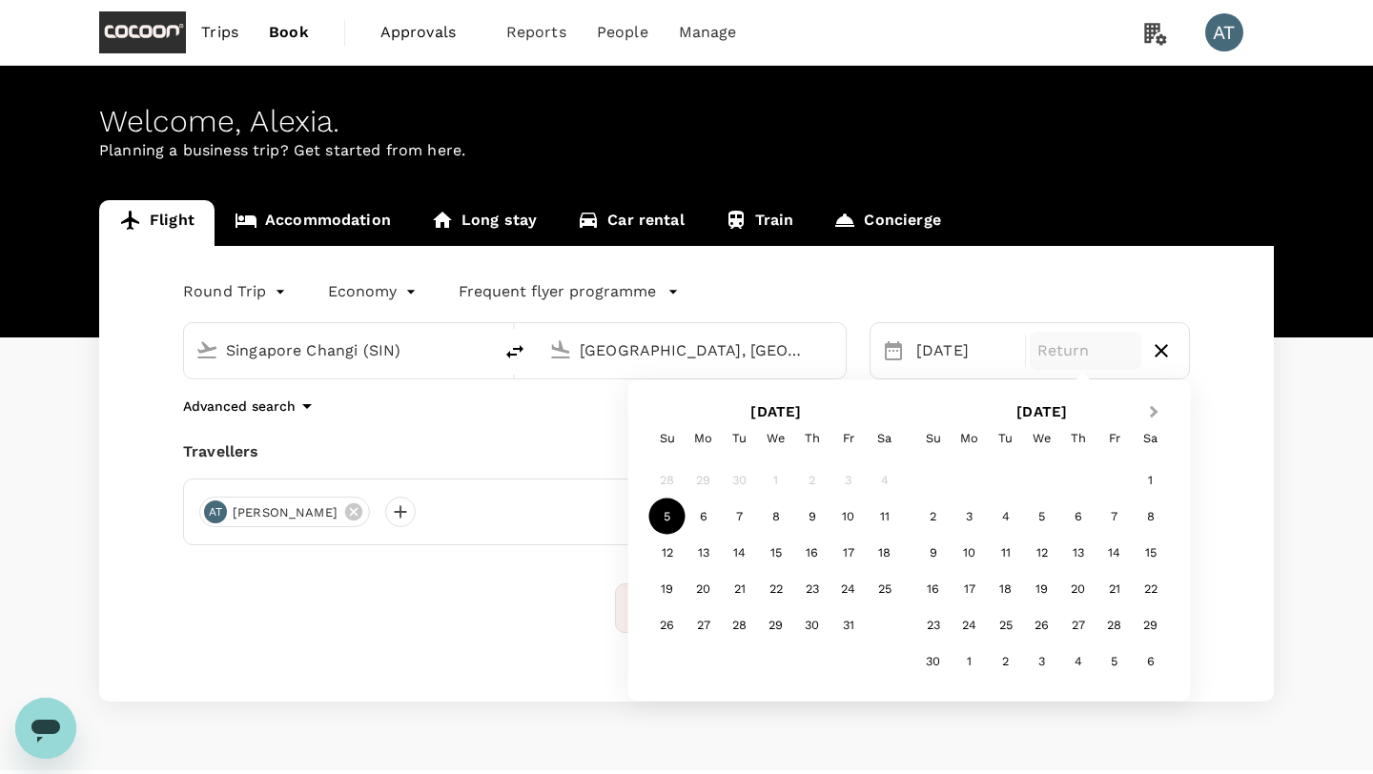
click at [1155, 415] on button "Next Month" at bounding box center [1156, 414] width 31 height 31
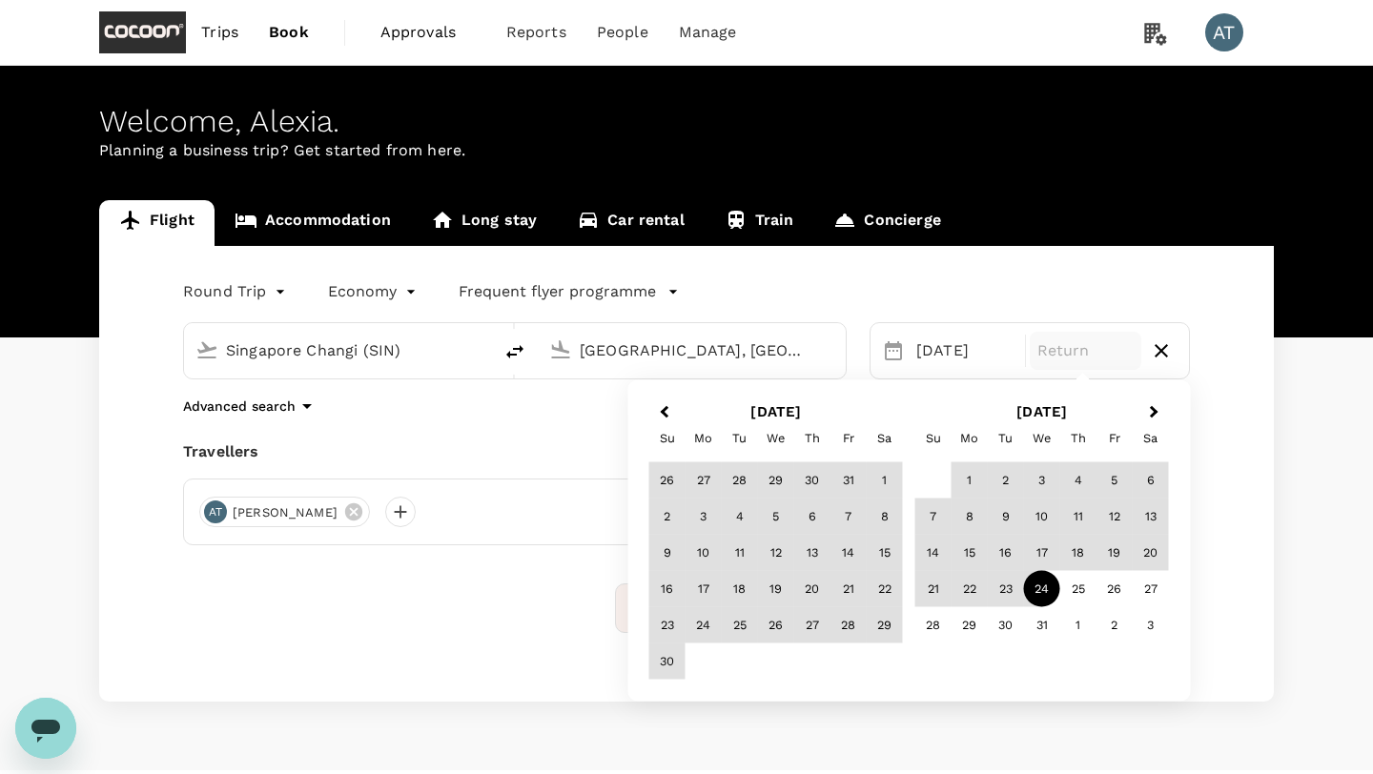
click at [1050, 588] on div "24" at bounding box center [1042, 589] width 36 height 36
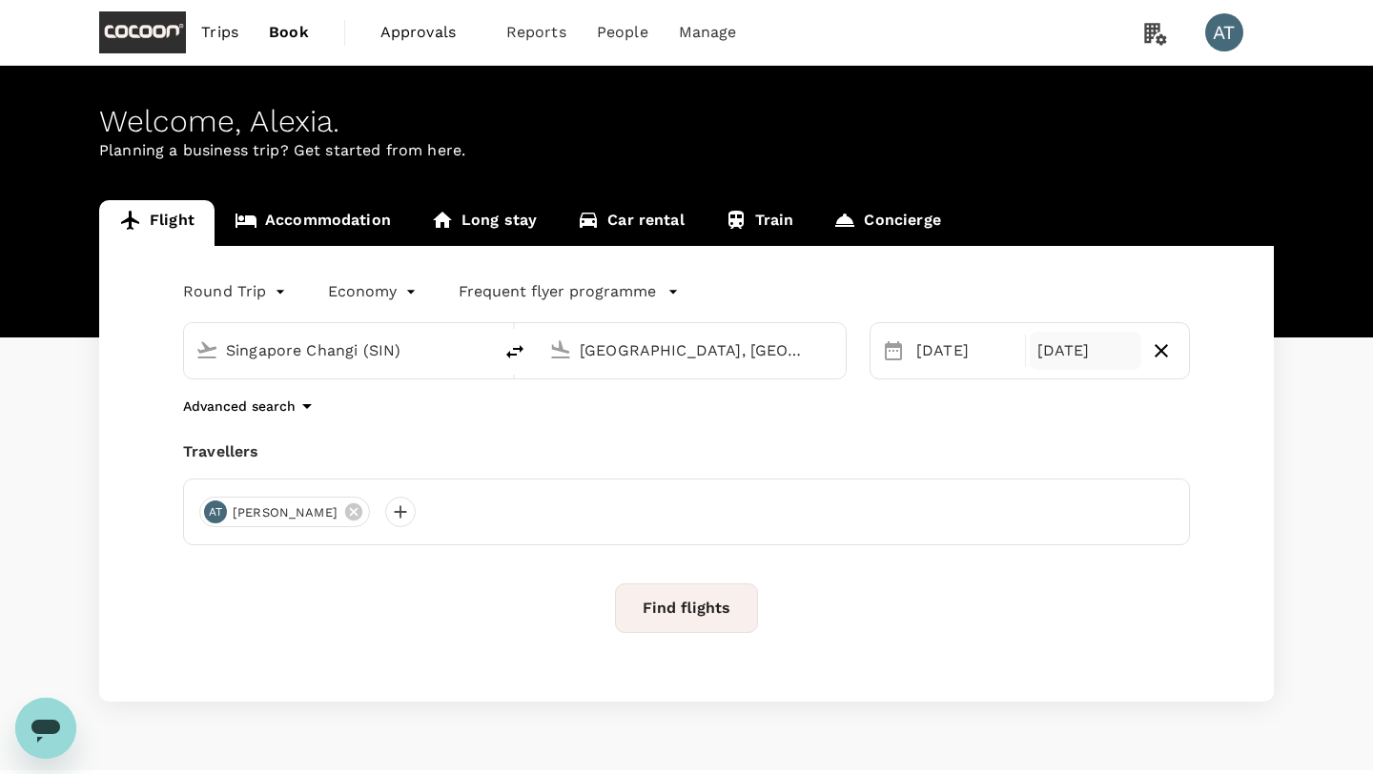
click at [349, 285] on body "Trips Book Approvals 0 Reports People Manage AT Welcome , [PERSON_NAME] . Plann…" at bounding box center [686, 411] width 1373 height 822
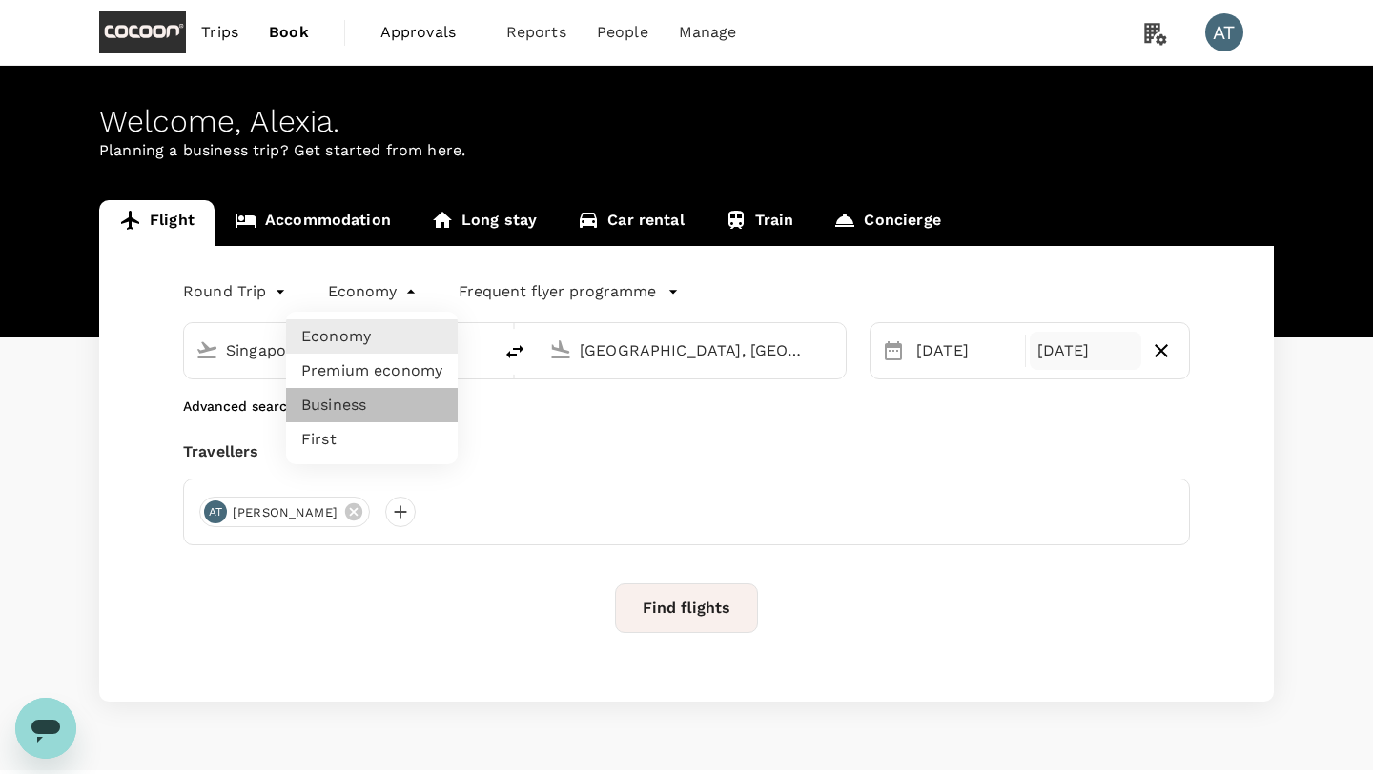
click at [357, 392] on li "Business" at bounding box center [372, 405] width 172 height 34
type input "business"
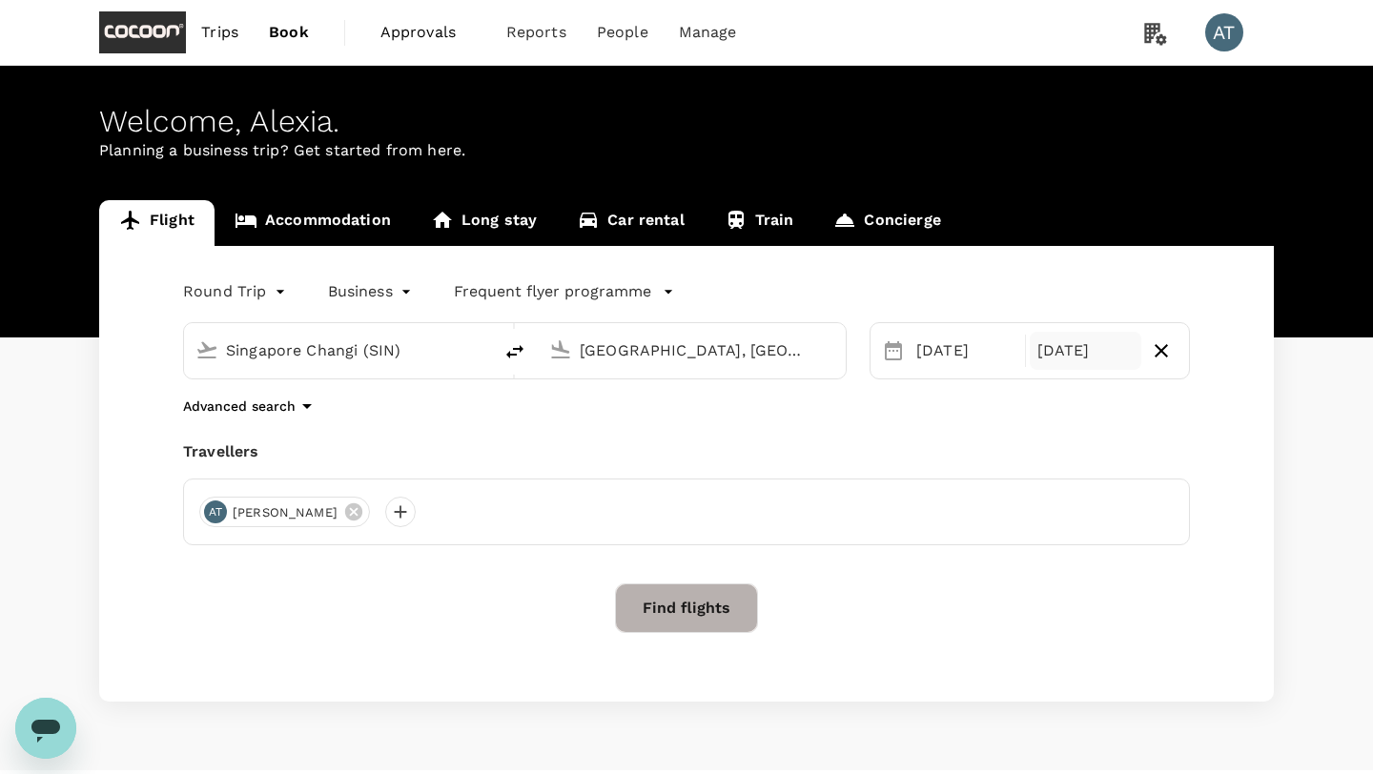
click at [658, 619] on button "Find flights" at bounding box center [686, 609] width 143 height 50
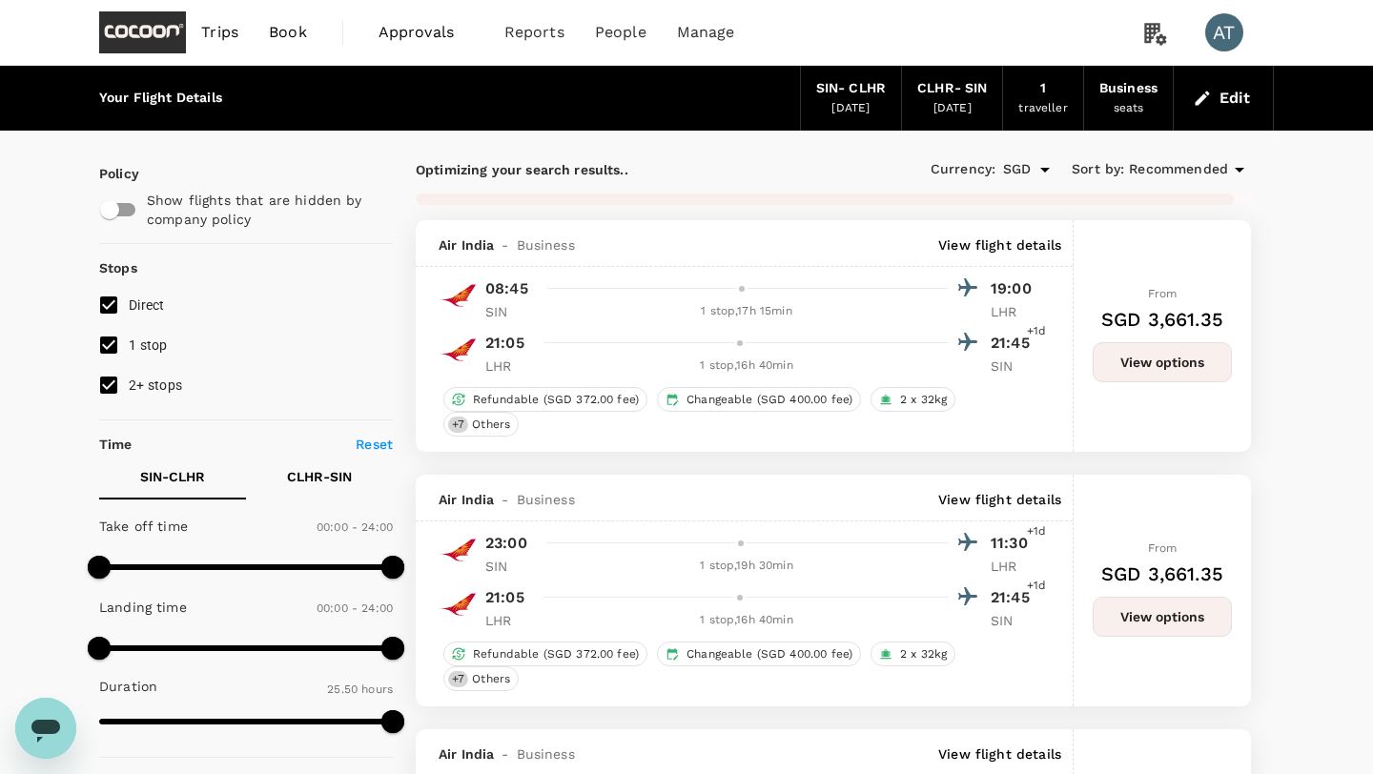
type input "2300"
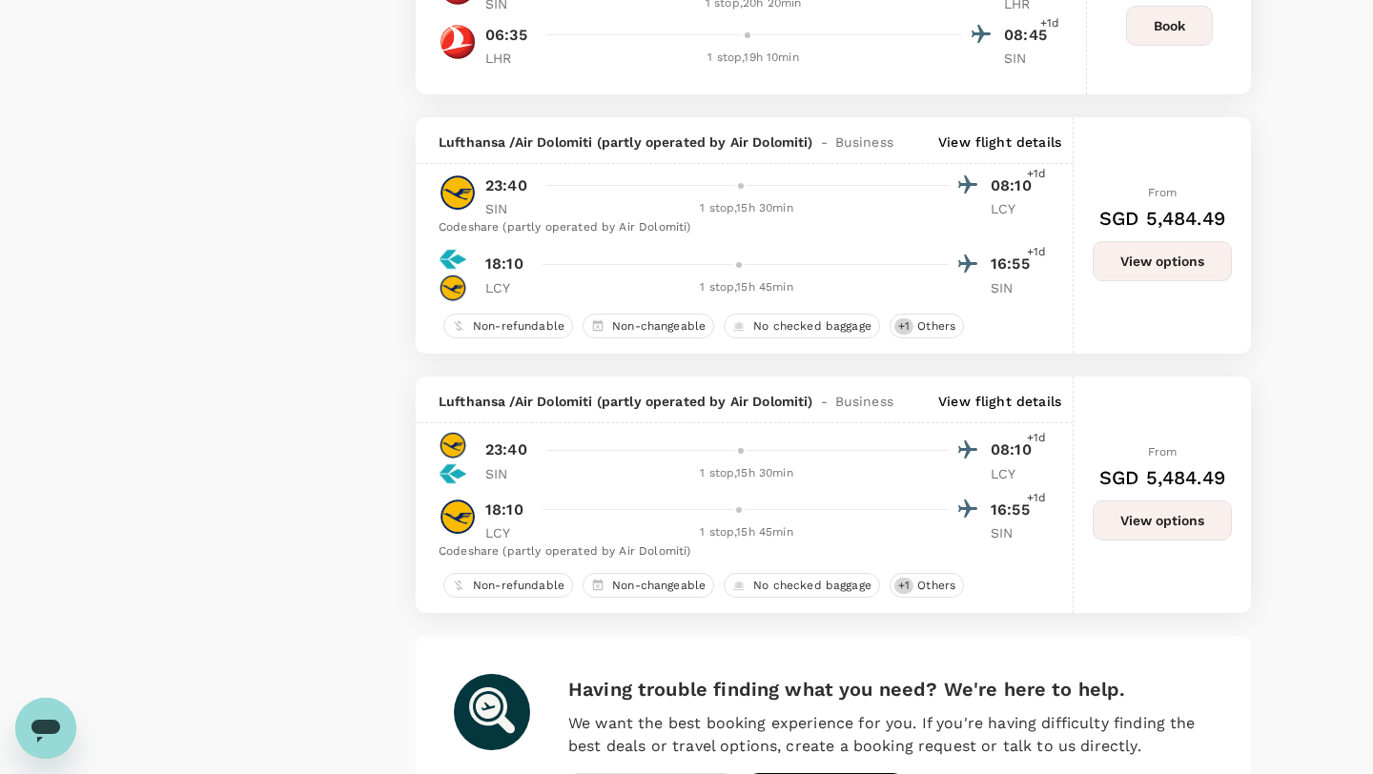
scroll to position [4748, 0]
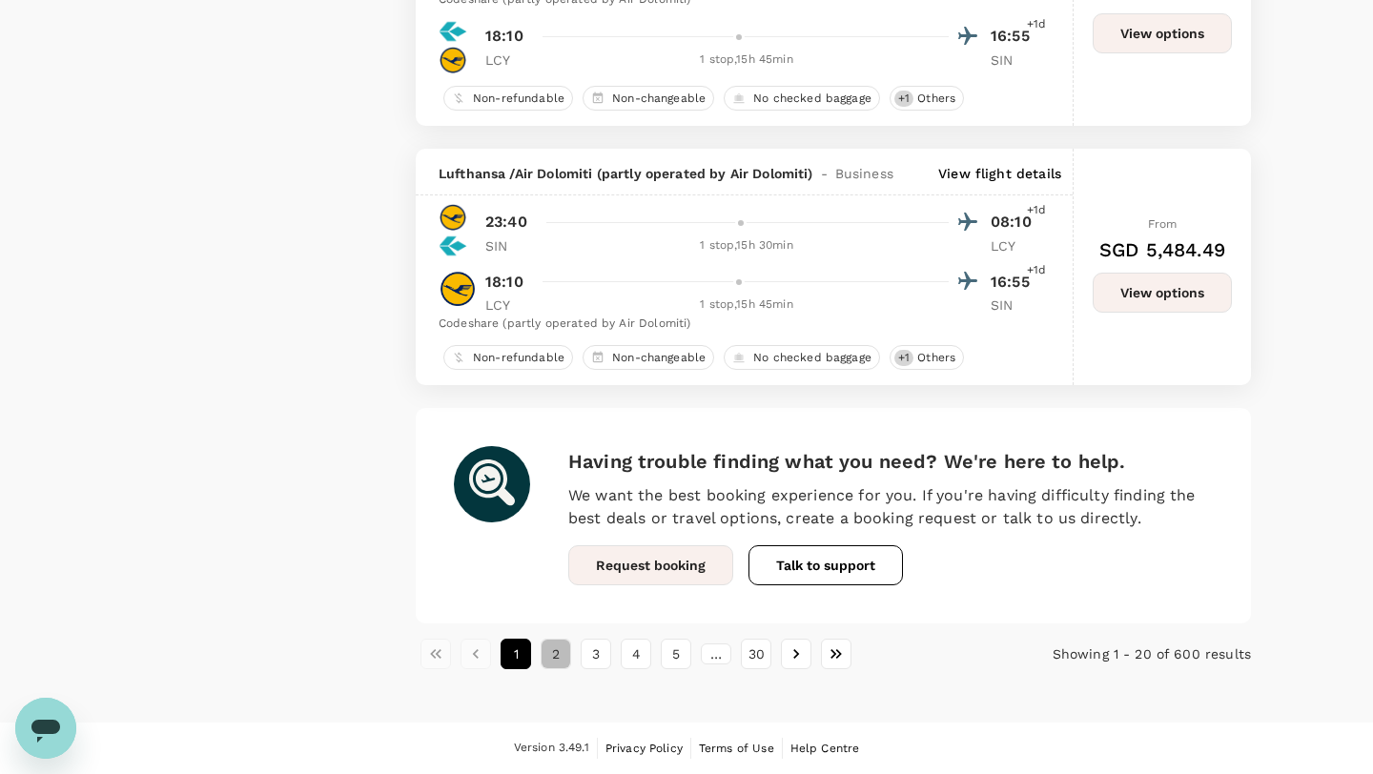
click at [569, 665] on button "2" at bounding box center [556, 654] width 31 height 31
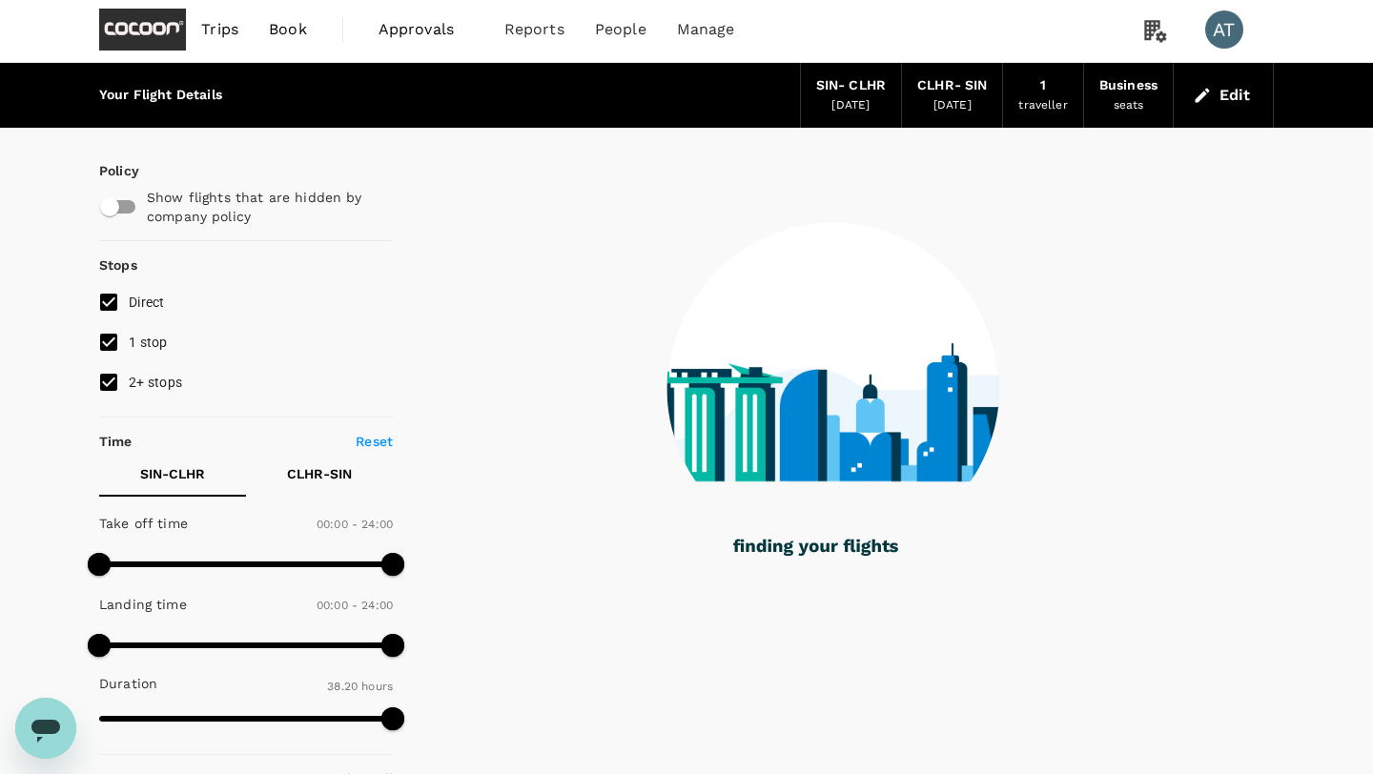
scroll to position [0, 0]
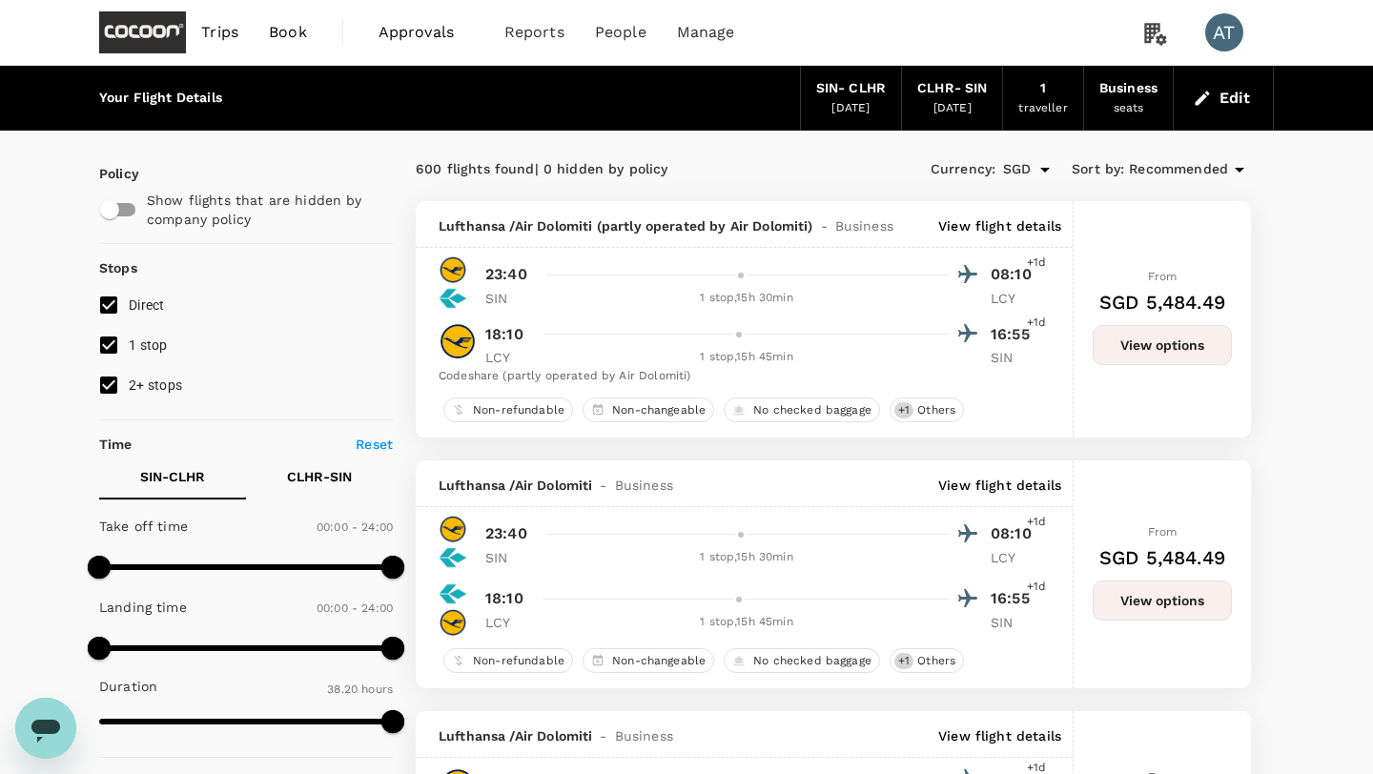
type input "SGD"
click at [290, 35] on span "Book" at bounding box center [288, 32] width 38 height 23
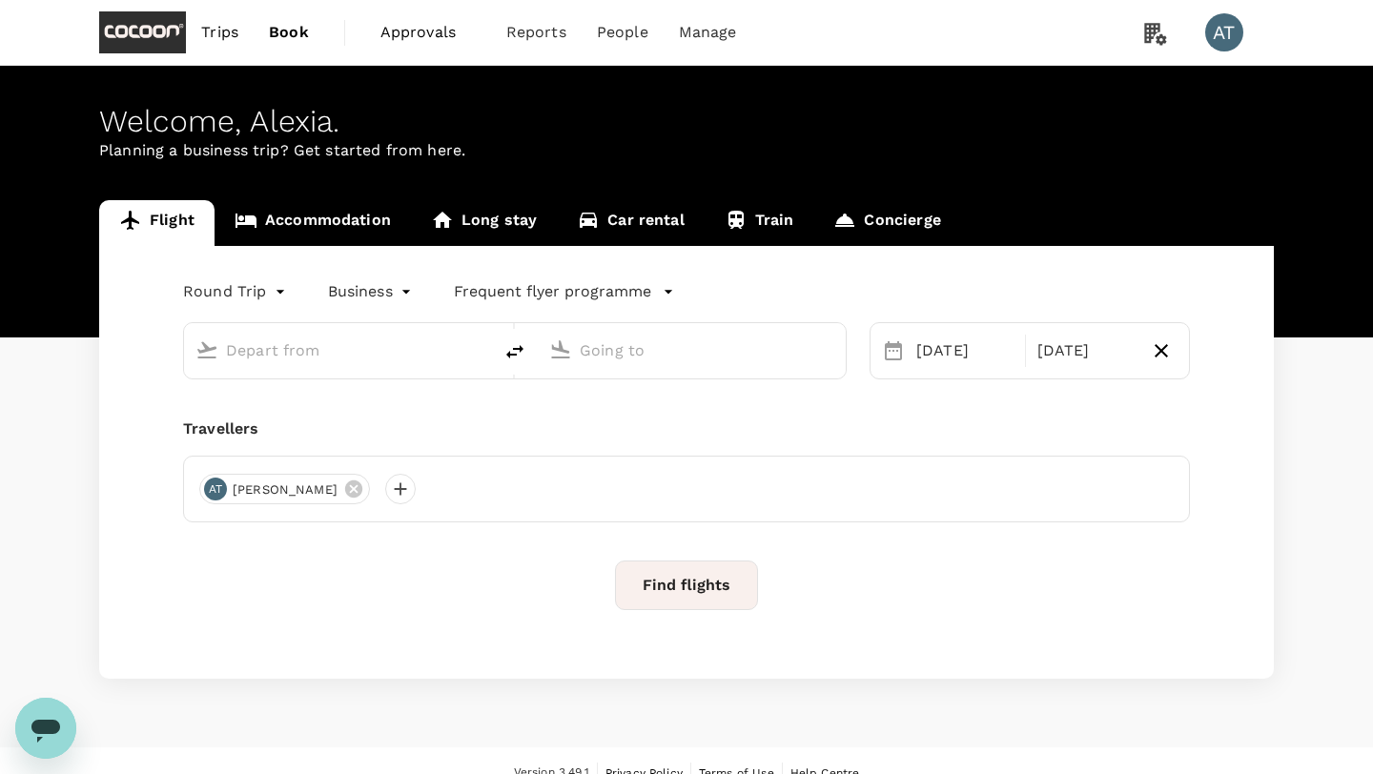
type input "Singapore Changi (SIN)"
type input "[GEOGRAPHIC_DATA], [GEOGRAPHIC_DATA] (any)"
type input "Singapore Changi (SIN)"
type input "[GEOGRAPHIC_DATA], [GEOGRAPHIC_DATA] (any)"
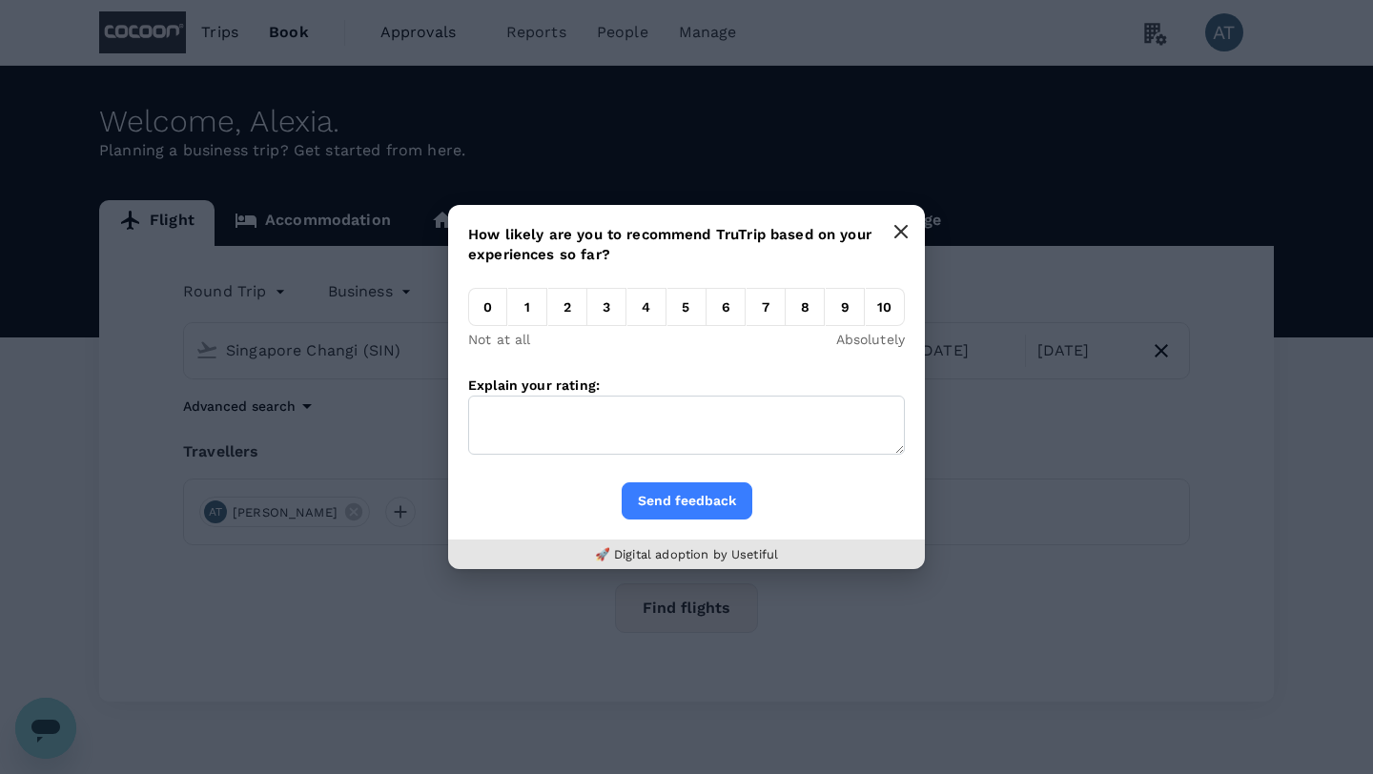
click at [899, 231] on icon "button" at bounding box center [901, 231] width 11 height 11
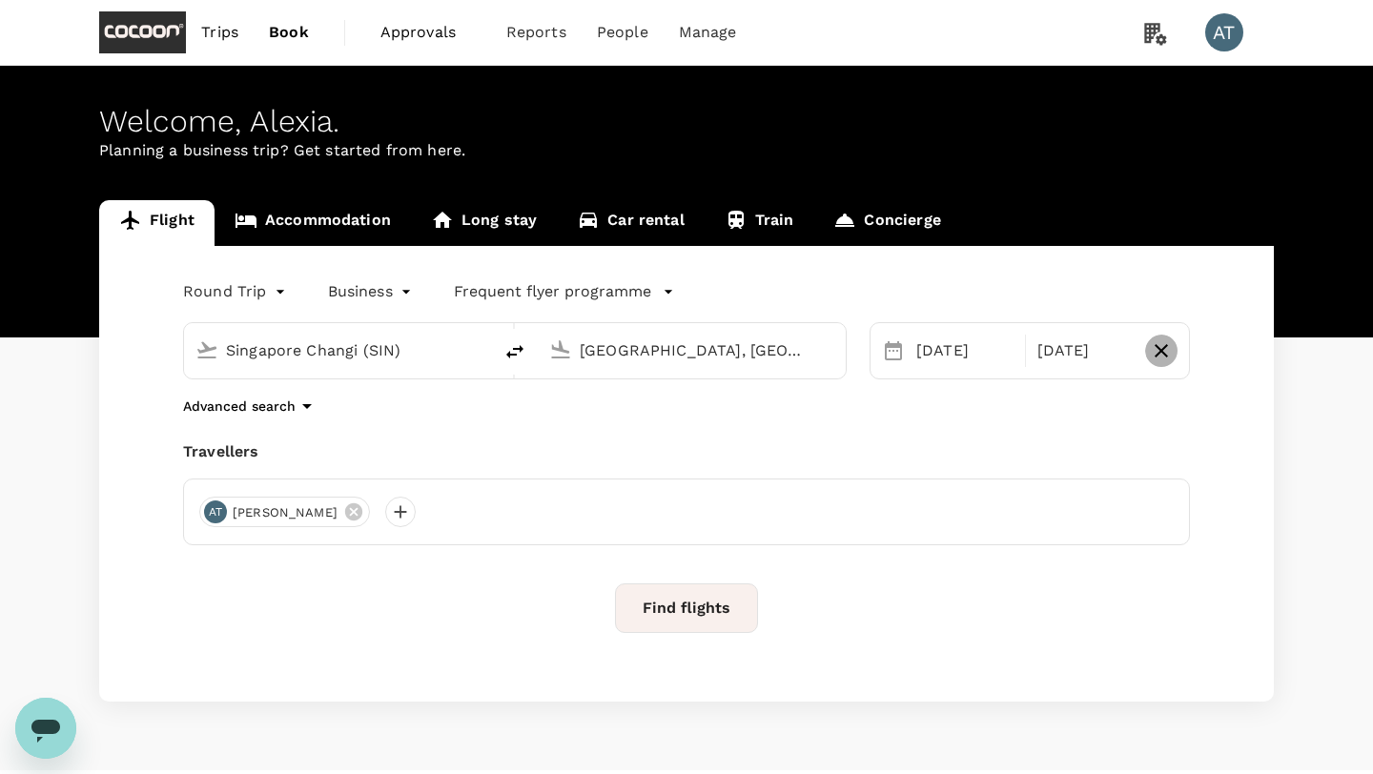
click at [1159, 360] on icon "button" at bounding box center [1161, 351] width 23 height 23
type input "oneway"
